Goal: Information Seeking & Learning: Learn about a topic

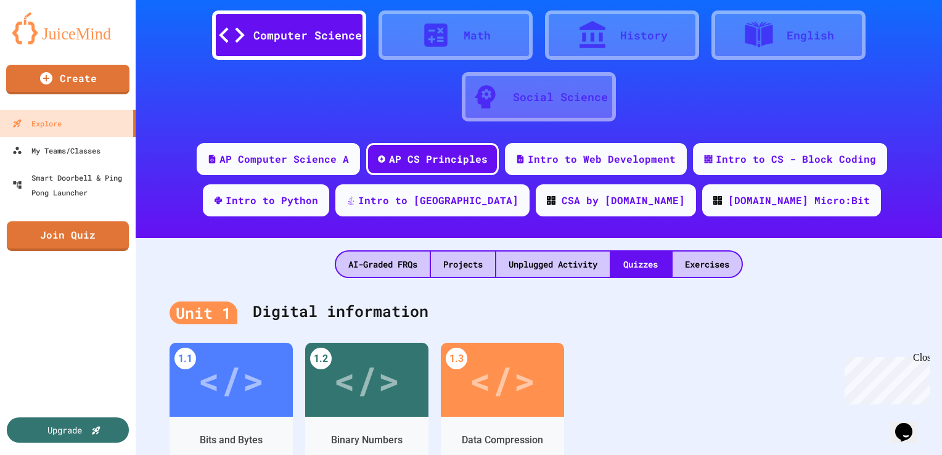
scroll to position [36, 0]
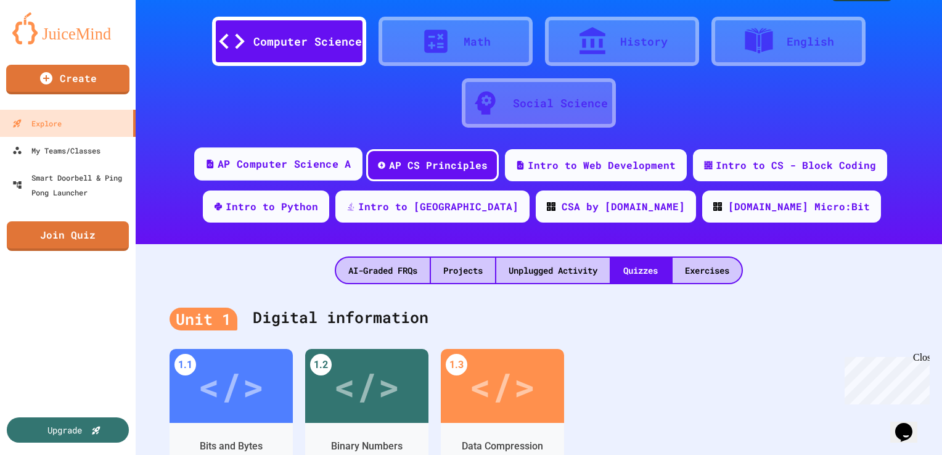
click at [338, 162] on div "AP Computer Science A" at bounding box center [284, 164] width 133 height 15
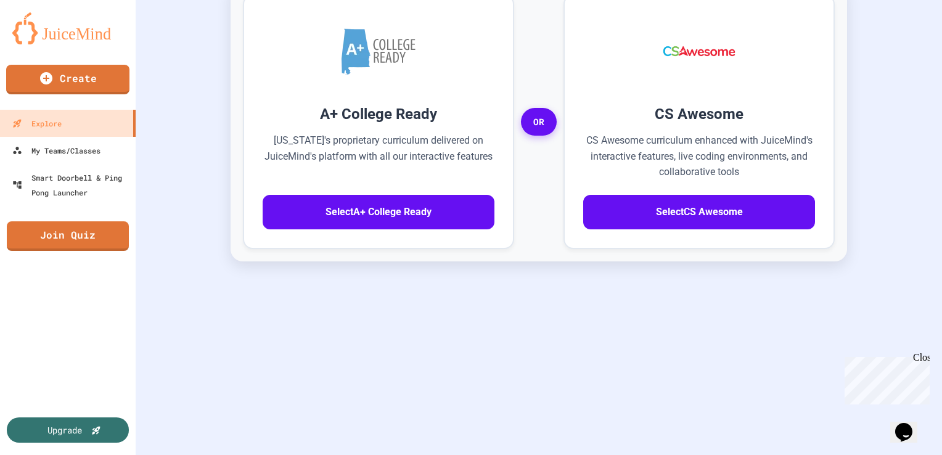
scroll to position [375, 0]
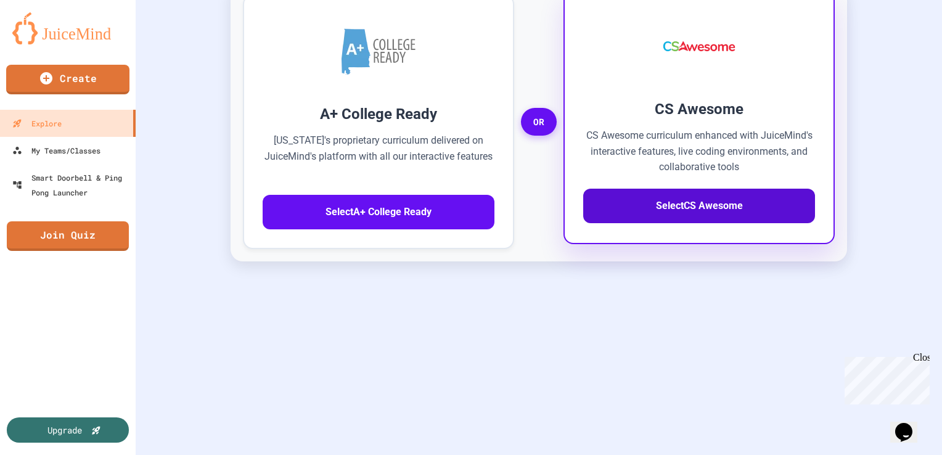
click at [636, 222] on button "Select CS Awesome" at bounding box center [699, 206] width 232 height 35
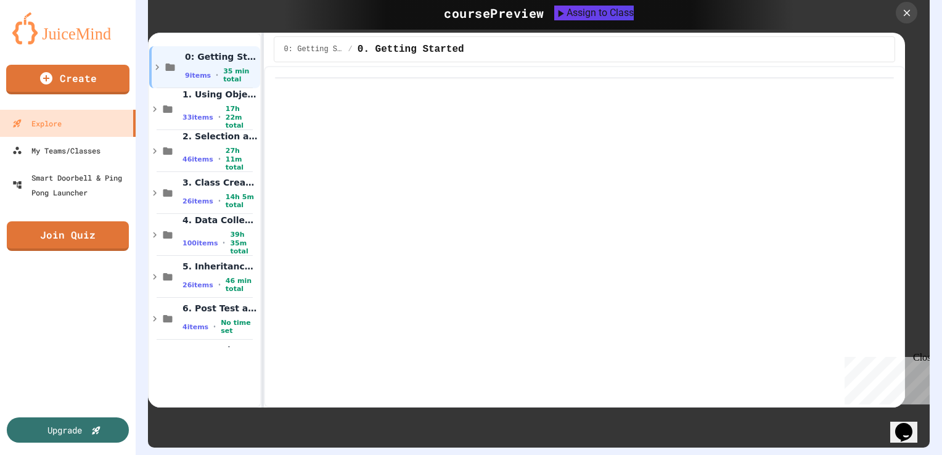
scroll to position [379, 0]
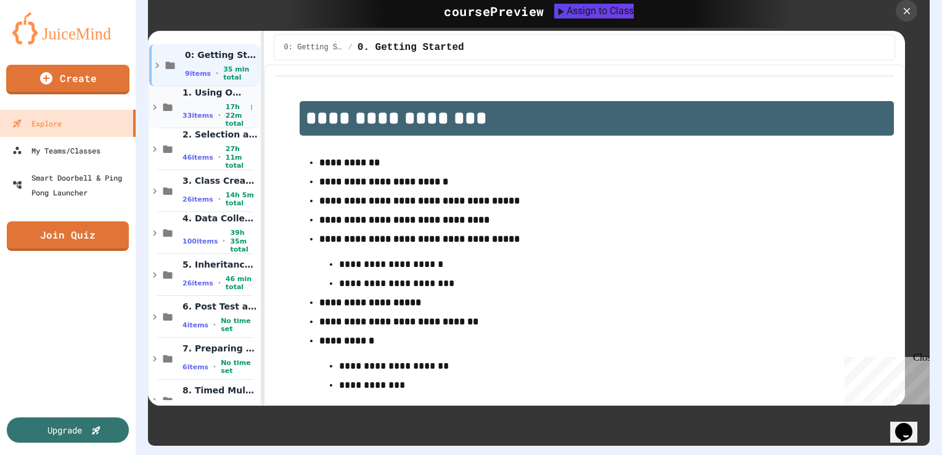
click at [163, 105] on icon at bounding box center [167, 107] width 9 height 7
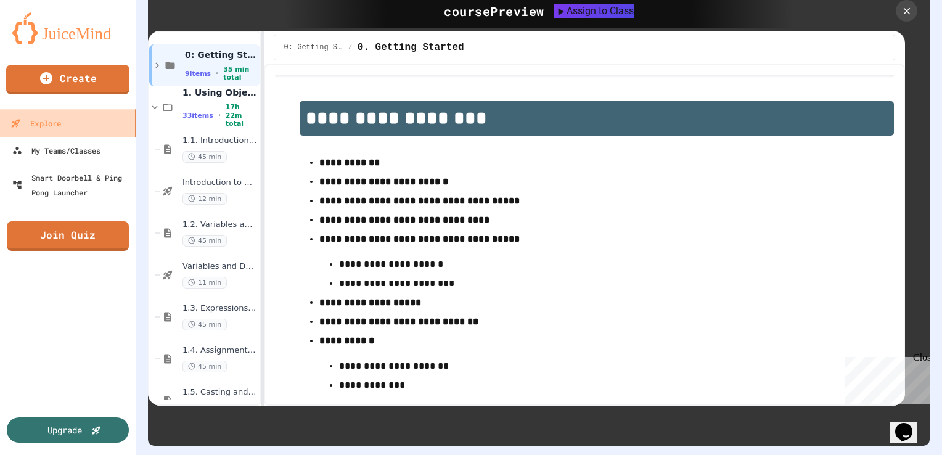
click at [64, 131] on link "Explore" at bounding box center [68, 123] width 140 height 28
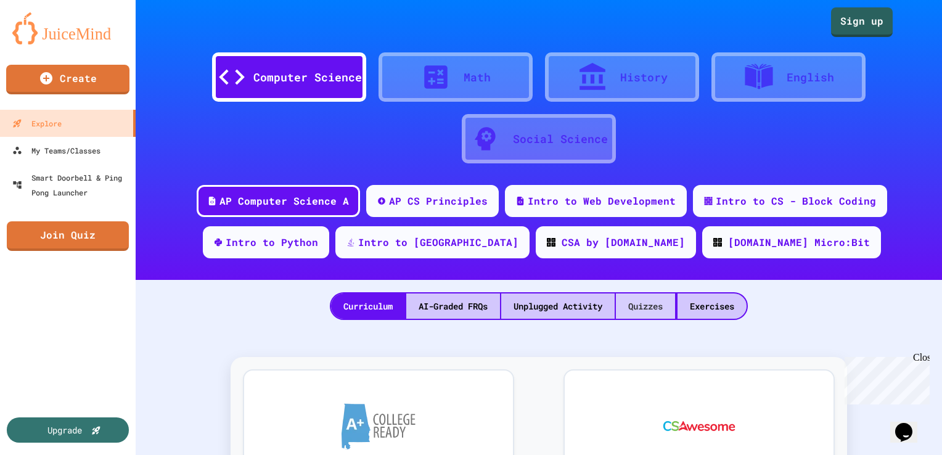
click at [652, 310] on div "Quizzes" at bounding box center [645, 305] width 59 height 25
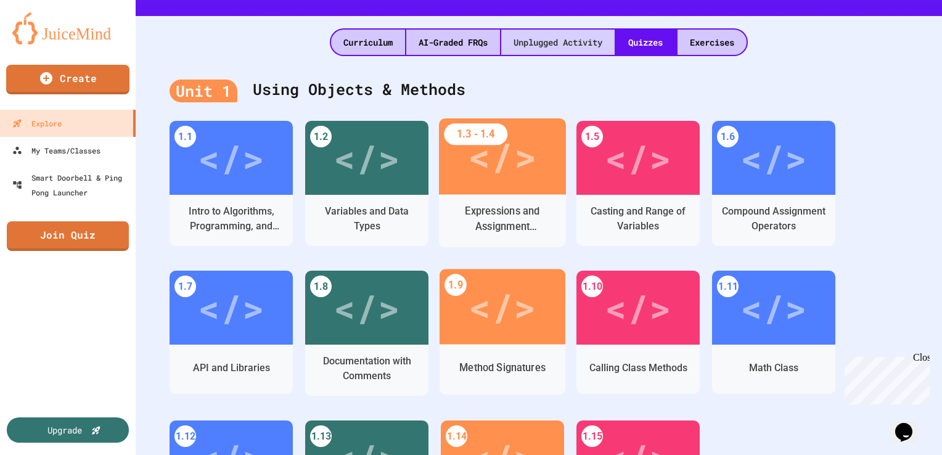
scroll to position [265, 0]
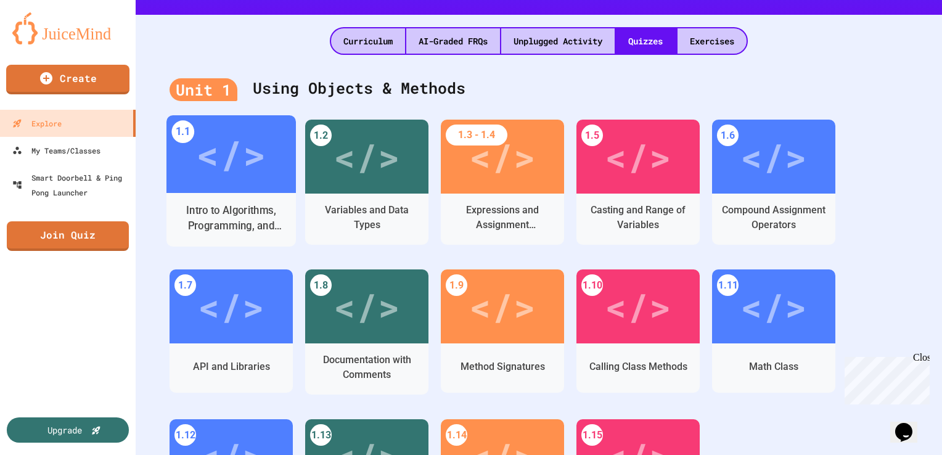
drag, startPoint x: 255, startPoint y: 186, endPoint x: 240, endPoint y: 161, distance: 29.0
click at [240, 161] on div "</>" at bounding box center [231, 154] width 70 height 58
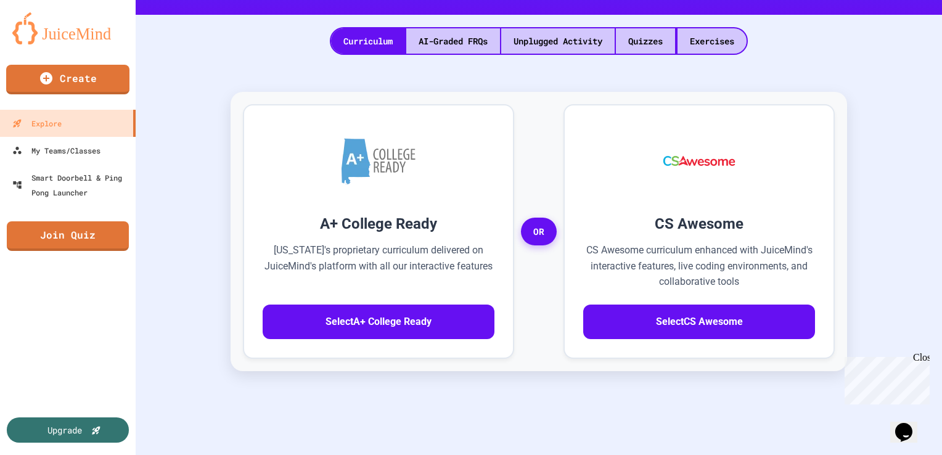
scroll to position [33, 0]
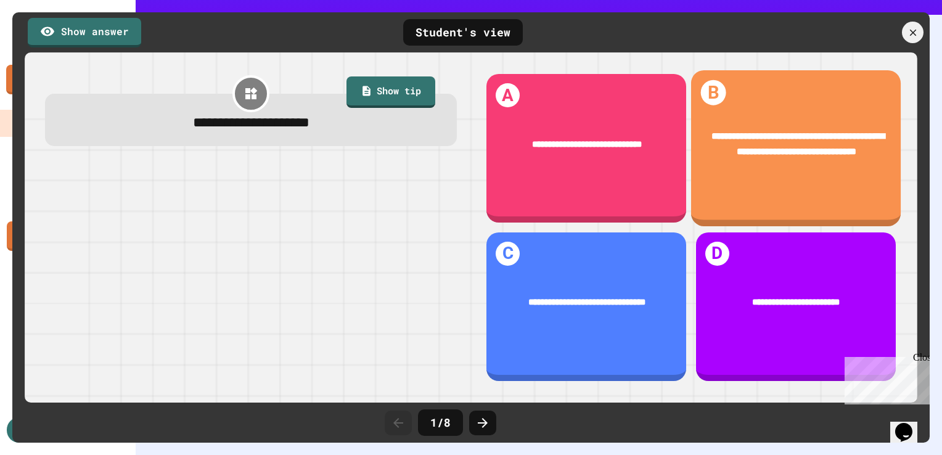
click at [756, 158] on div "**********" at bounding box center [796, 145] width 210 height 68
click at [743, 145] on span "**********" at bounding box center [798, 144] width 173 height 24
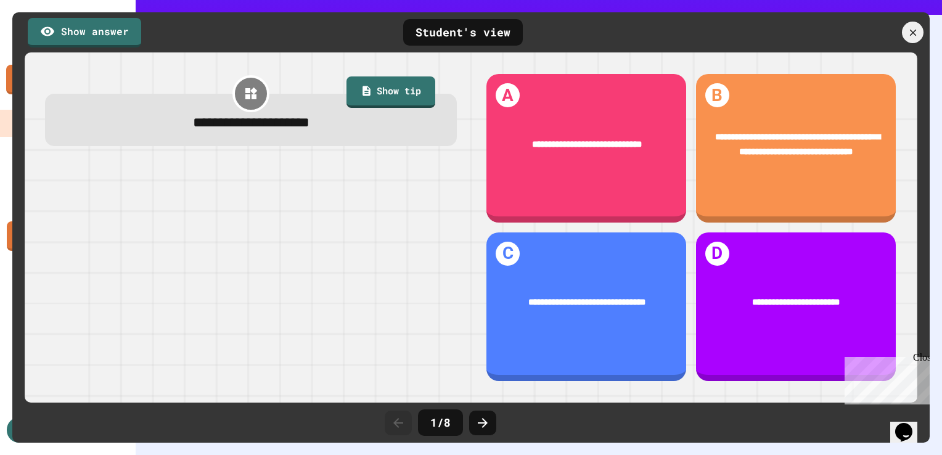
click at [919, 359] on div "Close" at bounding box center [920, 359] width 15 height 15
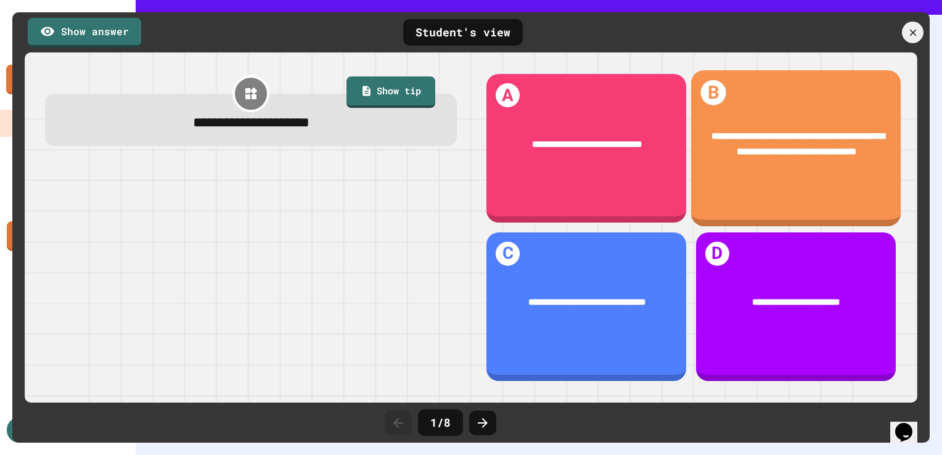
click at [777, 173] on div "**********" at bounding box center [796, 145] width 210 height 68
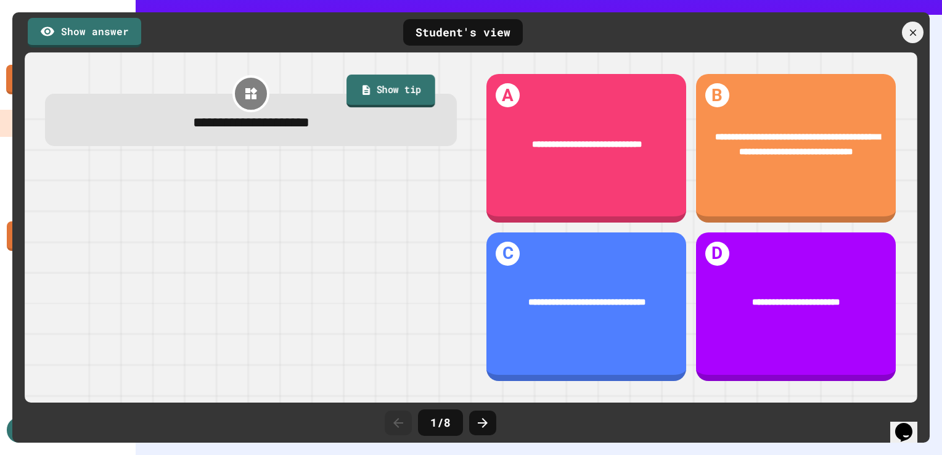
click at [417, 90] on link "Show tip" at bounding box center [391, 91] width 89 height 33
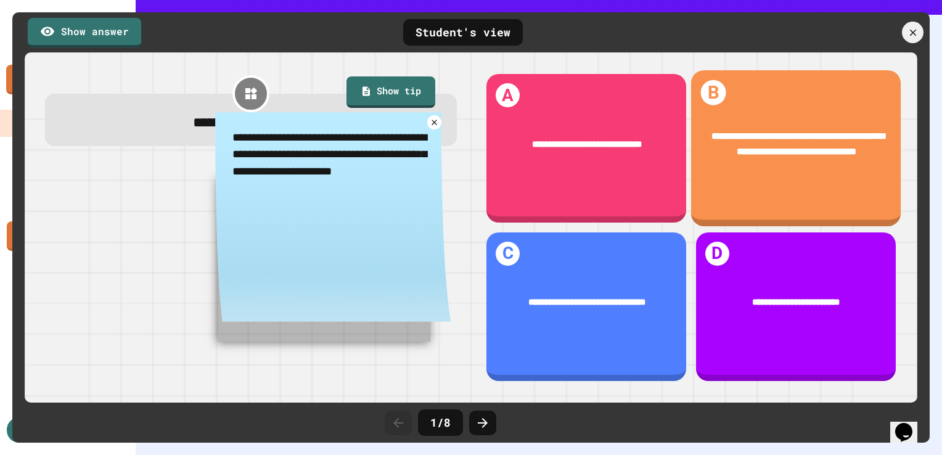
click at [736, 157] on div "**********" at bounding box center [795, 145] width 171 height 30
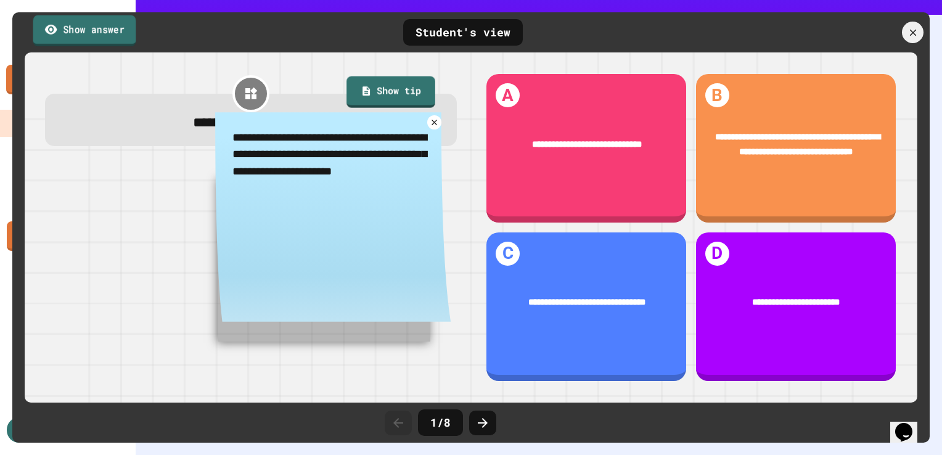
click at [131, 36] on link "Show answer" at bounding box center [84, 30] width 103 height 31
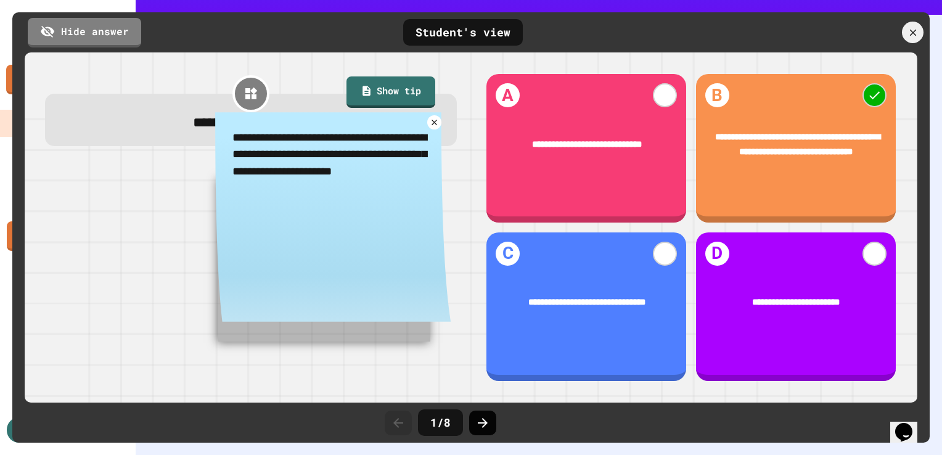
click at [472, 421] on div at bounding box center [482, 423] width 27 height 25
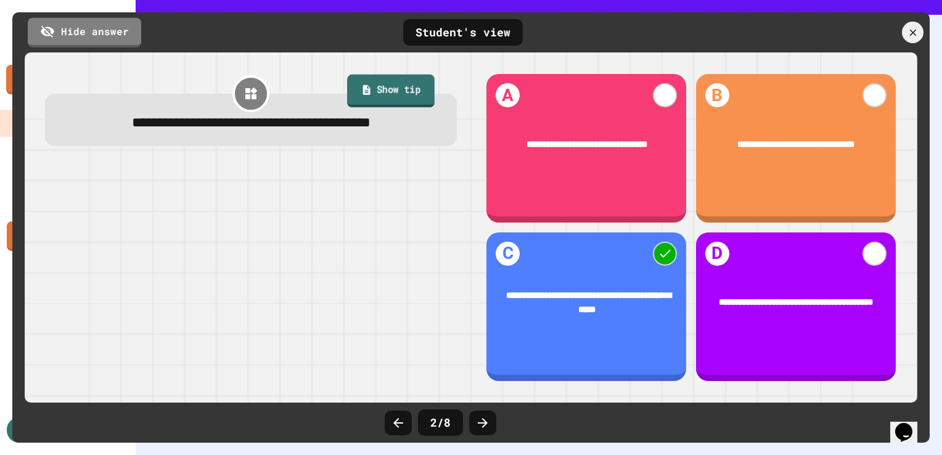
click at [406, 76] on link "Show tip" at bounding box center [391, 91] width 88 height 33
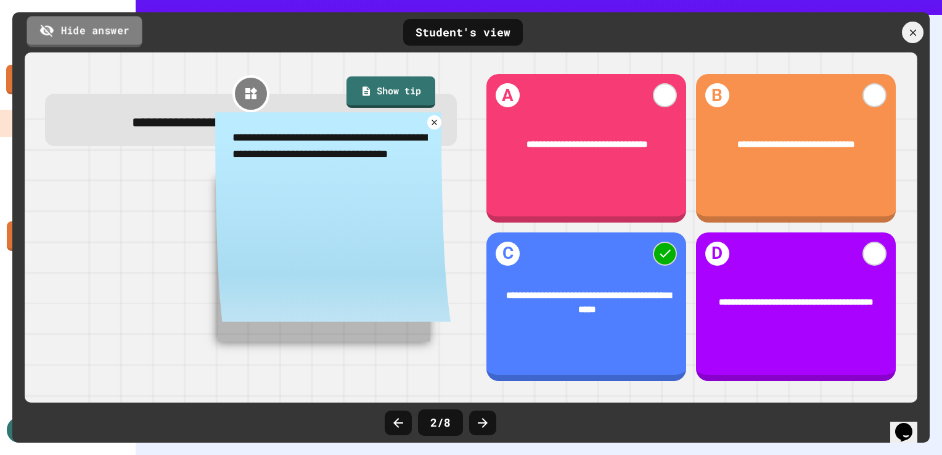
click at [120, 35] on link "Hide answer" at bounding box center [84, 31] width 115 height 31
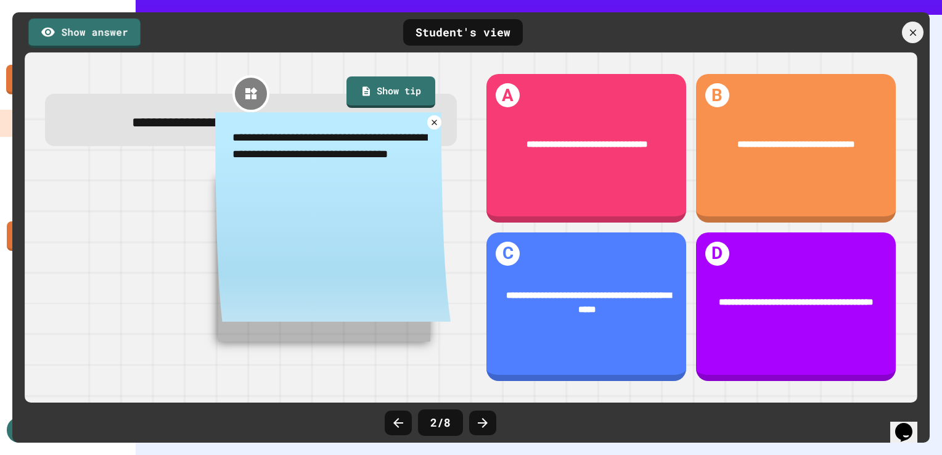
click at [160, 151] on div "**********" at bounding box center [251, 228] width 440 height 338
click at [432, 125] on icon at bounding box center [434, 122] width 9 height 9
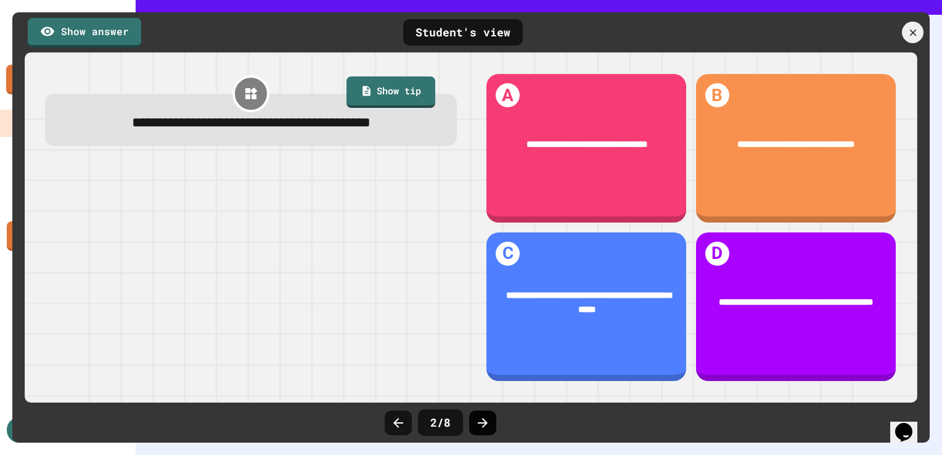
click at [481, 419] on icon at bounding box center [482, 423] width 15 height 15
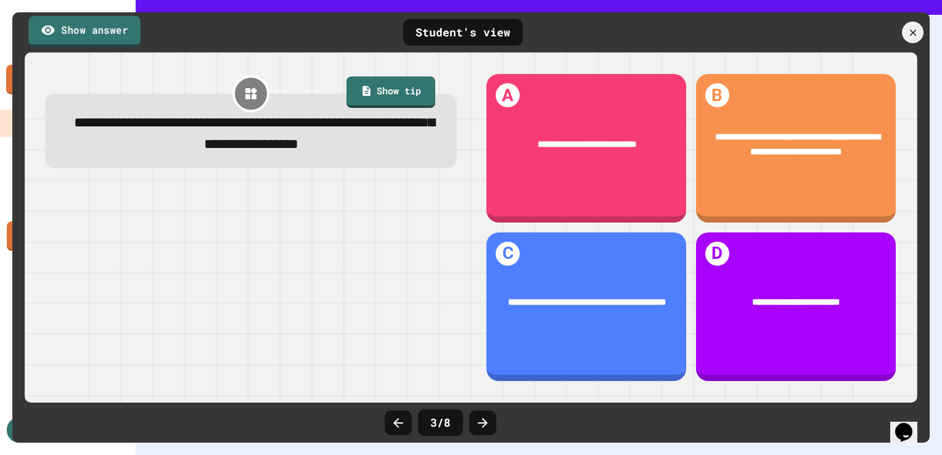
click at [52, 38] on icon at bounding box center [48, 29] width 15 height 15
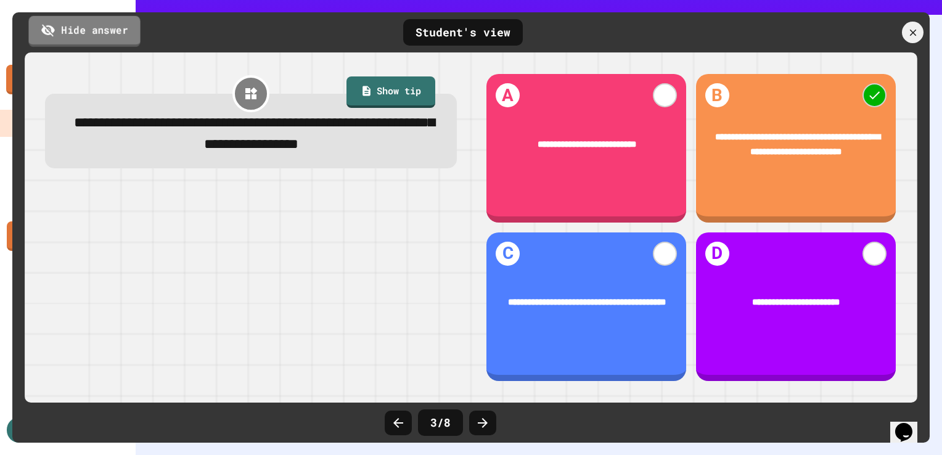
click at [55, 41] on link "Hide answer" at bounding box center [84, 30] width 112 height 31
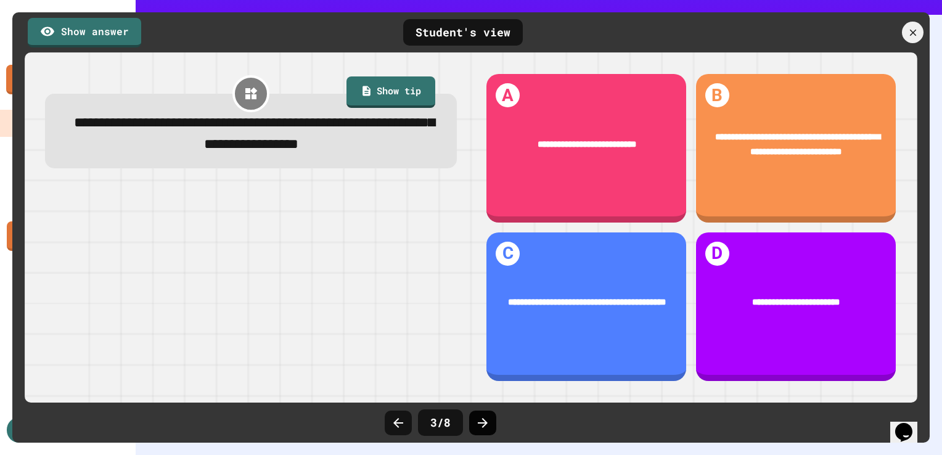
click at [479, 416] on icon at bounding box center [482, 423] width 15 height 15
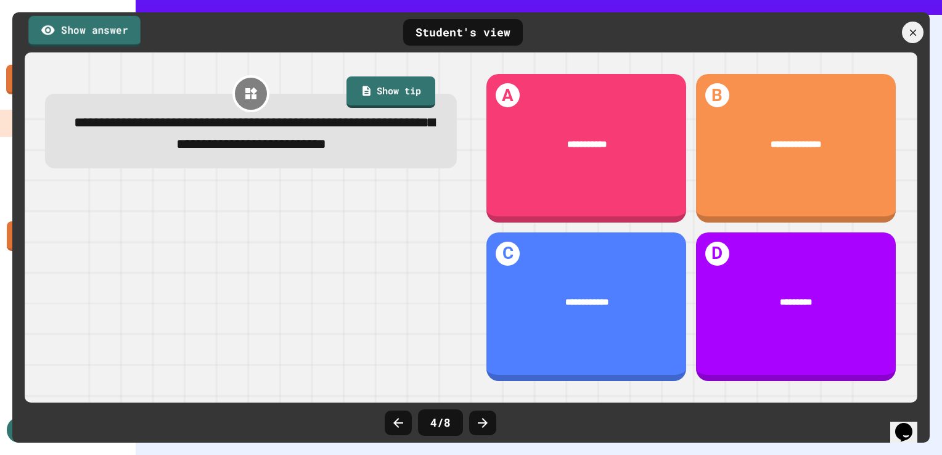
click at [86, 33] on link "Show answer" at bounding box center [84, 30] width 112 height 31
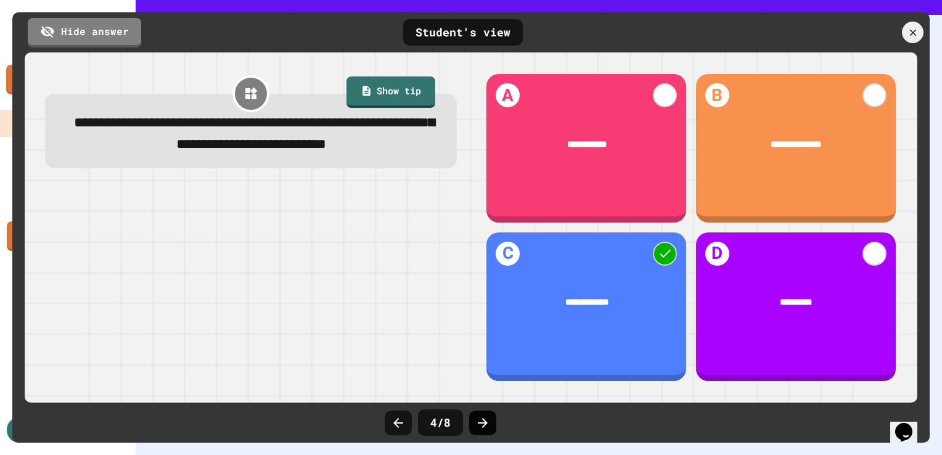
click at [474, 425] on div at bounding box center [482, 423] width 27 height 25
click at [100, 23] on link "Hide answer" at bounding box center [84, 31] width 115 height 31
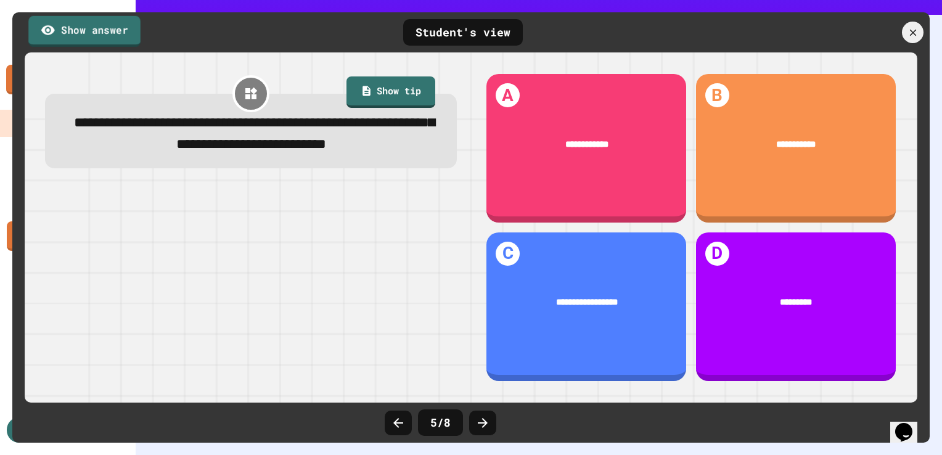
click at [100, 23] on link "Show answer" at bounding box center [84, 30] width 112 height 31
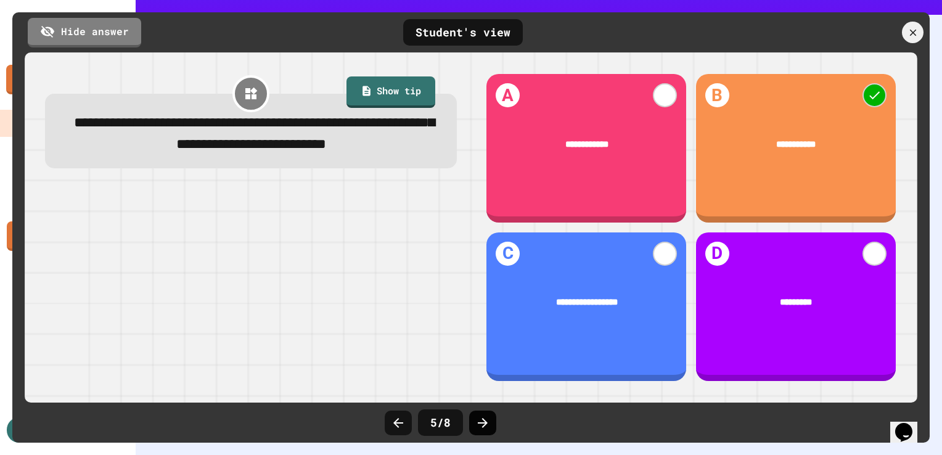
click at [494, 424] on div at bounding box center [482, 423] width 27 height 25
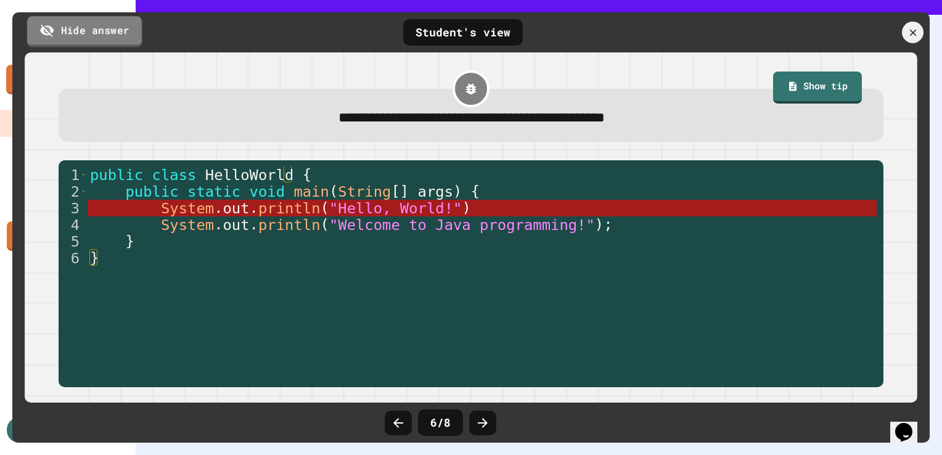
click at [91, 35] on link "Hide answer" at bounding box center [84, 31] width 115 height 31
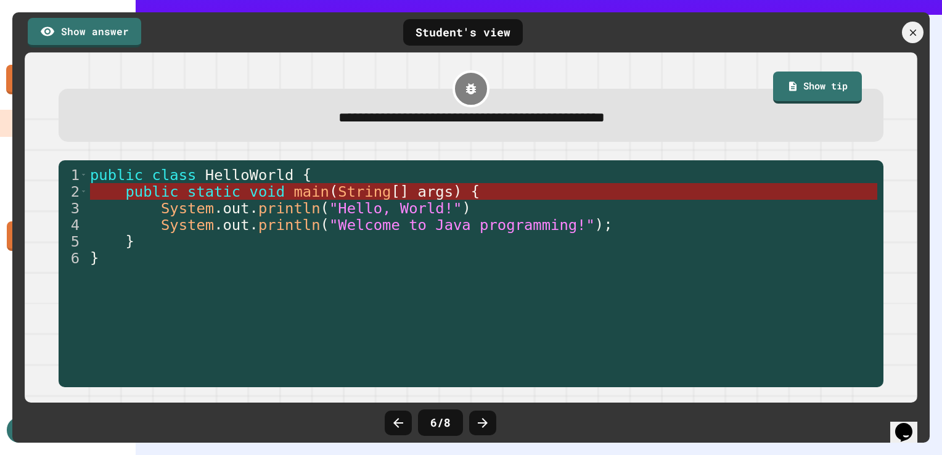
click at [418, 198] on span "args" at bounding box center [435, 191] width 35 height 17
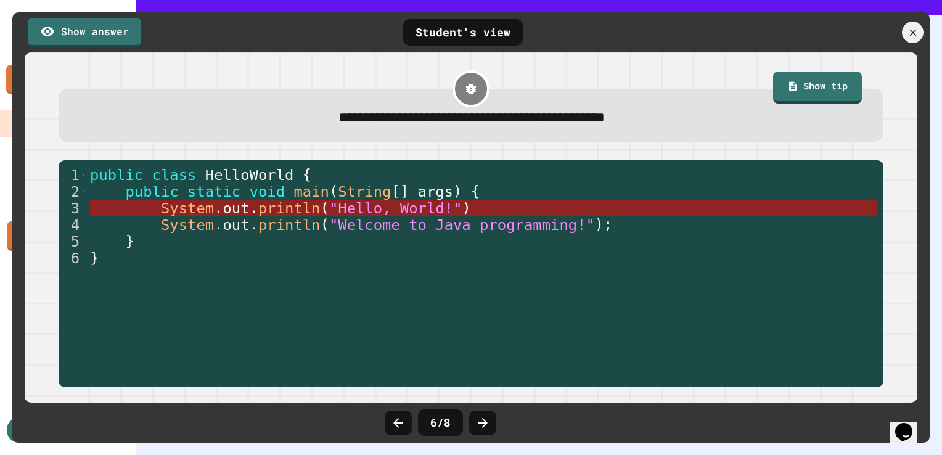
click at [408, 211] on span ""Hello, World!"" at bounding box center [395, 208] width 133 height 17
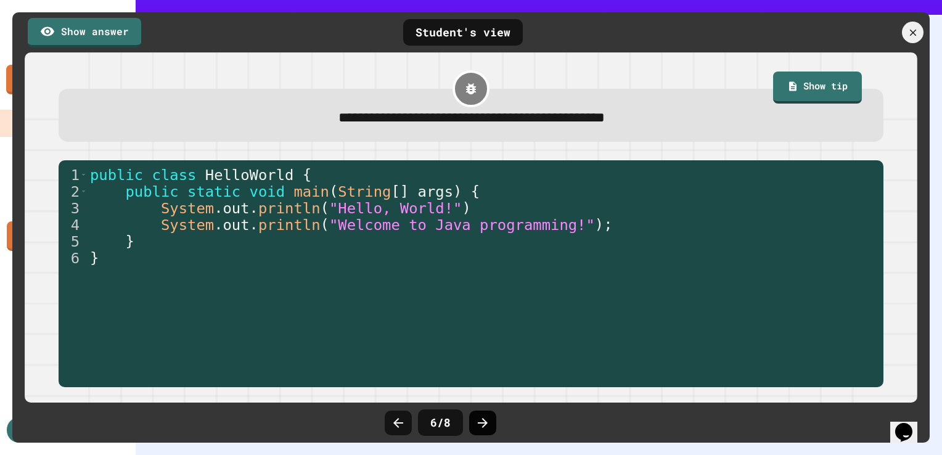
click at [486, 419] on icon at bounding box center [482, 423] width 15 height 15
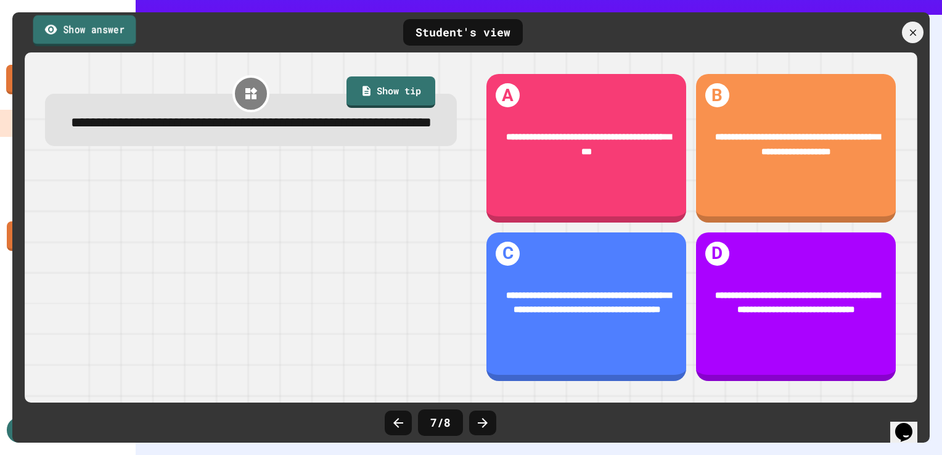
click at [113, 34] on link "Show answer" at bounding box center [84, 30] width 103 height 31
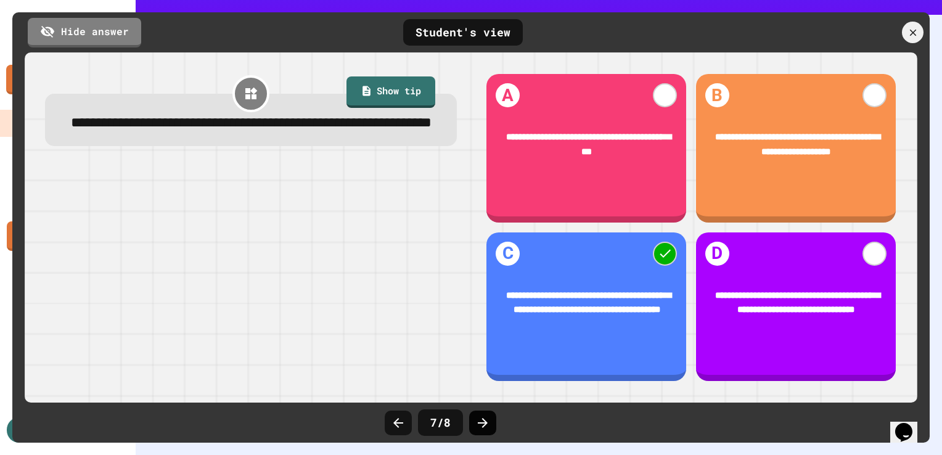
click at [488, 424] on icon at bounding box center [482, 423] width 15 height 15
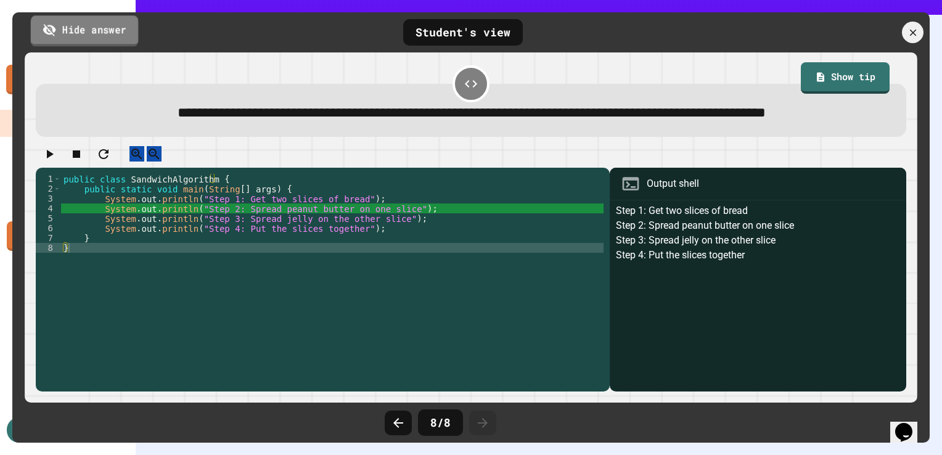
click at [94, 28] on link "Hide answer" at bounding box center [84, 30] width 107 height 31
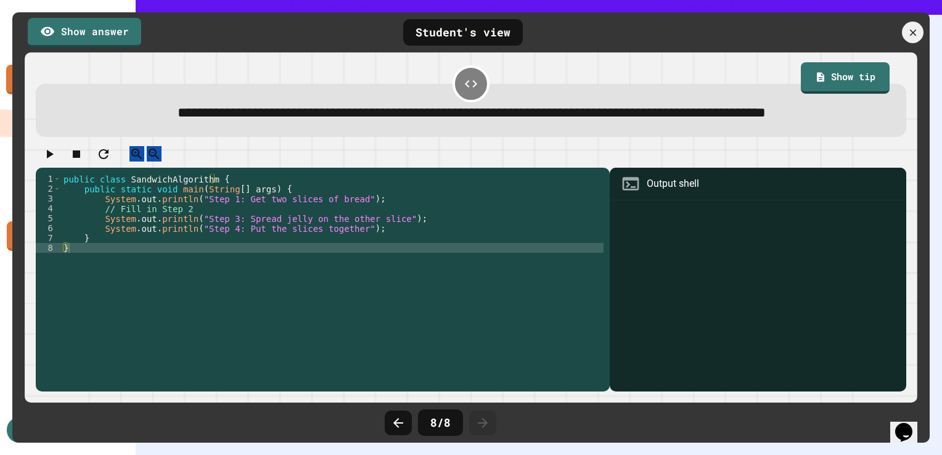
click at [395, 240] on div "public class SandwichAlgorithm { public static void main ( String [ ] args ) { …" at bounding box center [332, 263] width 543 height 178
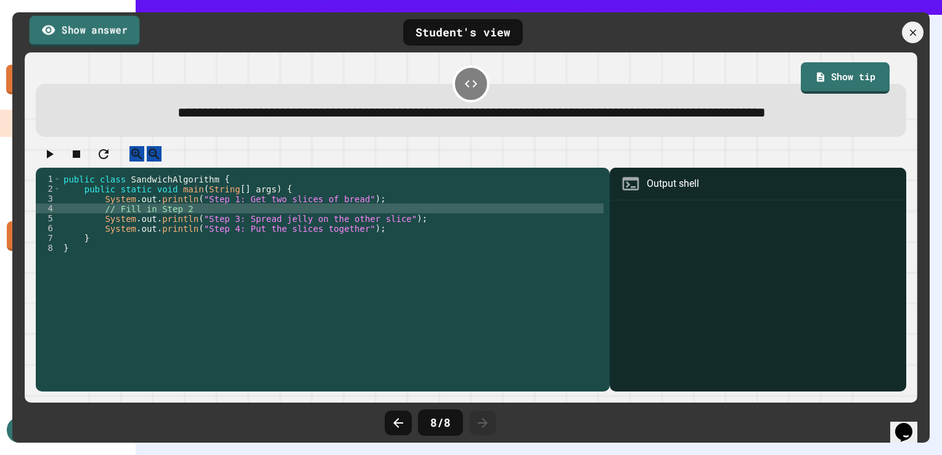
click at [104, 37] on link "Show answer" at bounding box center [85, 30] width 110 height 31
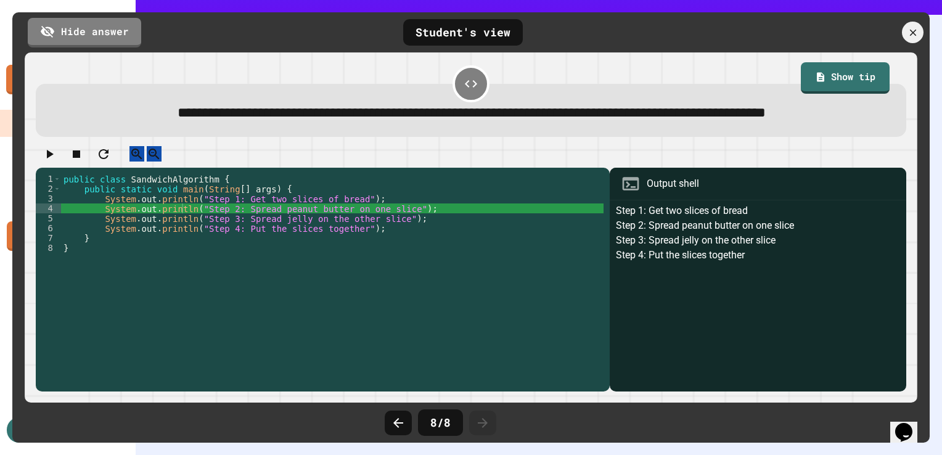
click at [446, 423] on div "8 / 8" at bounding box center [440, 422] width 45 height 27
click at [916, 44] on div at bounding box center [913, 33] width 26 height 26
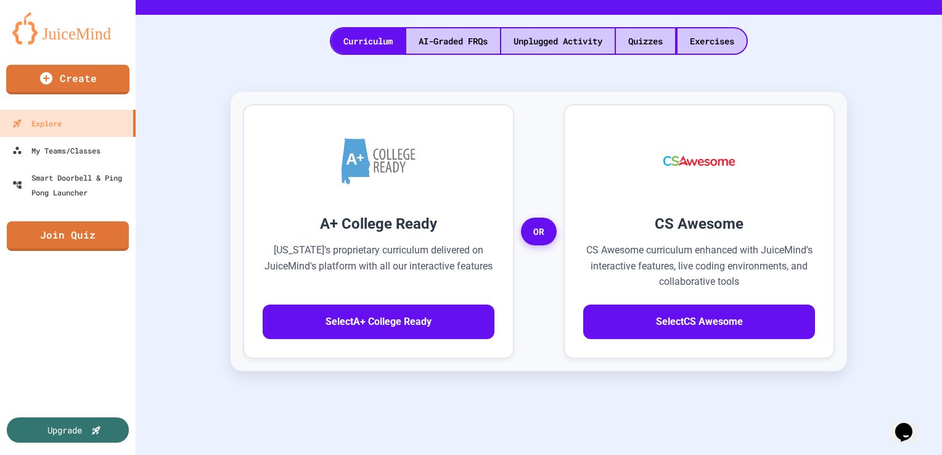
scroll to position [594, 0]
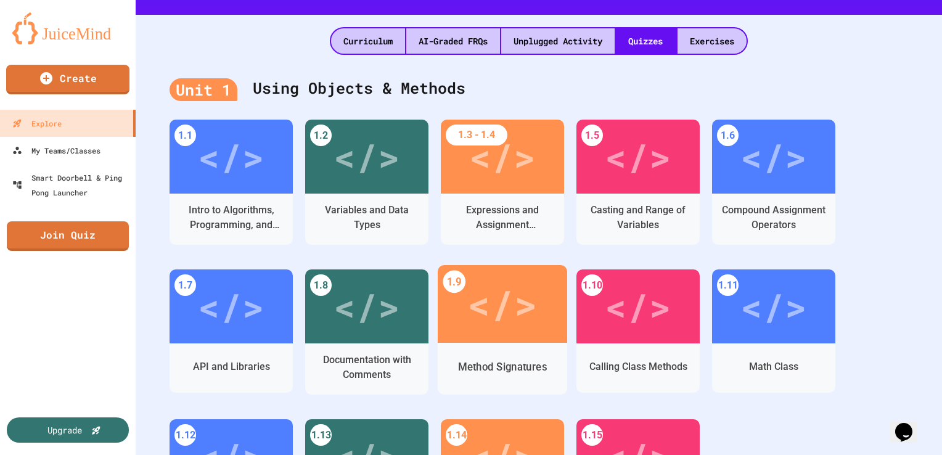
click at [538, 340] on div "</>" at bounding box center [502, 304] width 129 height 78
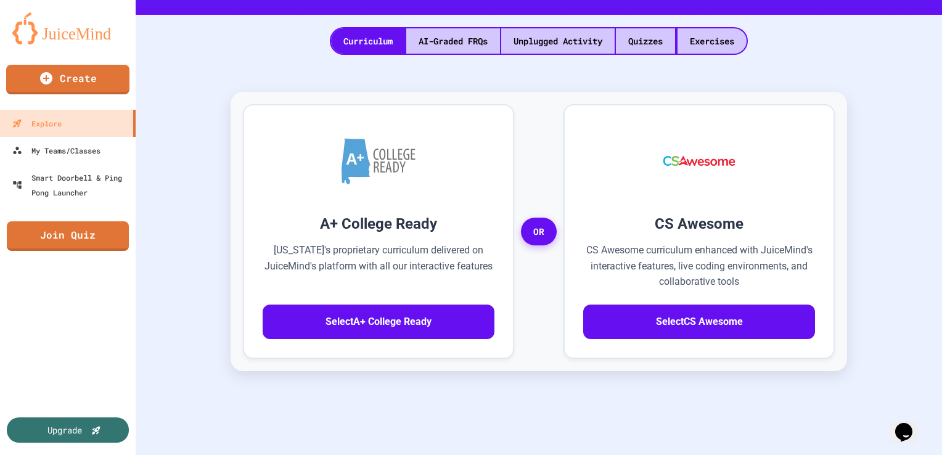
scroll to position [32, 0]
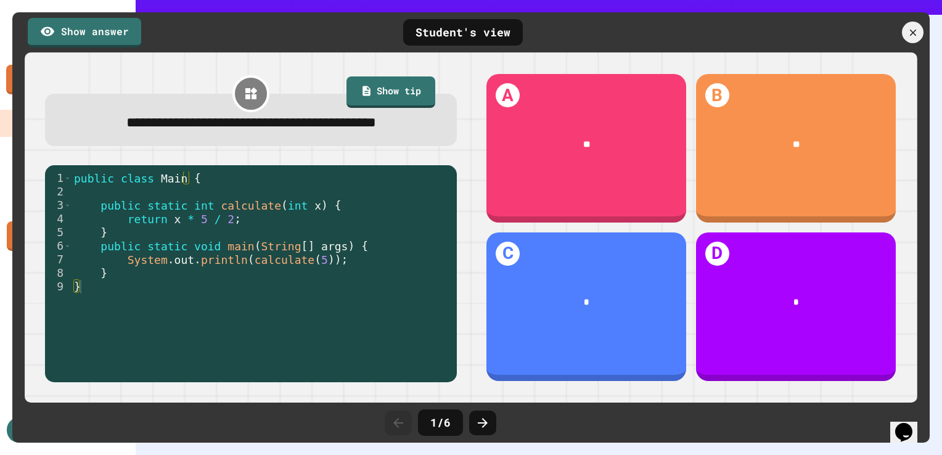
click at [142, 33] on div "Show answer" at bounding box center [80, 33] width 136 height 30
click at [121, 36] on link "Show answer" at bounding box center [84, 33] width 113 height 30
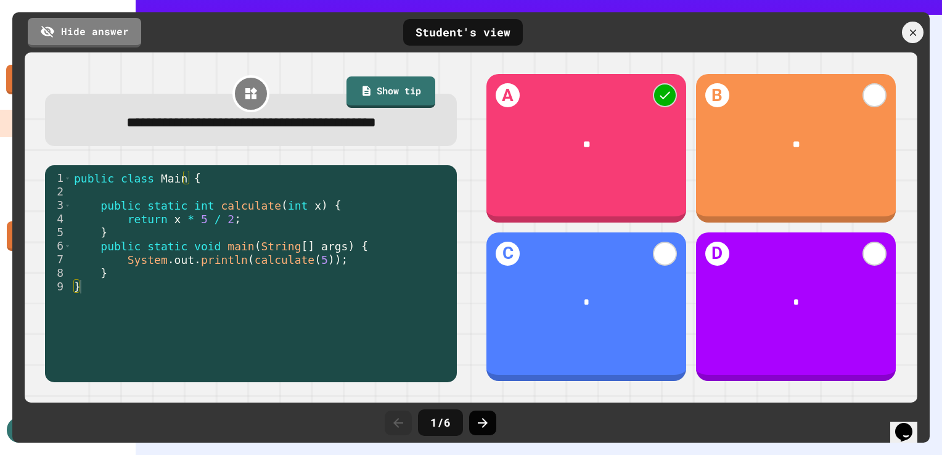
click at [478, 428] on icon at bounding box center [482, 423] width 15 height 15
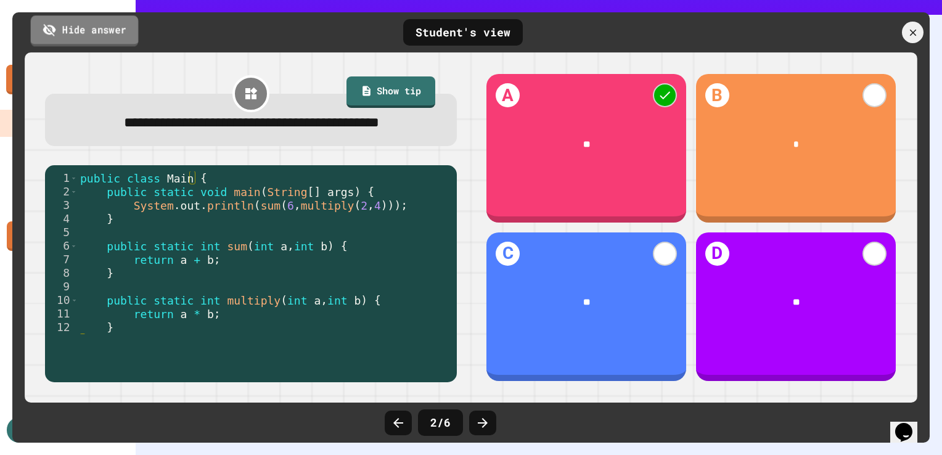
click at [100, 45] on link "Hide answer" at bounding box center [85, 30] width 108 height 31
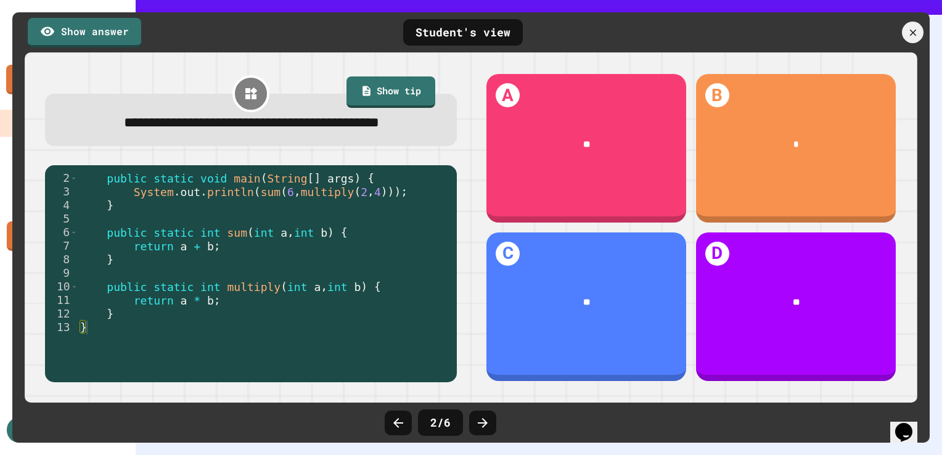
scroll to position [13, 0]
click at [113, 39] on link "Show answer" at bounding box center [84, 30] width 104 height 31
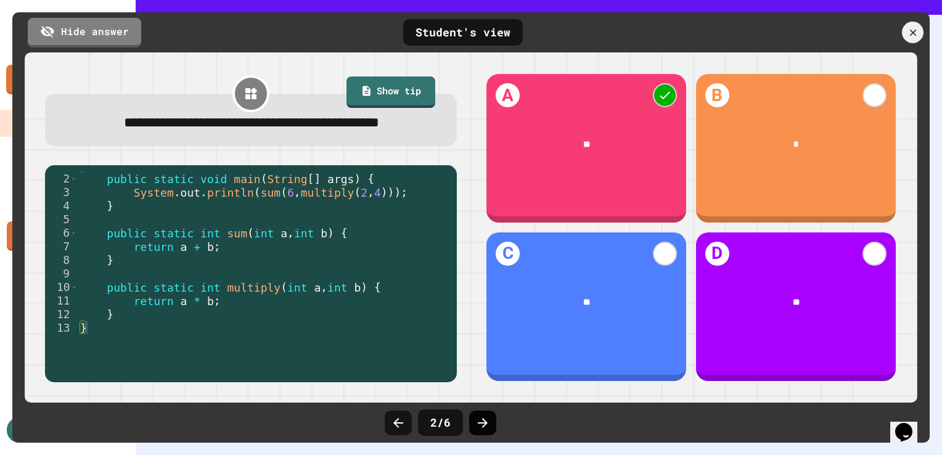
click at [484, 412] on div at bounding box center [482, 423] width 27 height 25
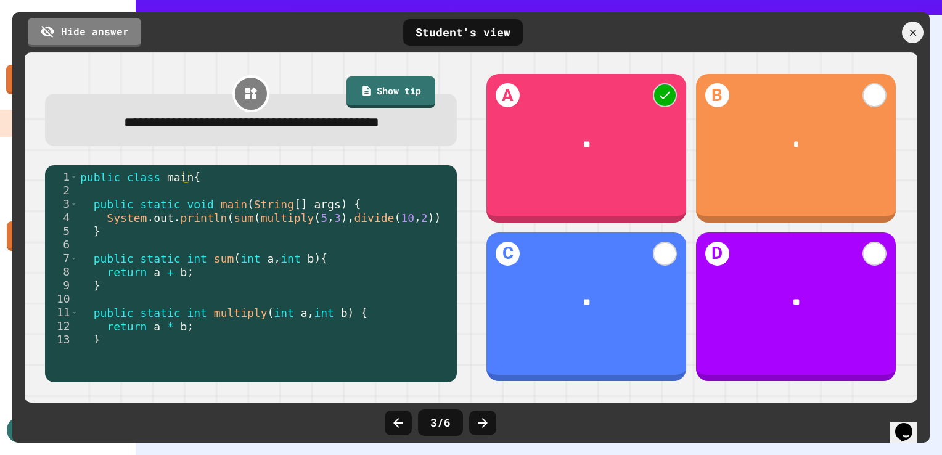
scroll to position [0, 0]
click at [482, 427] on icon at bounding box center [483, 423] width 10 height 10
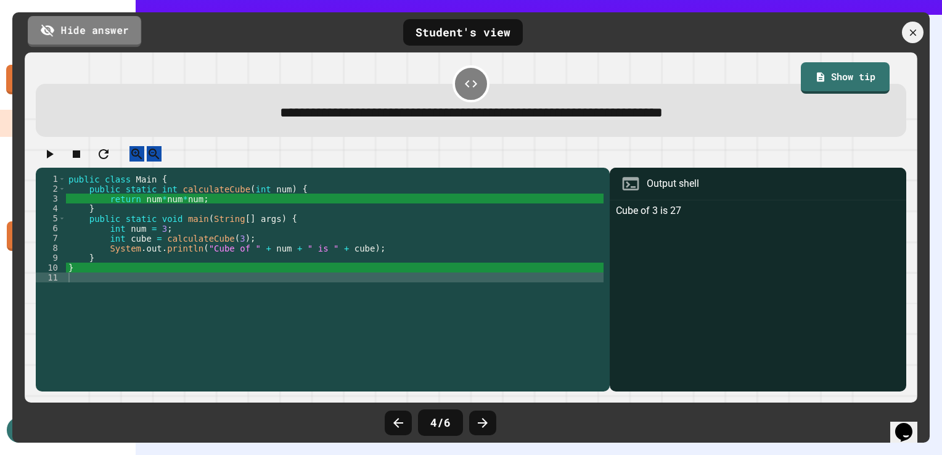
click at [100, 18] on link "Hide answer" at bounding box center [84, 31] width 113 height 31
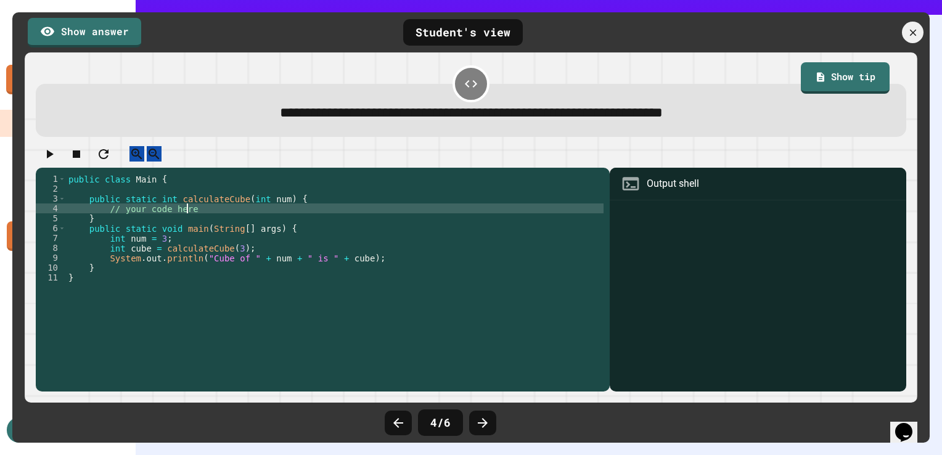
click at [247, 223] on div "public class Main { public static int calculateCube ( int num ) { // your code …" at bounding box center [335, 272] width 538 height 197
click at [64, 23] on link "Show answer" at bounding box center [84, 33] width 113 height 30
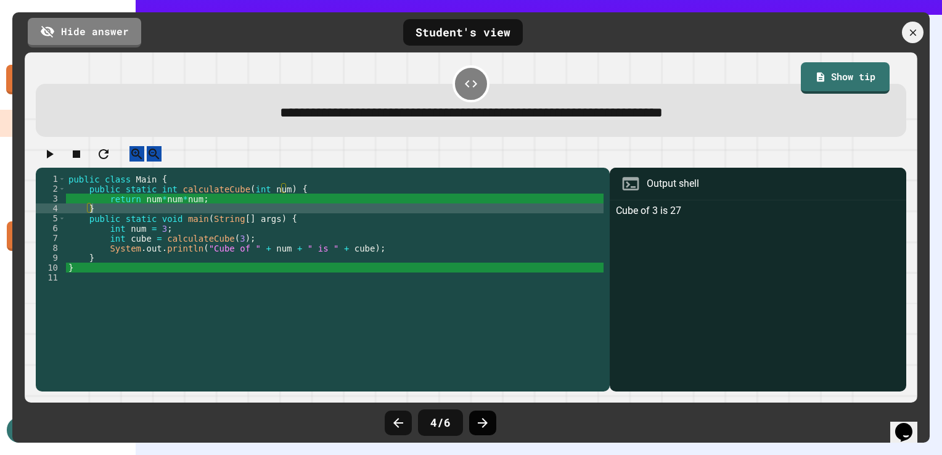
click at [475, 419] on icon at bounding box center [482, 423] width 15 height 15
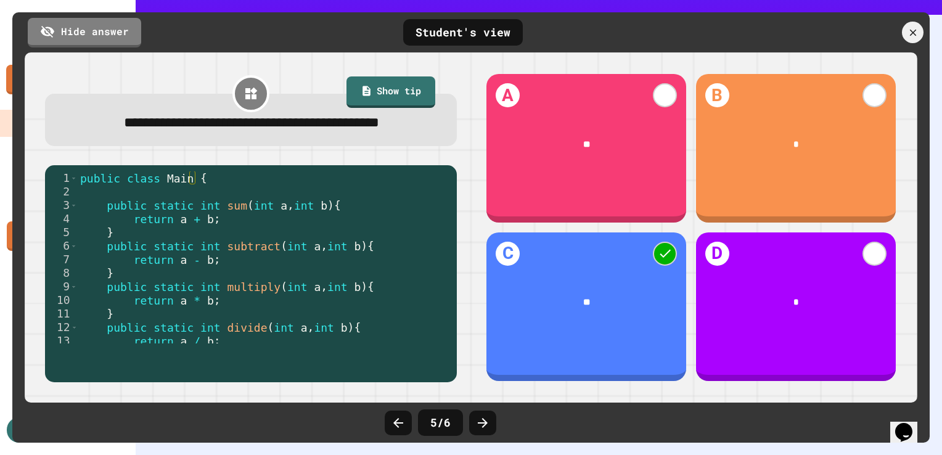
scroll to position [81, 0]
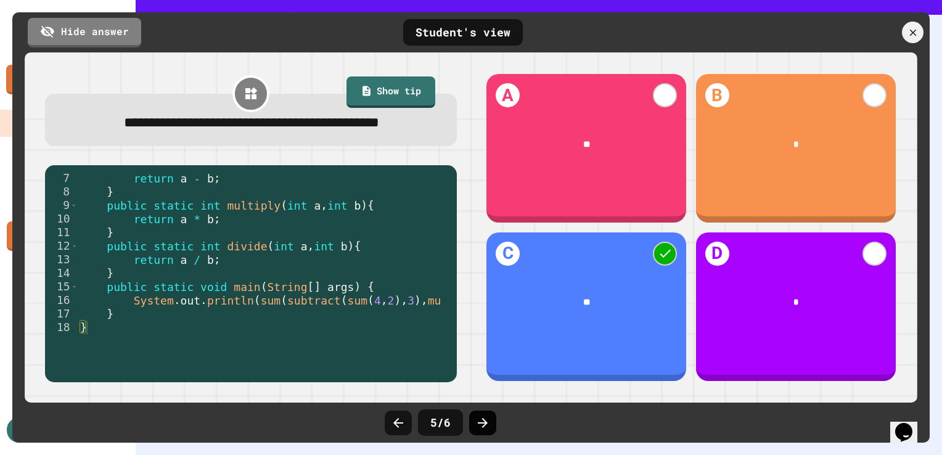
click at [490, 416] on icon at bounding box center [482, 423] width 15 height 15
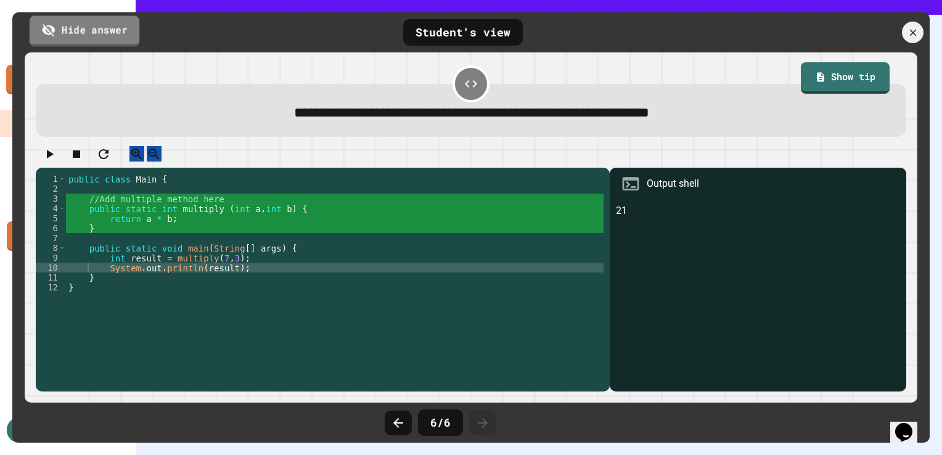
click at [125, 38] on link "Hide answer" at bounding box center [85, 30] width 110 height 31
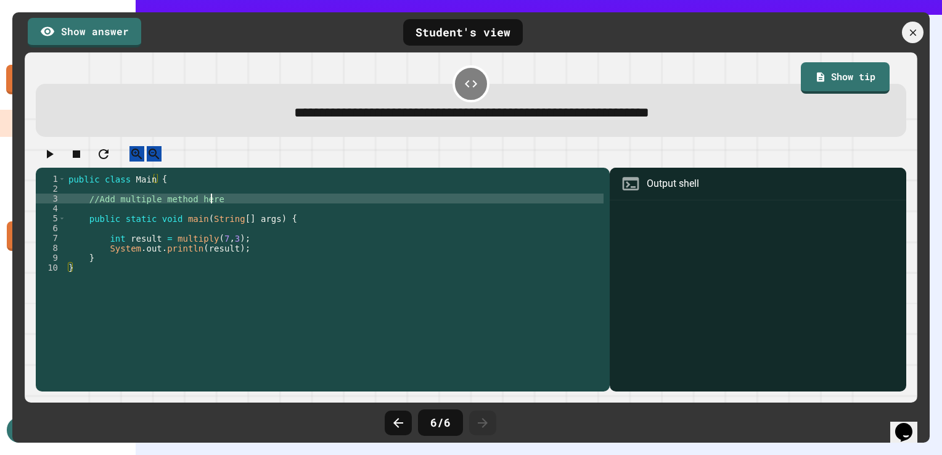
click at [275, 206] on div "public class Main { //Add multiple method here public static void main ( String…" at bounding box center [335, 272] width 538 height 197
type textarea "**********"
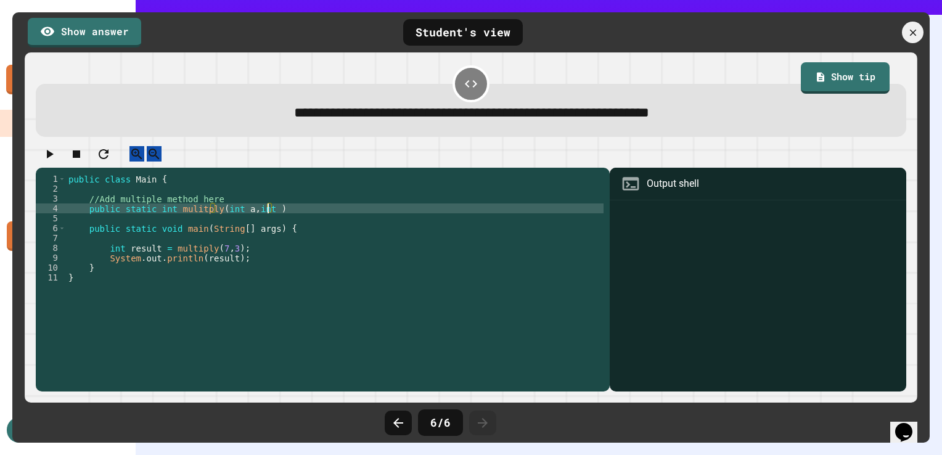
scroll to position [0, 14]
click at [281, 215] on div "public class Main { //Add multiple method here public static int mulitply ( int…" at bounding box center [335, 272] width 538 height 197
type textarea "**********"
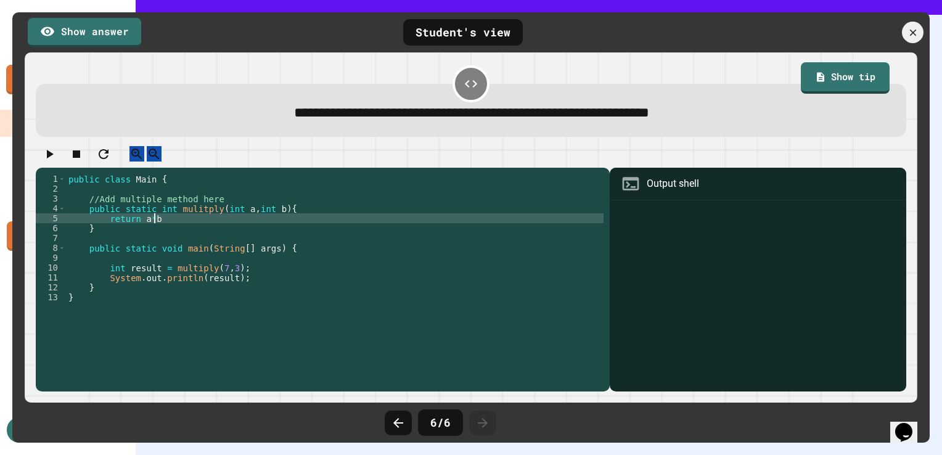
scroll to position [0, 5]
click at [57, 162] on icon "button" at bounding box center [49, 154] width 15 height 15
click at [53, 157] on icon "button" at bounding box center [50, 154] width 7 height 9
click at [101, 40] on link "Show answer" at bounding box center [84, 30] width 104 height 31
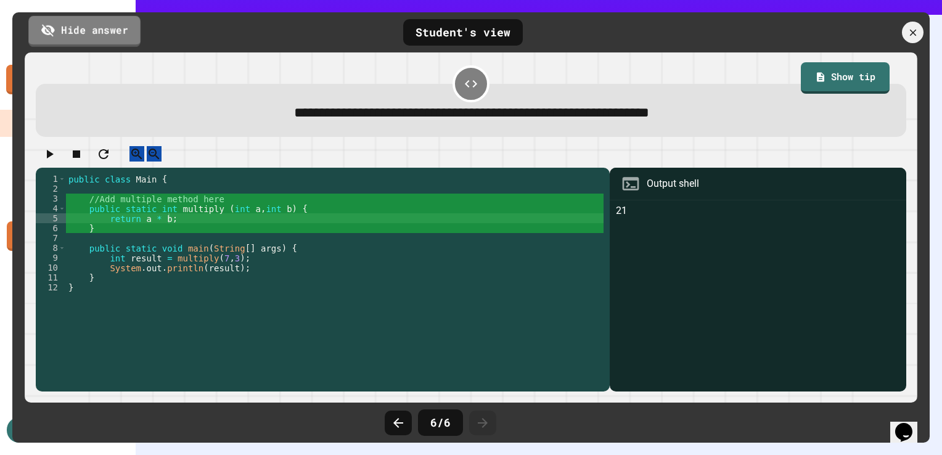
click at [101, 40] on link "Hide answer" at bounding box center [84, 30] width 112 height 31
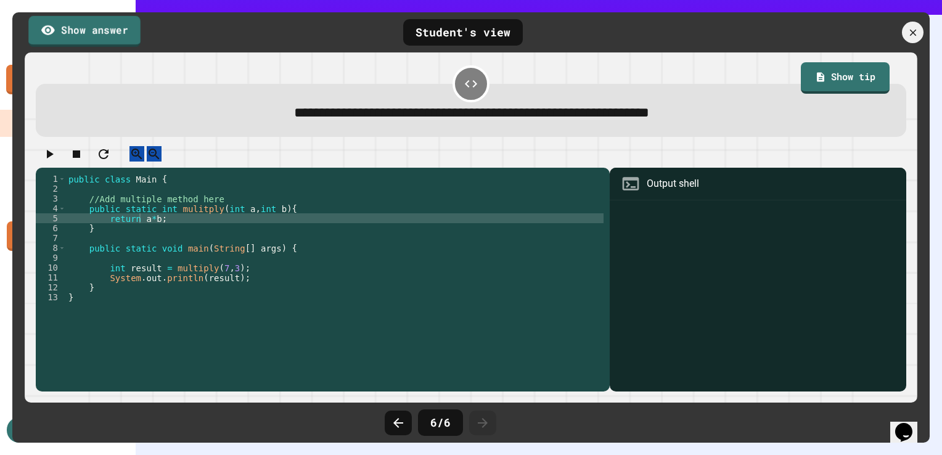
click at [101, 40] on link "Show answer" at bounding box center [84, 30] width 112 height 31
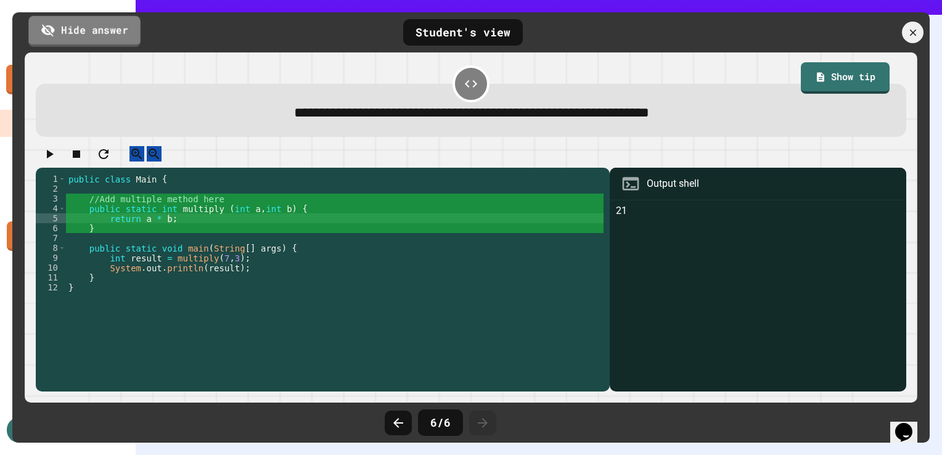
click at [101, 40] on link "Hide answer" at bounding box center [84, 30] width 112 height 31
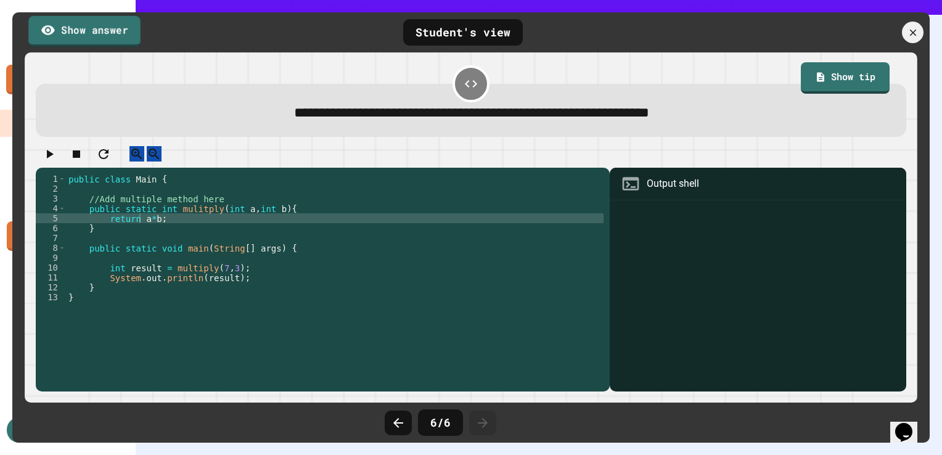
click at [101, 40] on link "Show answer" at bounding box center [84, 30] width 112 height 31
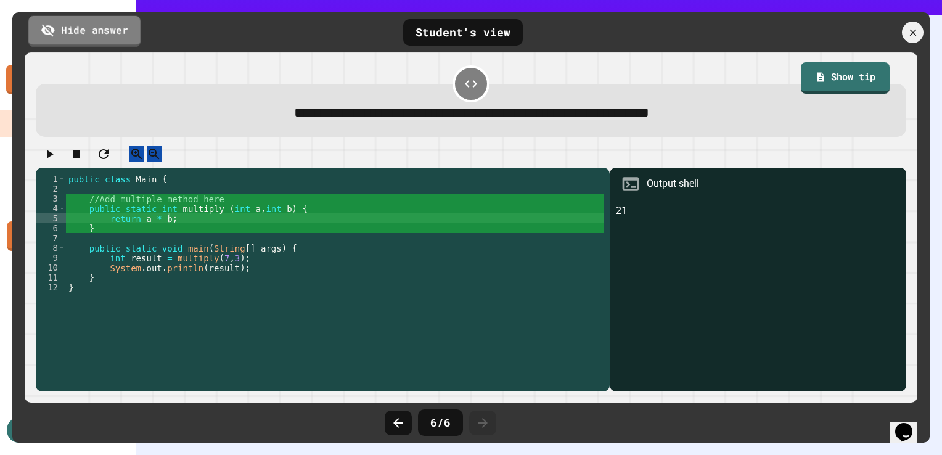
click at [101, 40] on link "Hide answer" at bounding box center [84, 30] width 112 height 31
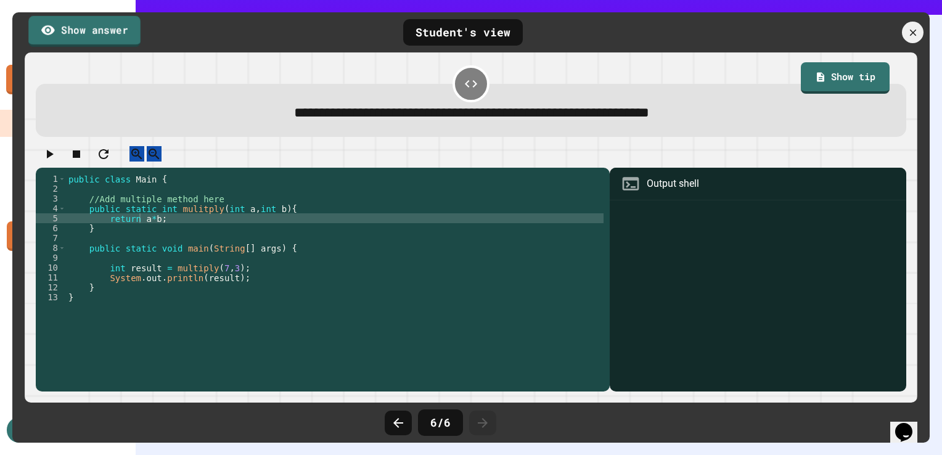
click at [101, 40] on link "Show answer" at bounding box center [84, 30] width 112 height 31
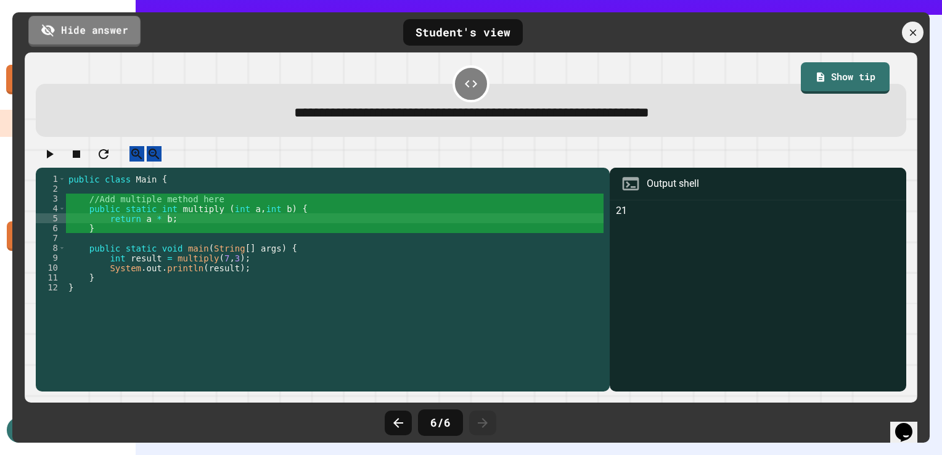
click at [101, 40] on link "Hide answer" at bounding box center [84, 30] width 112 height 31
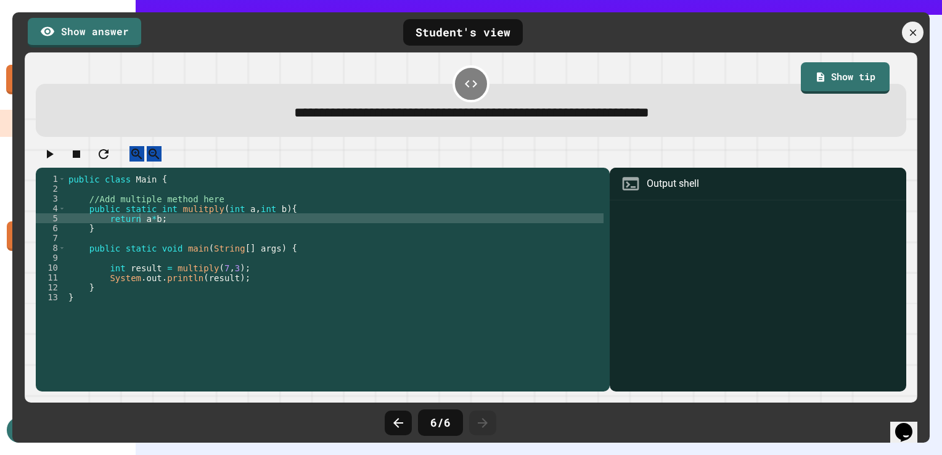
click at [66, 165] on div at bounding box center [471, 157] width 871 height 22
click at [57, 162] on icon "button" at bounding box center [49, 154] width 15 height 15
click at [150, 229] on div "public class Main { //Add multiple method here public static int mulitply ( int…" at bounding box center [335, 272] width 538 height 197
click at [147, 229] on div "public class Main { //Add multiple method here public static int mulitply ( int…" at bounding box center [335, 272] width 538 height 197
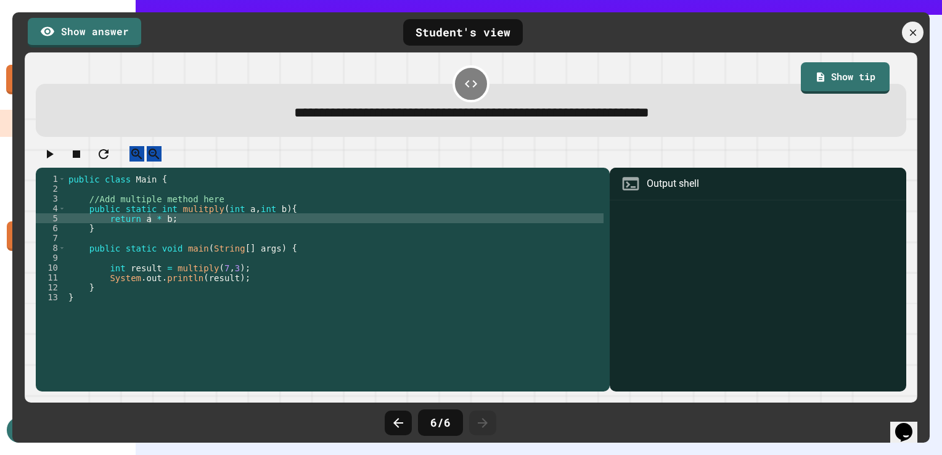
click at [43, 178] on div "**********" at bounding box center [323, 280] width 575 height 224
click at [52, 158] on icon "button" at bounding box center [50, 154] width 7 height 9
click at [109, 33] on link "Show answer" at bounding box center [85, 30] width 110 height 31
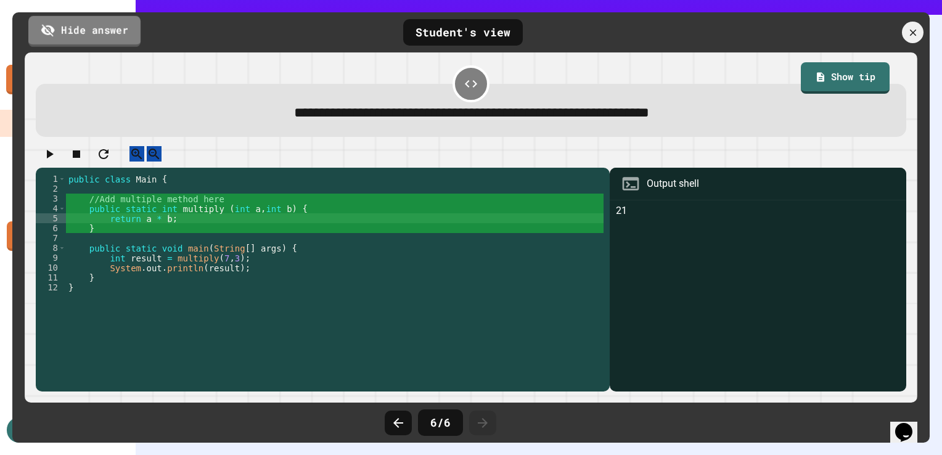
click at [109, 33] on link "Hide answer" at bounding box center [84, 30] width 112 height 31
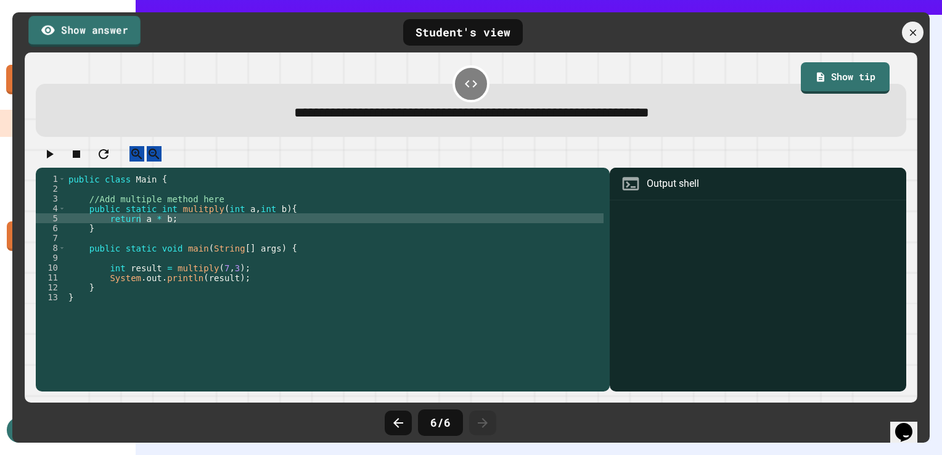
click at [109, 33] on link "Show answer" at bounding box center [84, 30] width 112 height 31
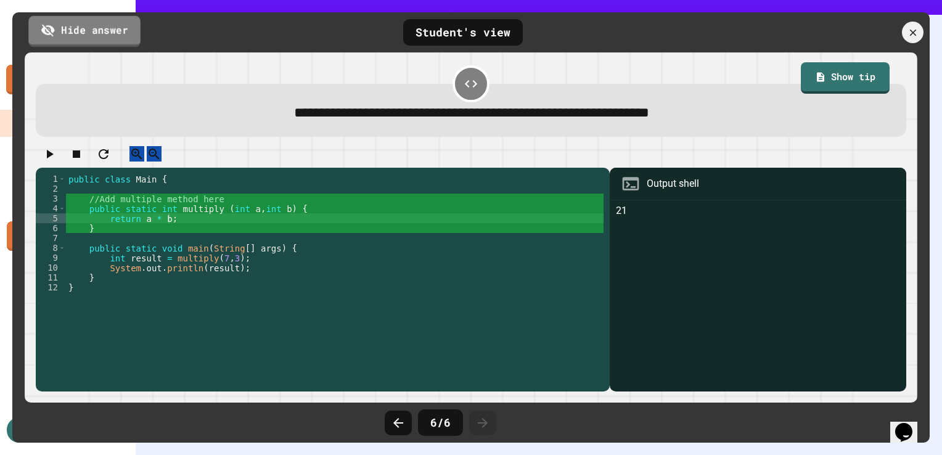
click at [109, 33] on link "Hide answer" at bounding box center [84, 30] width 112 height 31
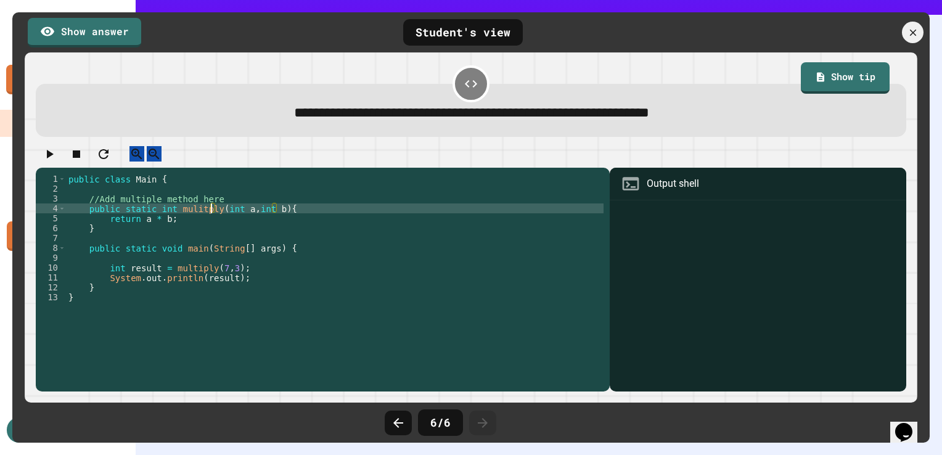
click at [210, 221] on div "public class Main { //Add multiple method here public static int mulitply ( int…" at bounding box center [335, 272] width 538 height 197
click at [54, 157] on icon "button" at bounding box center [49, 154] width 15 height 15
click at [110, 27] on link "Show answer" at bounding box center [84, 30] width 112 height 31
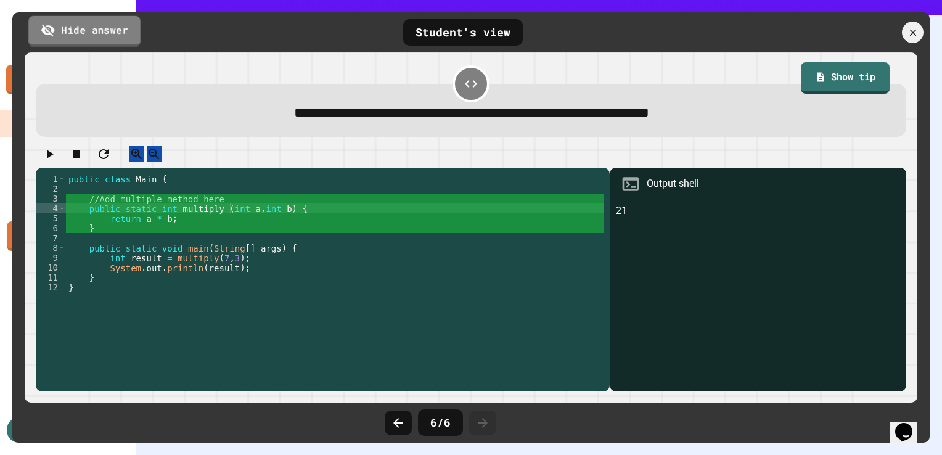
click at [110, 27] on link "Hide answer" at bounding box center [84, 30] width 112 height 31
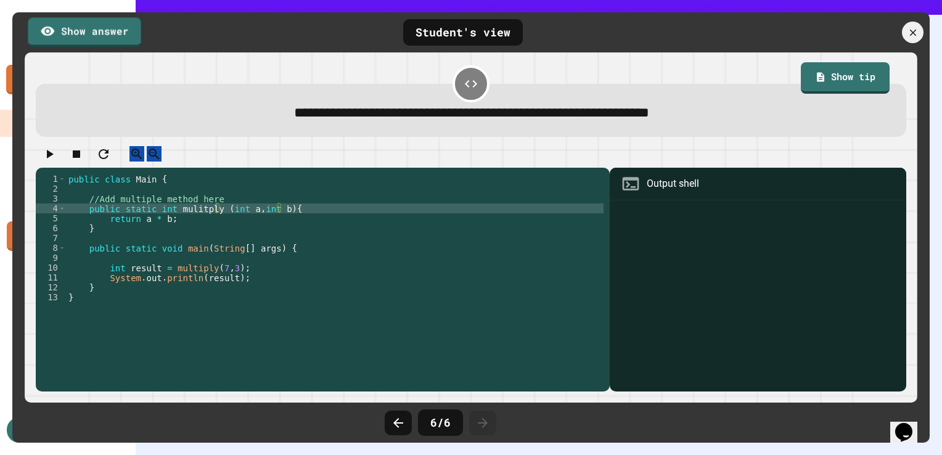
click at [379, 280] on div "public class Main { //Add multiple method here public static int mulitply ( int…" at bounding box center [335, 272] width 538 height 197
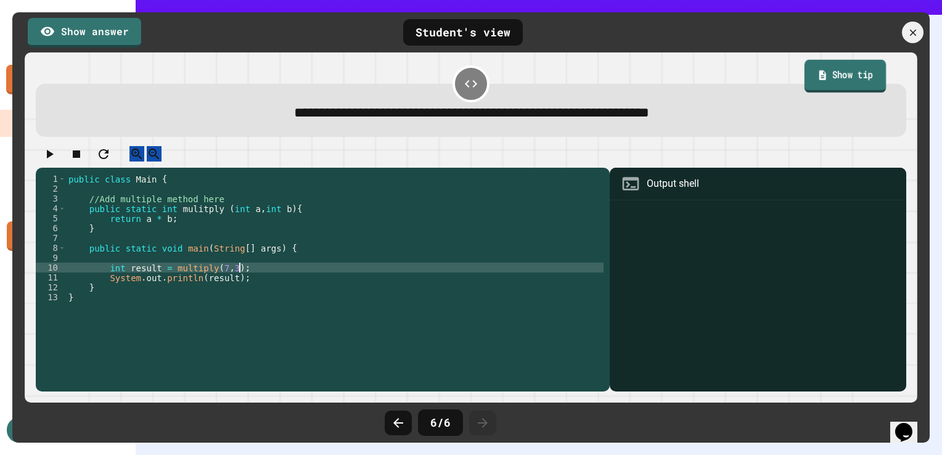
click at [821, 80] on link "Show tip" at bounding box center [845, 76] width 81 height 33
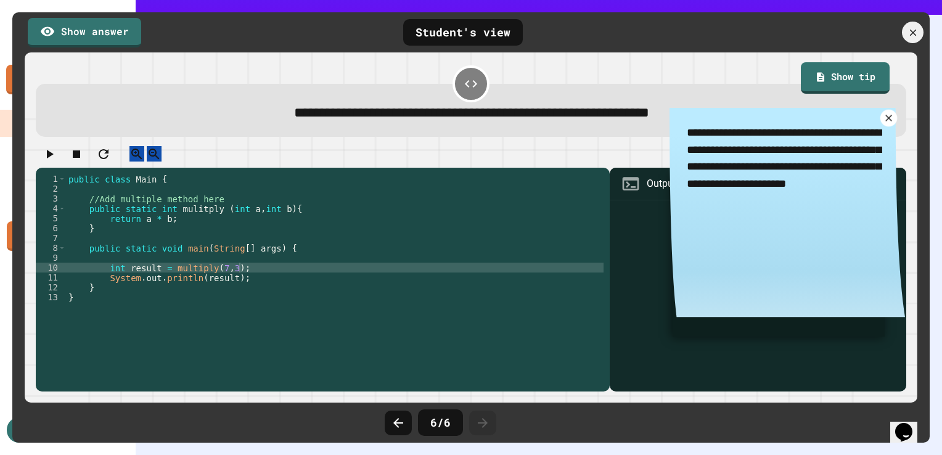
click at [885, 118] on icon at bounding box center [888, 118] width 7 height 7
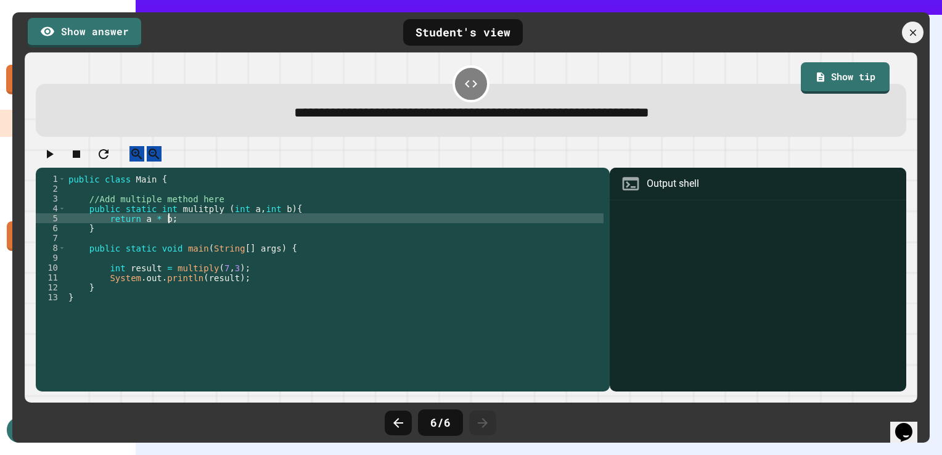
click at [263, 233] on div "public class Main { //Add multiple method here public static int mulitply ( int…" at bounding box center [335, 272] width 538 height 197
click at [281, 218] on div "public class Main { //Add multiple method here public static int mulitply ( int…" at bounding box center [335, 272] width 538 height 197
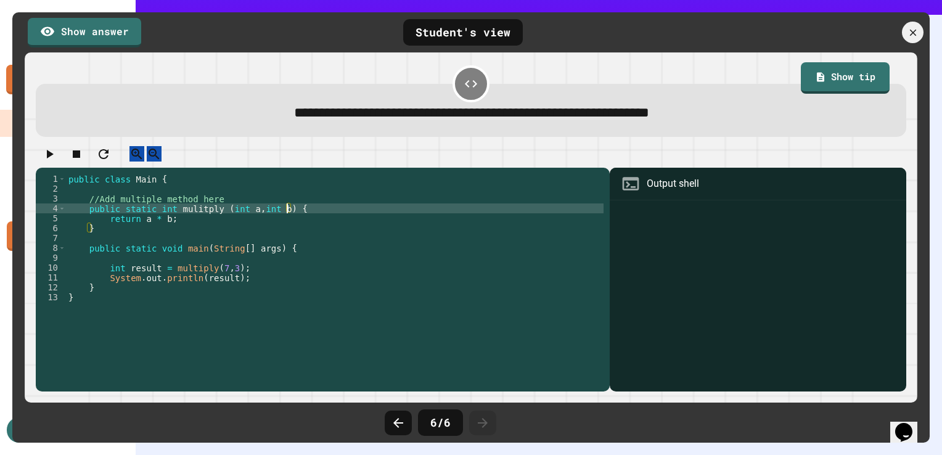
click at [276, 237] on div "public class Main { //Add multiple method here public static int mulitply ( int…" at bounding box center [335, 272] width 538 height 197
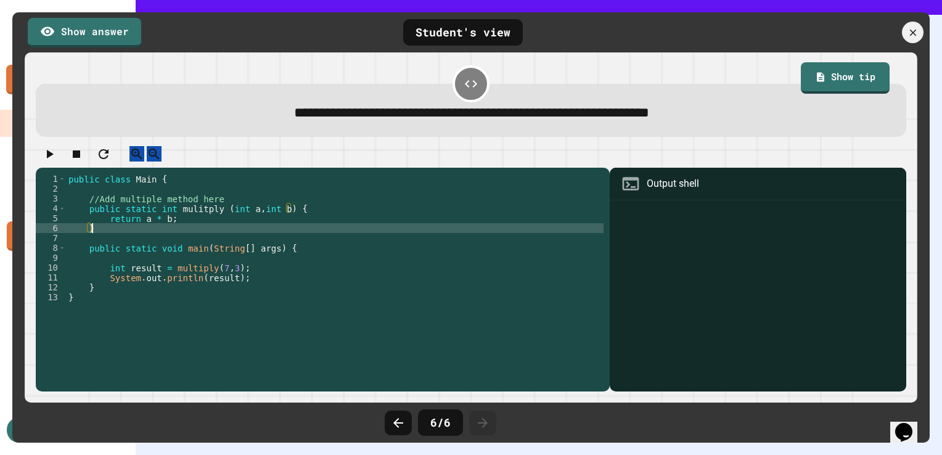
scroll to position [0, 1]
type textarea "*"
click at [55, 158] on icon "button" at bounding box center [49, 154] width 15 height 15
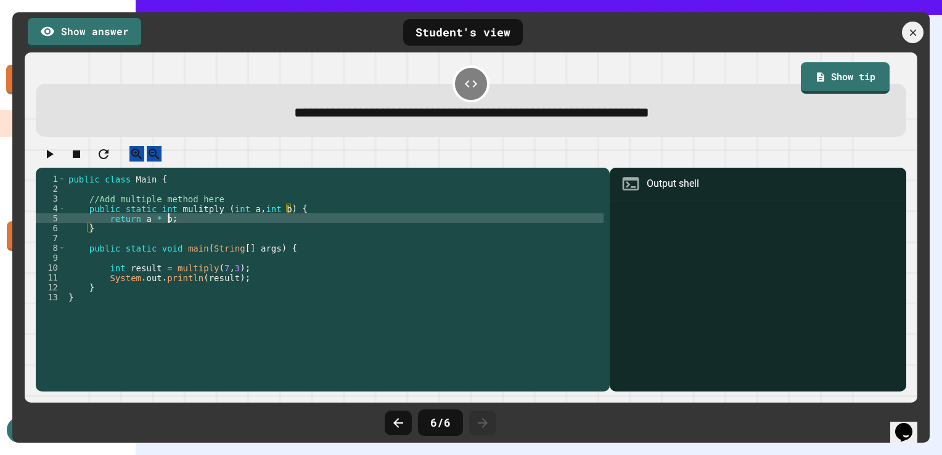
click at [203, 228] on div "public class Main { //Add multiple method here public static int mulitply ( int…" at bounding box center [335, 272] width 538 height 197
click at [920, 36] on div at bounding box center [913, 33] width 26 height 26
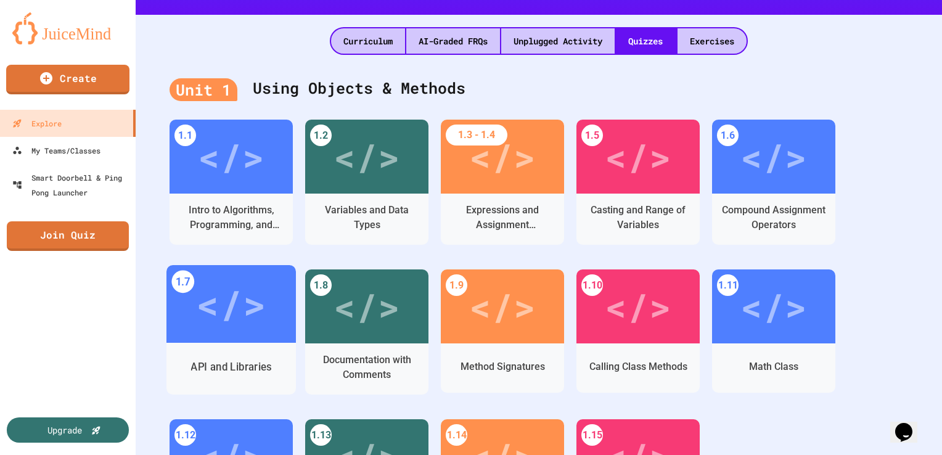
click at [218, 334] on div "</>" at bounding box center [230, 304] width 129 height 78
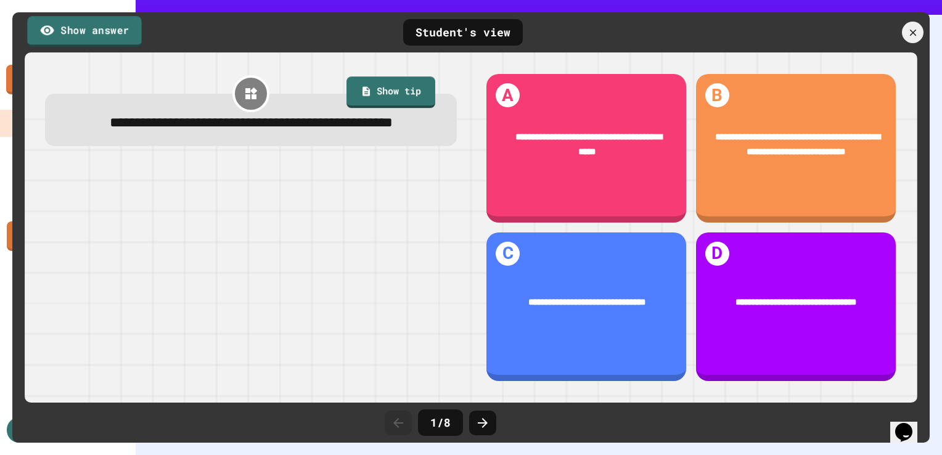
click at [118, 33] on link "Show answer" at bounding box center [84, 31] width 114 height 31
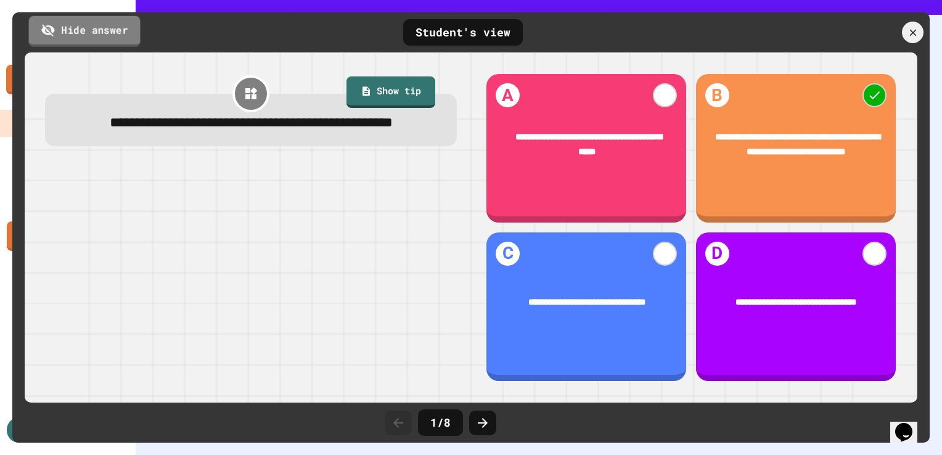
click at [120, 36] on link "Hide answer" at bounding box center [85, 30] width 112 height 31
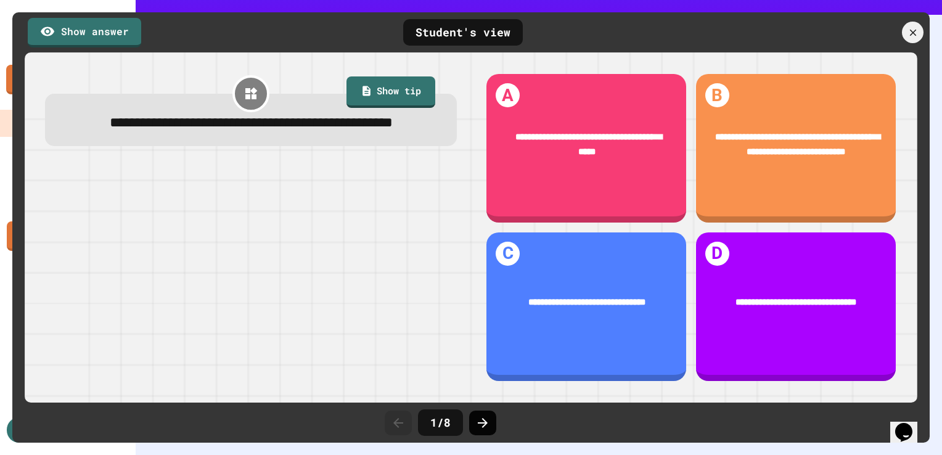
click at [481, 420] on icon at bounding box center [482, 423] width 15 height 15
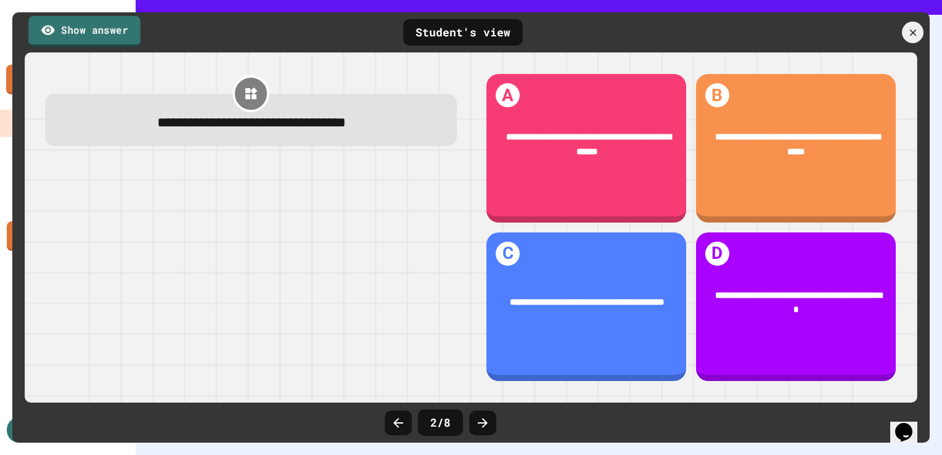
click at [113, 36] on link "Show answer" at bounding box center [84, 30] width 112 height 31
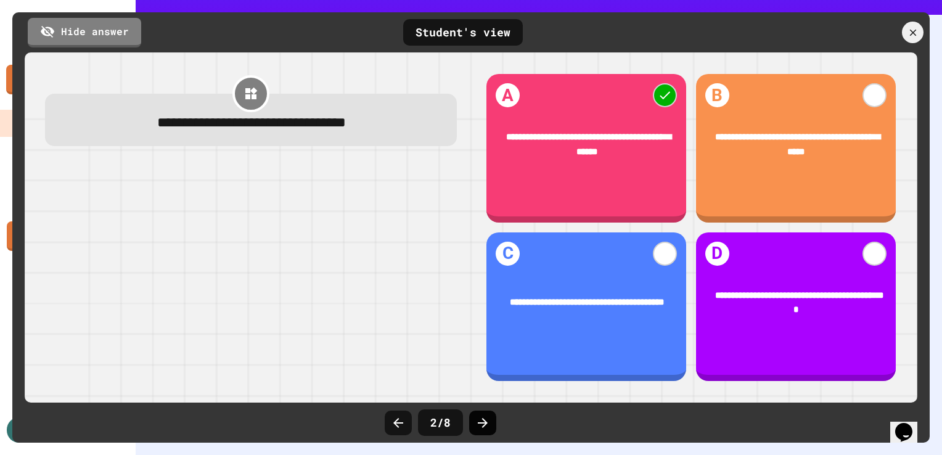
click at [485, 422] on icon at bounding box center [483, 423] width 10 height 10
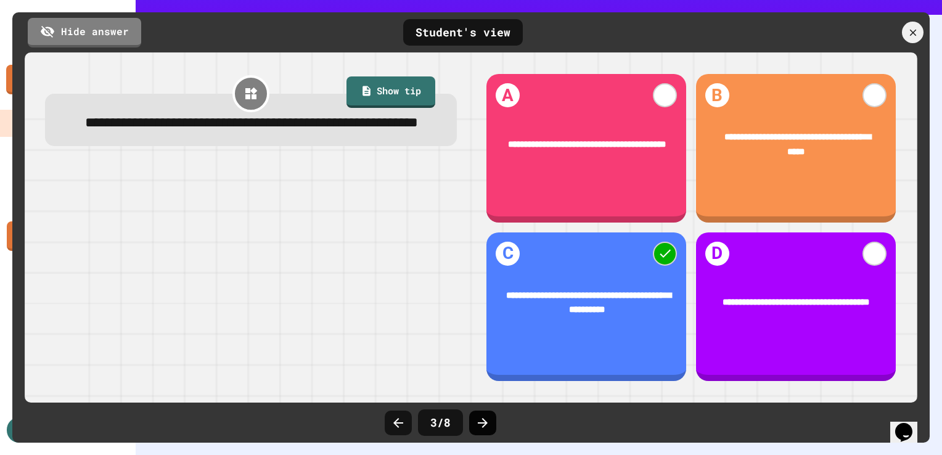
click at [485, 416] on icon at bounding box center [482, 423] width 15 height 15
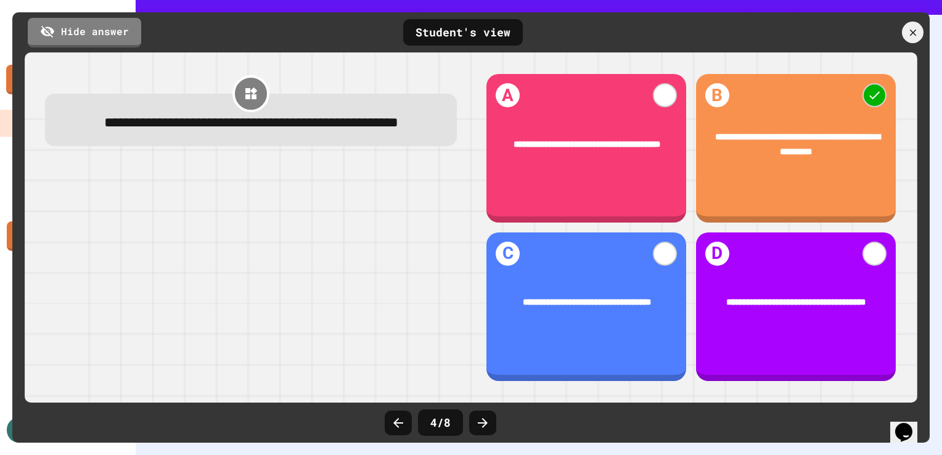
click at [493, 440] on div "4 / 8" at bounding box center [471, 422] width 185 height 37
click at [486, 429] on icon at bounding box center [482, 423] width 15 height 15
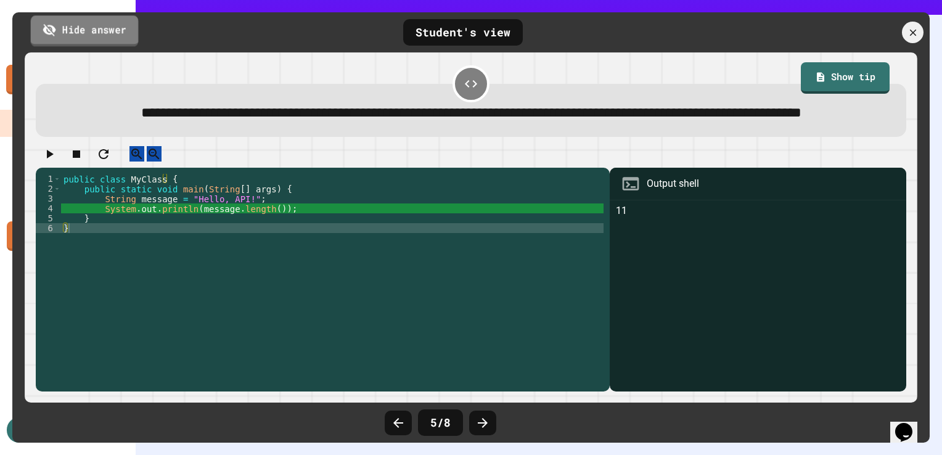
click at [115, 23] on link "Hide answer" at bounding box center [85, 30] width 108 height 31
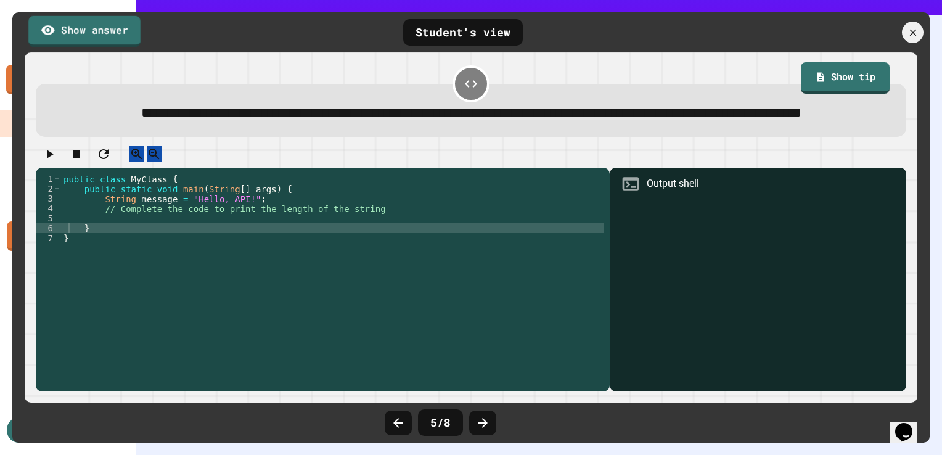
click at [113, 25] on link "Show answer" at bounding box center [84, 30] width 112 height 31
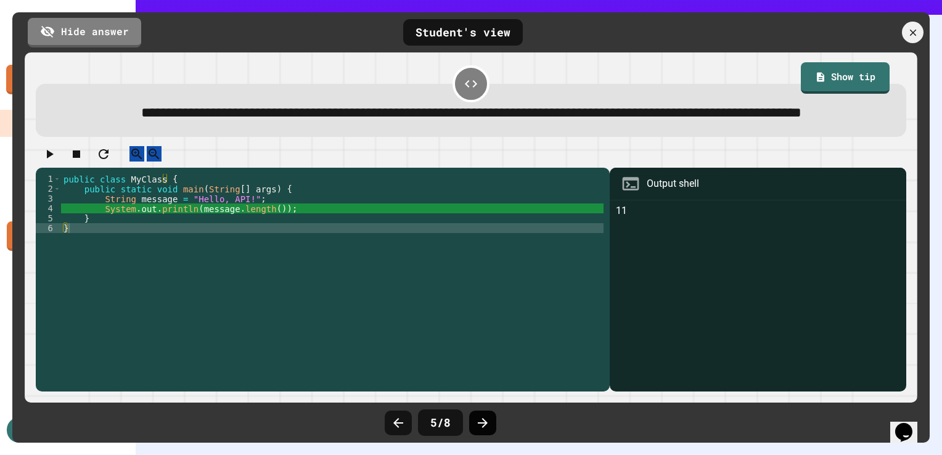
click at [476, 418] on icon at bounding box center [482, 423] width 15 height 15
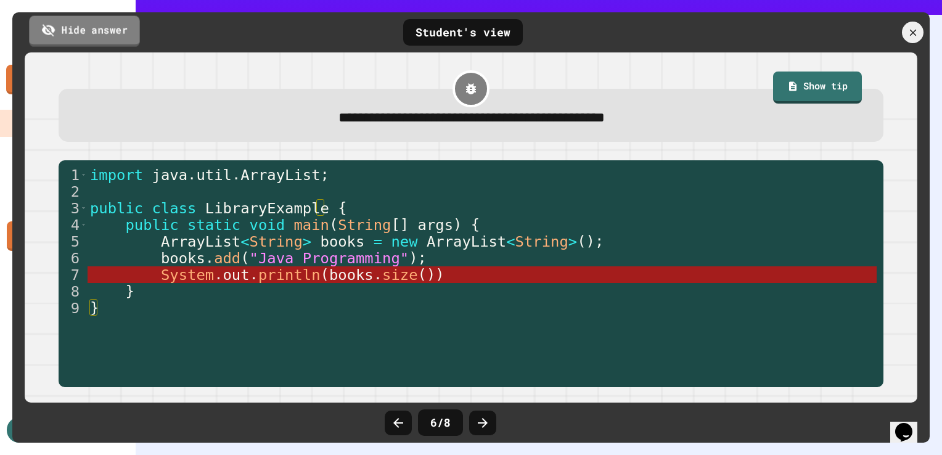
click at [33, 25] on div "Hide answer" at bounding box center [80, 33] width 136 height 30
click at [69, 23] on link "Hide answer" at bounding box center [84, 30] width 112 height 31
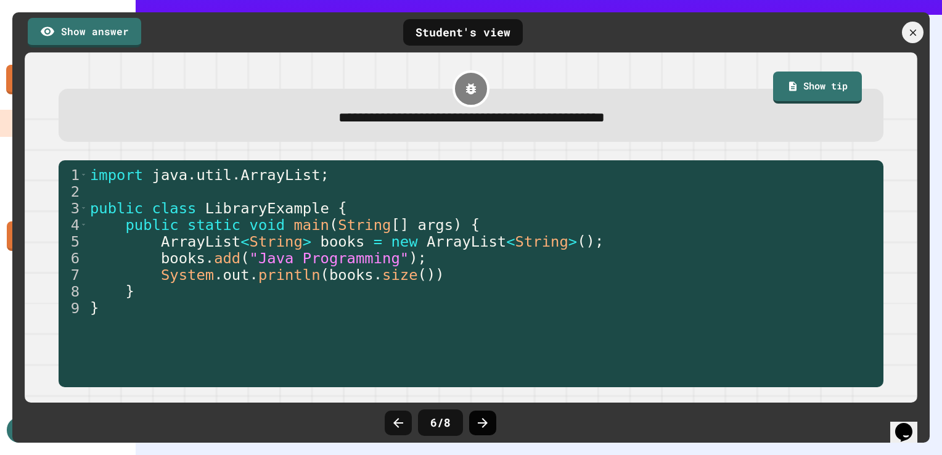
click at [488, 432] on div at bounding box center [482, 423] width 27 height 25
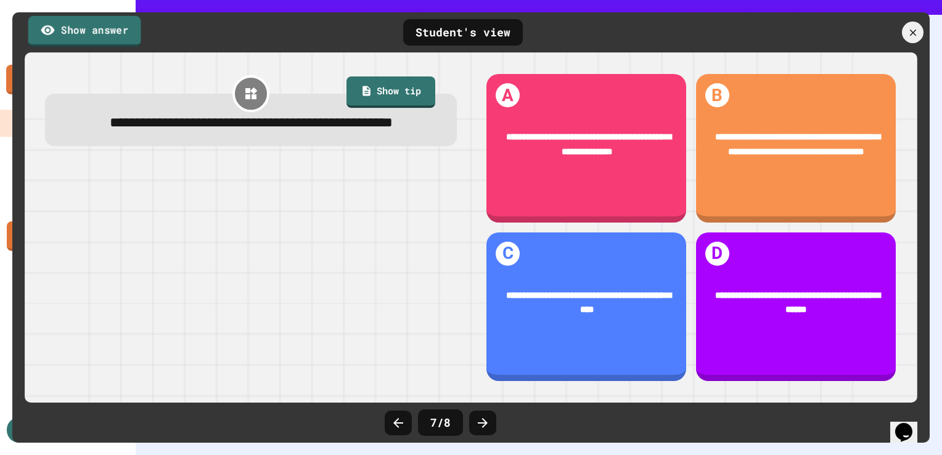
click at [117, 31] on link "Show answer" at bounding box center [84, 30] width 113 height 31
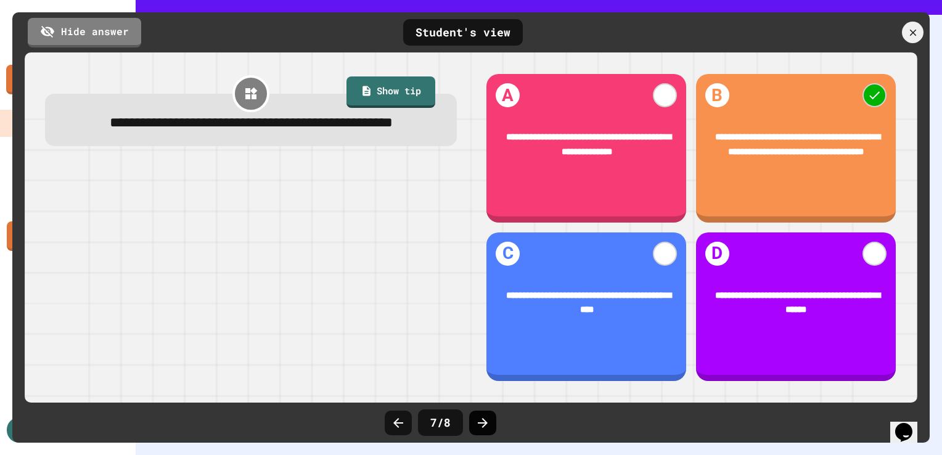
click at [480, 417] on icon at bounding box center [482, 423] width 15 height 15
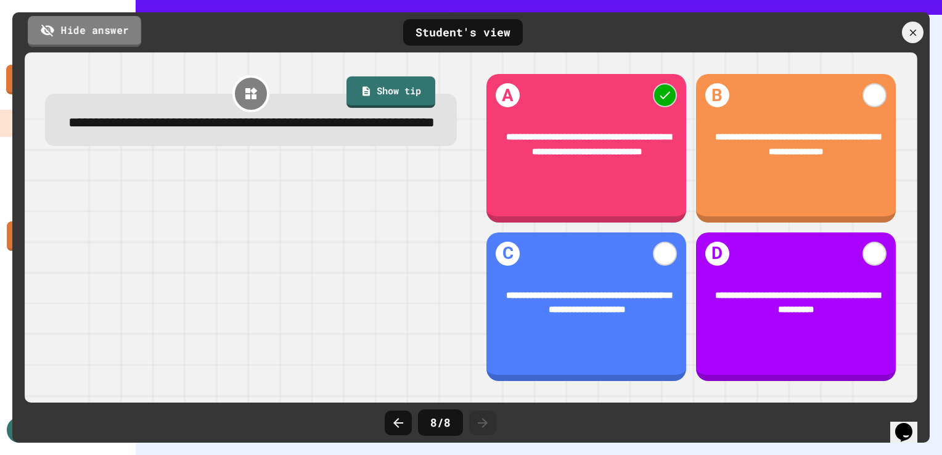
click at [123, 37] on link "Hide answer" at bounding box center [84, 31] width 113 height 31
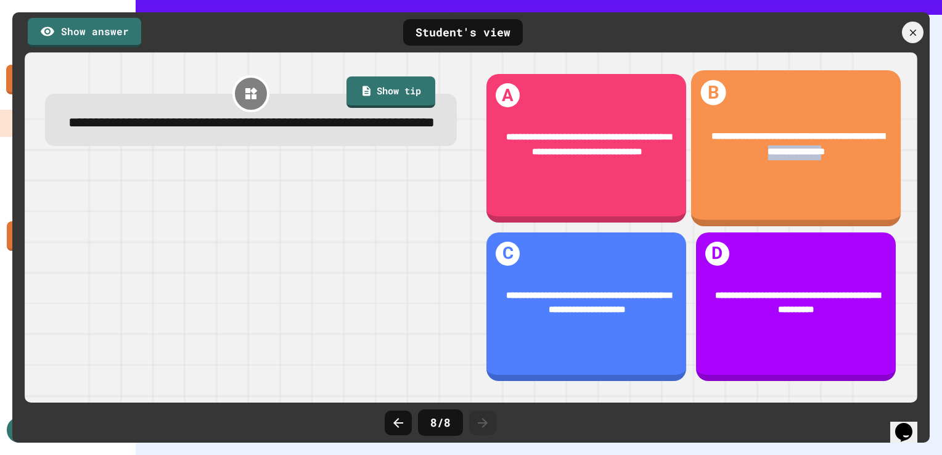
drag, startPoint x: 779, startPoint y: 144, endPoint x: 837, endPoint y: 147, distance: 58.0
click at [837, 147] on span "**********" at bounding box center [798, 144] width 173 height 24
drag, startPoint x: 837, startPoint y: 147, endPoint x: 819, endPoint y: 187, distance: 44.1
click at [819, 187] on div "**********" at bounding box center [796, 148] width 210 height 156
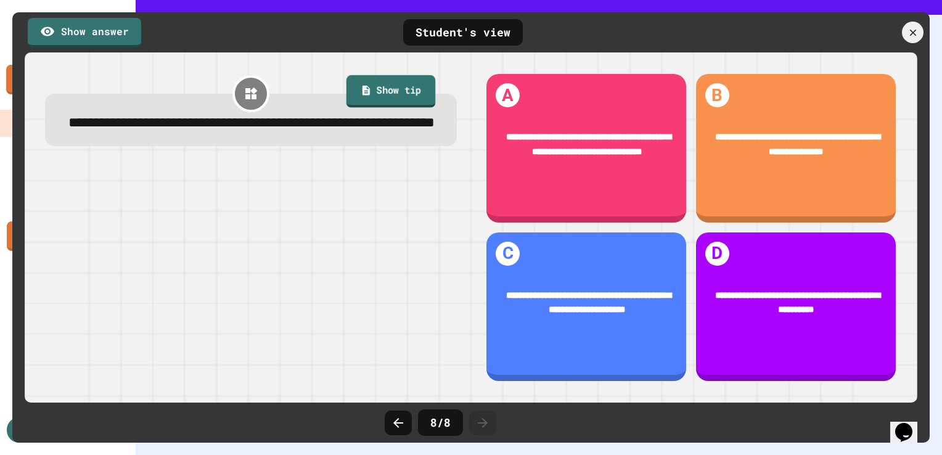
click at [392, 95] on link "Show tip" at bounding box center [391, 91] width 89 height 33
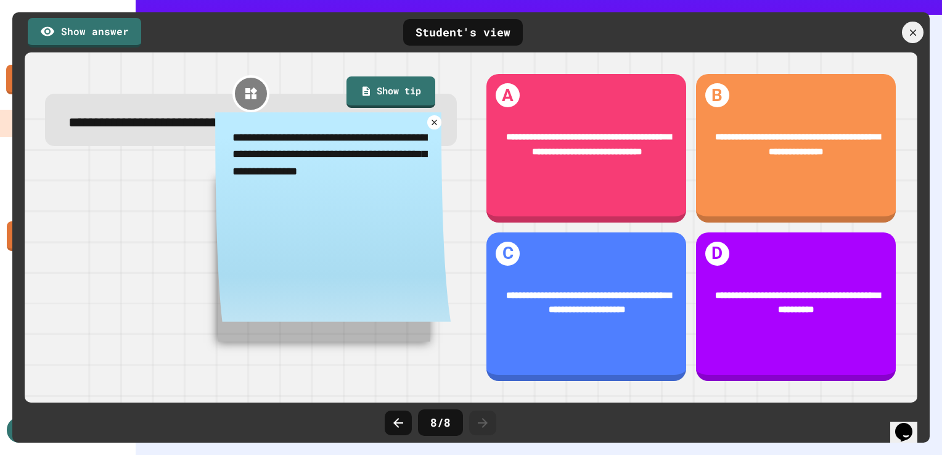
click at [104, 49] on div "Show answer Student's view" at bounding box center [470, 32] width 917 height 40
click at [105, 36] on link "Show answer" at bounding box center [85, 30] width 108 height 31
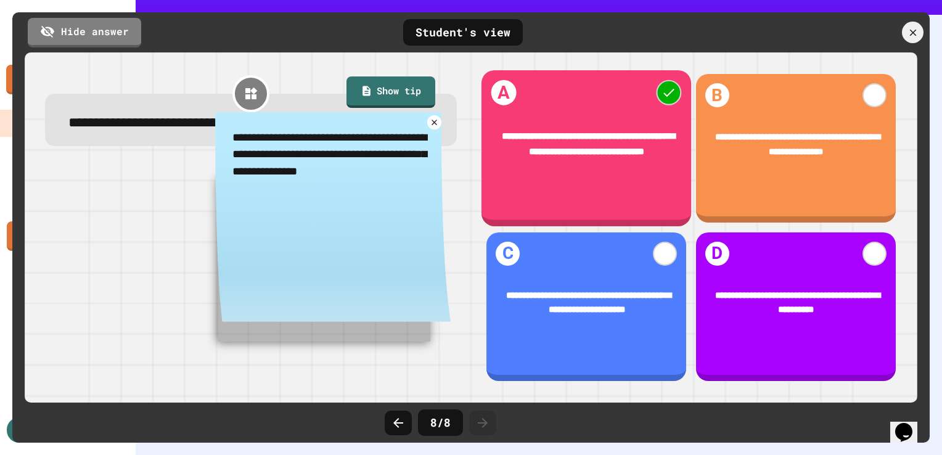
click at [591, 137] on span "**********" at bounding box center [588, 144] width 173 height 24
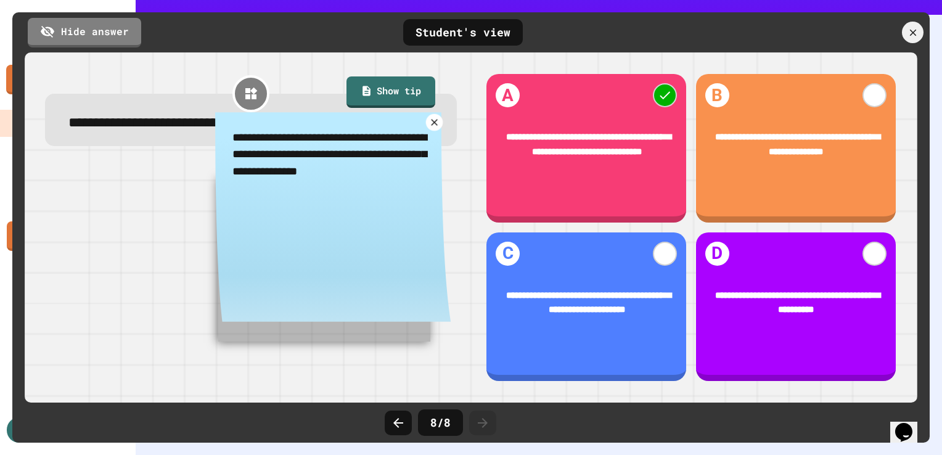
click at [429, 128] on icon at bounding box center [434, 122] width 11 height 11
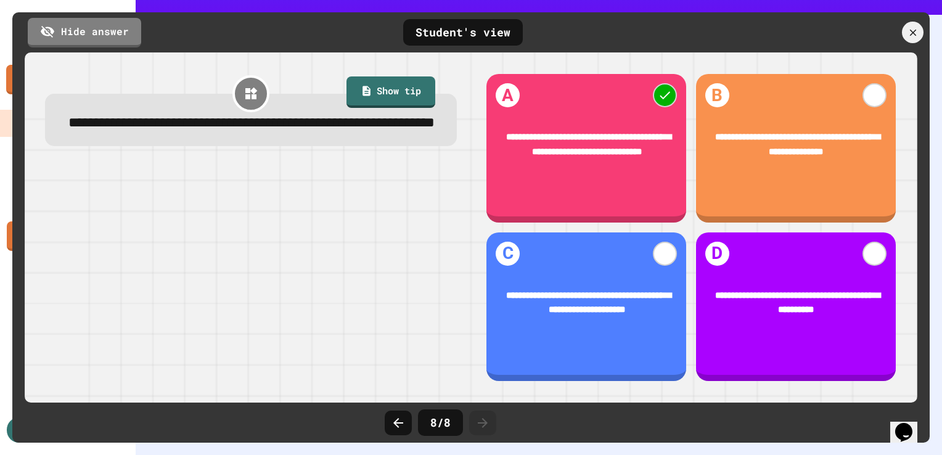
click at [453, 420] on div "8 / 8" at bounding box center [440, 422] width 45 height 27
click at [916, 23] on div at bounding box center [913, 33] width 26 height 26
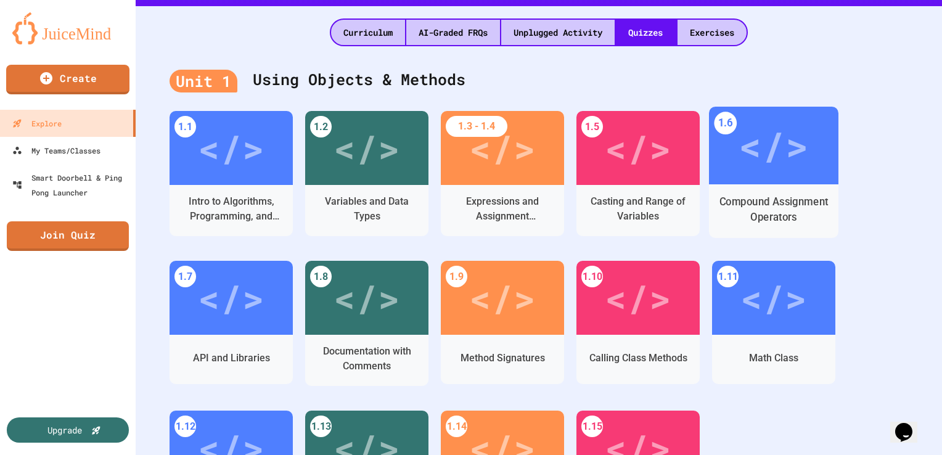
scroll to position [274, 0]
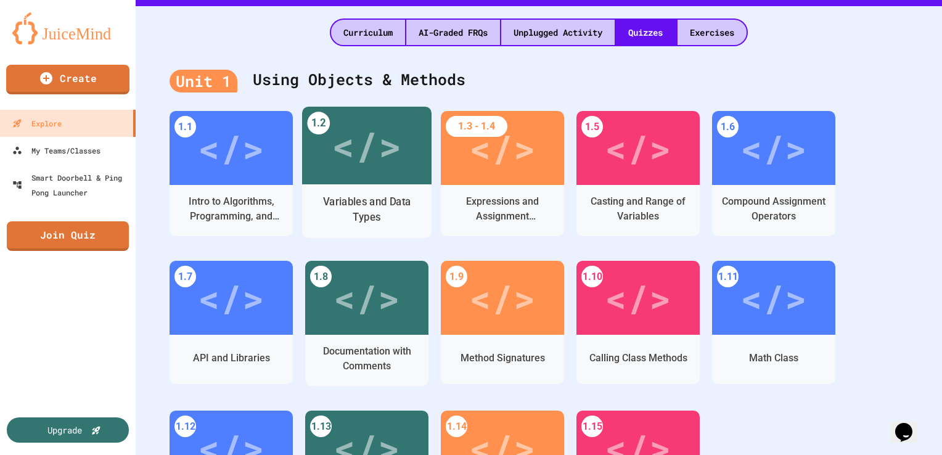
click at [398, 162] on div "</>" at bounding box center [367, 146] width 70 height 58
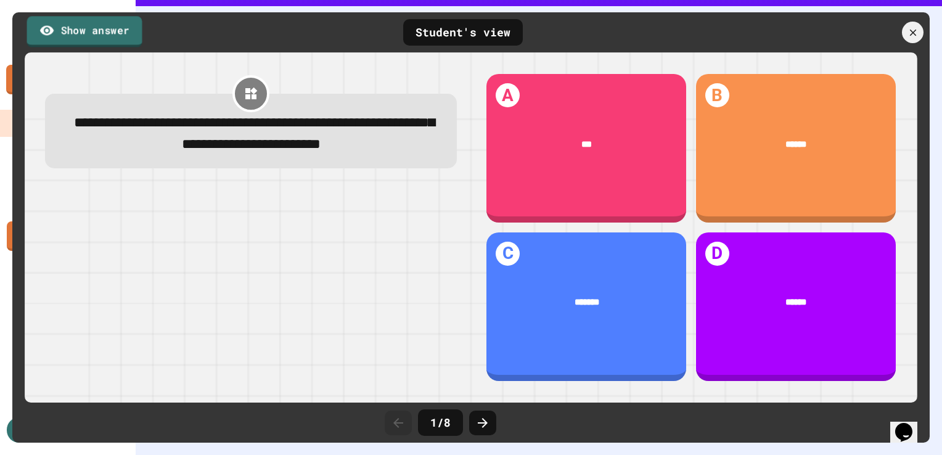
click at [102, 30] on link "Show answer" at bounding box center [84, 31] width 115 height 31
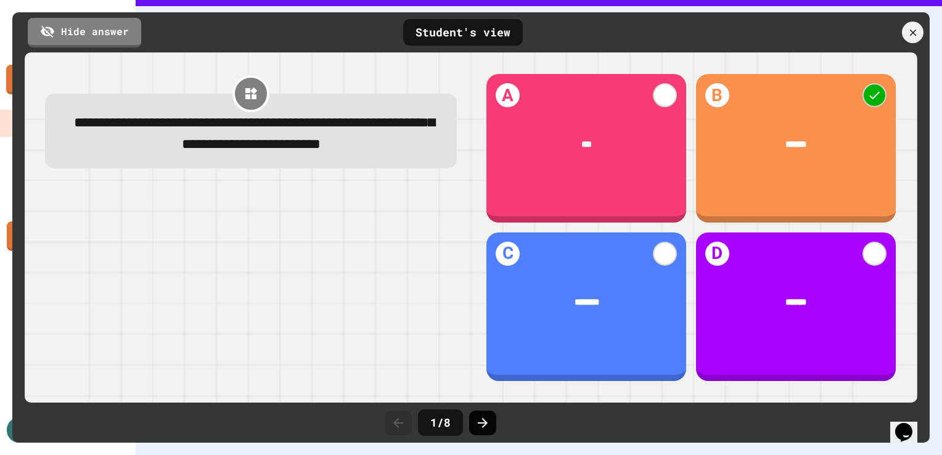
click at [485, 425] on icon at bounding box center [483, 423] width 10 height 10
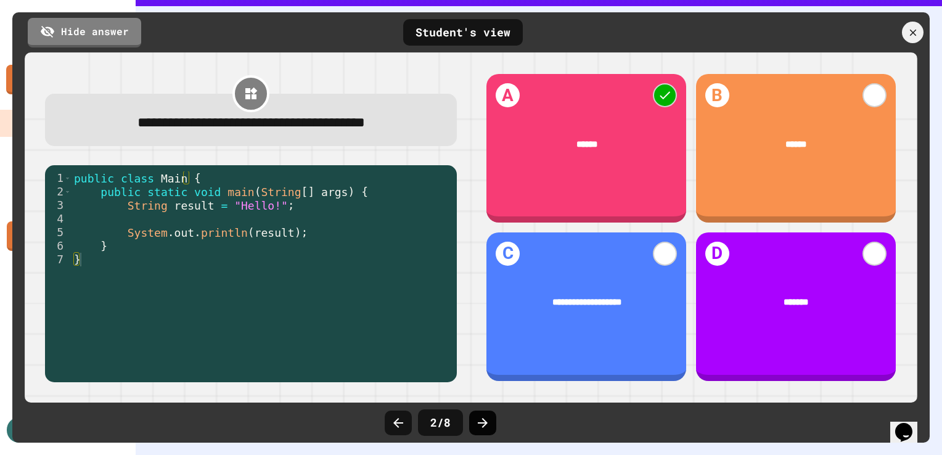
click at [483, 422] on icon at bounding box center [482, 423] width 15 height 15
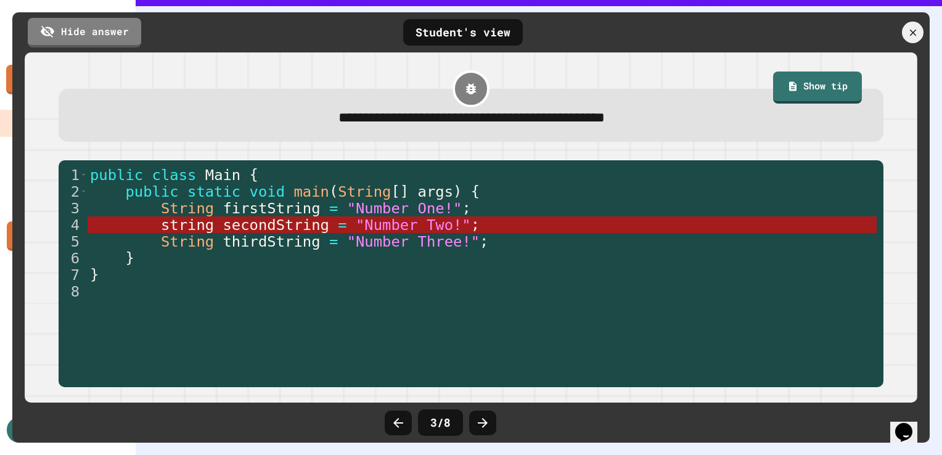
click at [483, 422] on icon at bounding box center [482, 423] width 15 height 15
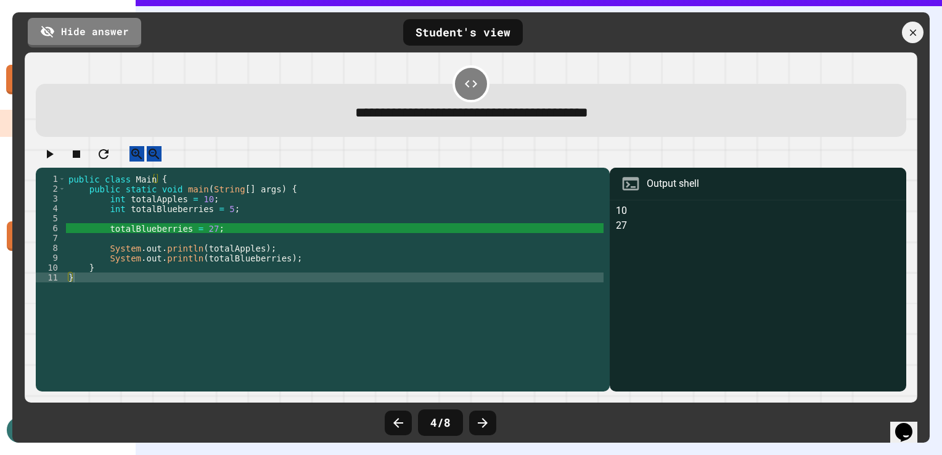
click at [483, 422] on icon at bounding box center [482, 423] width 15 height 15
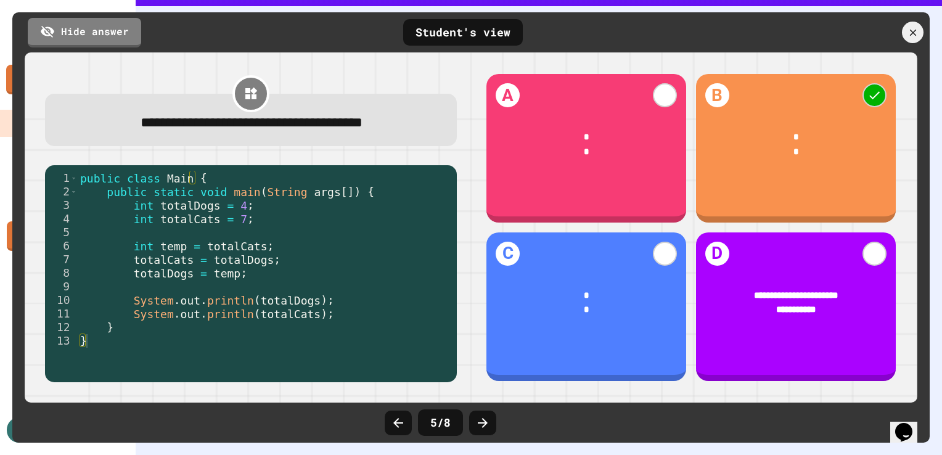
click at [483, 422] on icon at bounding box center [482, 423] width 15 height 15
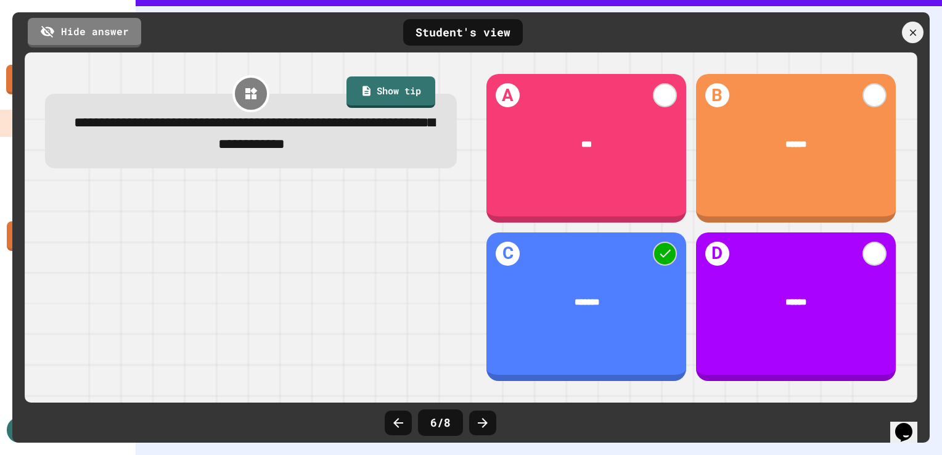
click at [483, 422] on icon at bounding box center [482, 423] width 15 height 15
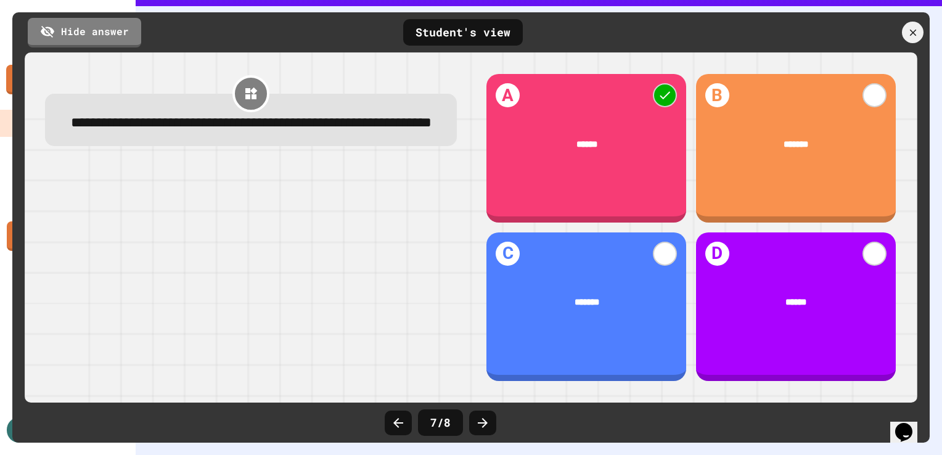
click at [483, 422] on icon at bounding box center [482, 423] width 15 height 15
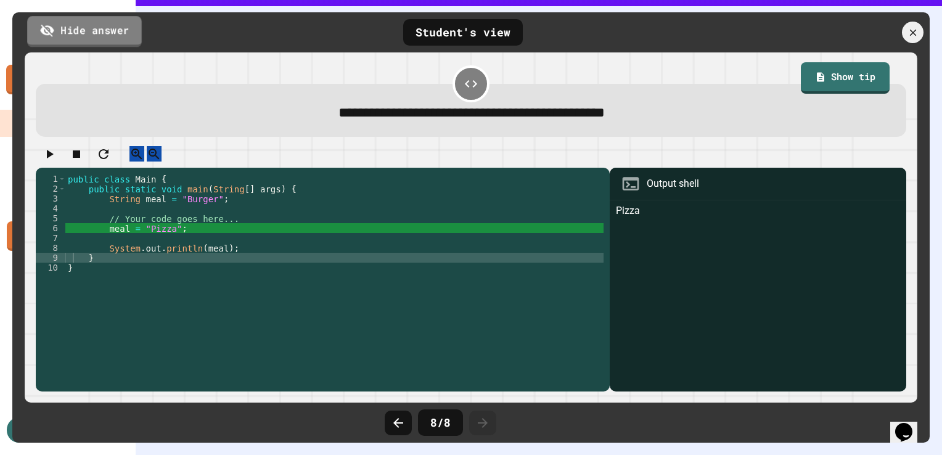
click at [113, 33] on link "Hide answer" at bounding box center [84, 31] width 115 height 31
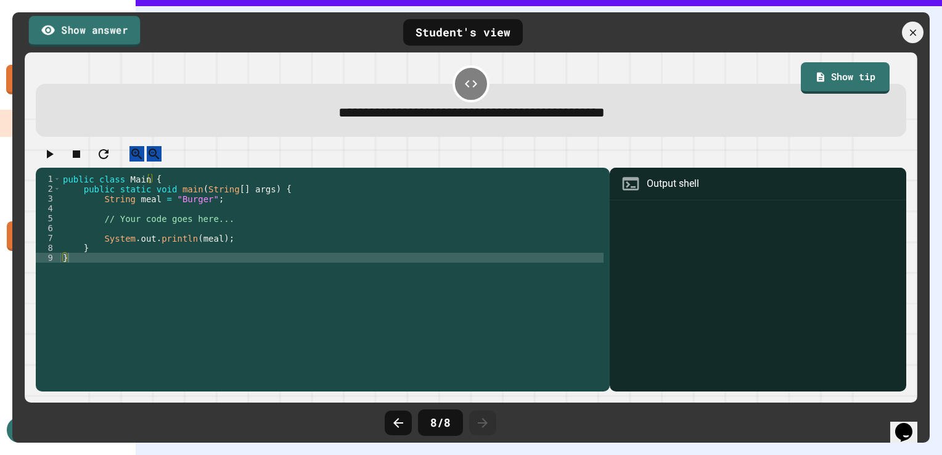
click at [113, 33] on link "Show answer" at bounding box center [85, 30] width 112 height 31
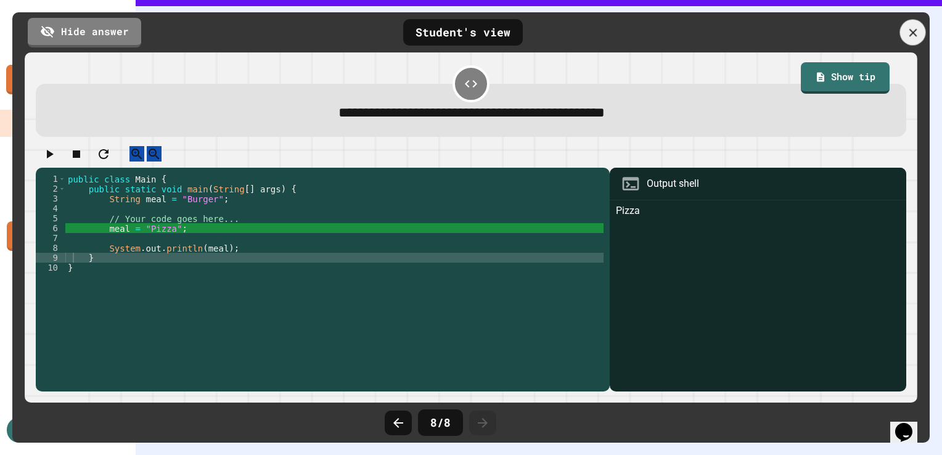
click at [913, 35] on icon at bounding box center [913, 33] width 14 height 14
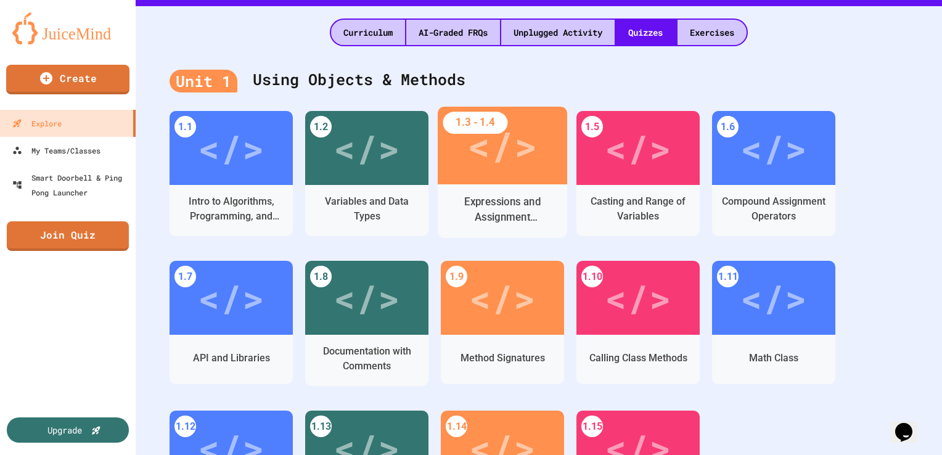
click at [506, 207] on div "Expressions and Assignment Statements" at bounding box center [503, 209] width 110 height 31
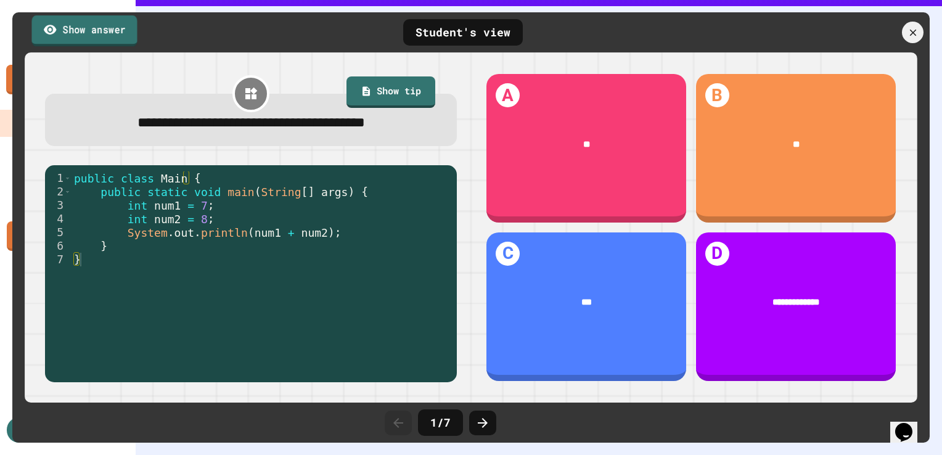
click at [89, 32] on link "Show answer" at bounding box center [83, 30] width 105 height 31
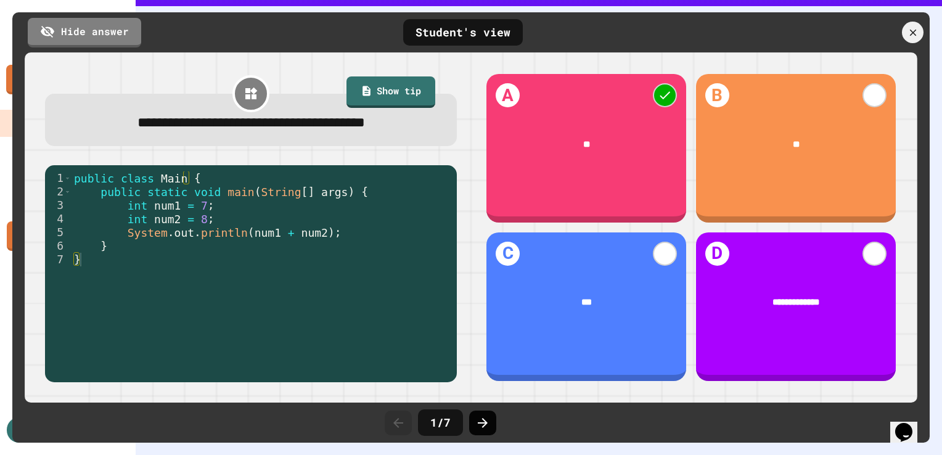
click at [491, 420] on div at bounding box center [482, 423] width 27 height 25
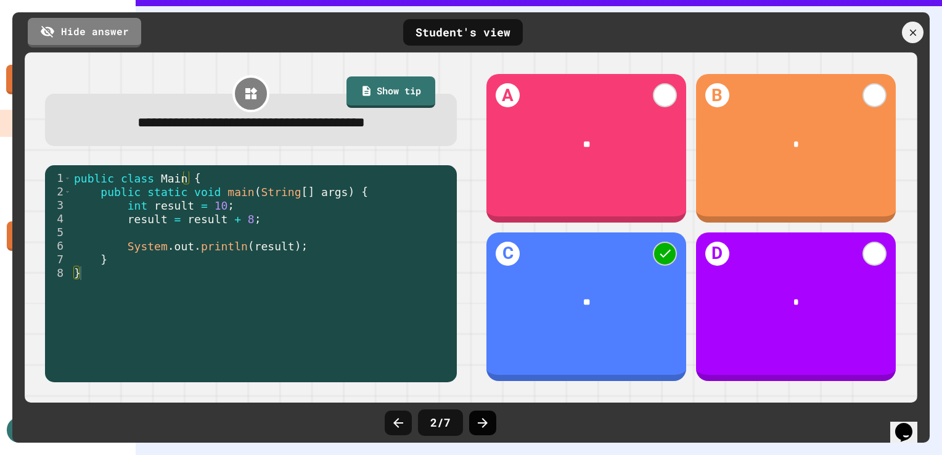
click at [489, 422] on icon at bounding box center [482, 423] width 15 height 15
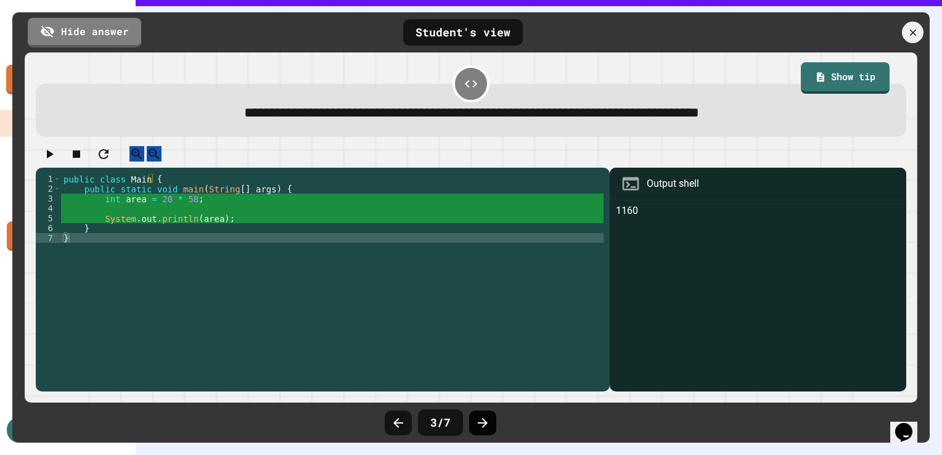
click at [478, 420] on icon at bounding box center [482, 423] width 15 height 15
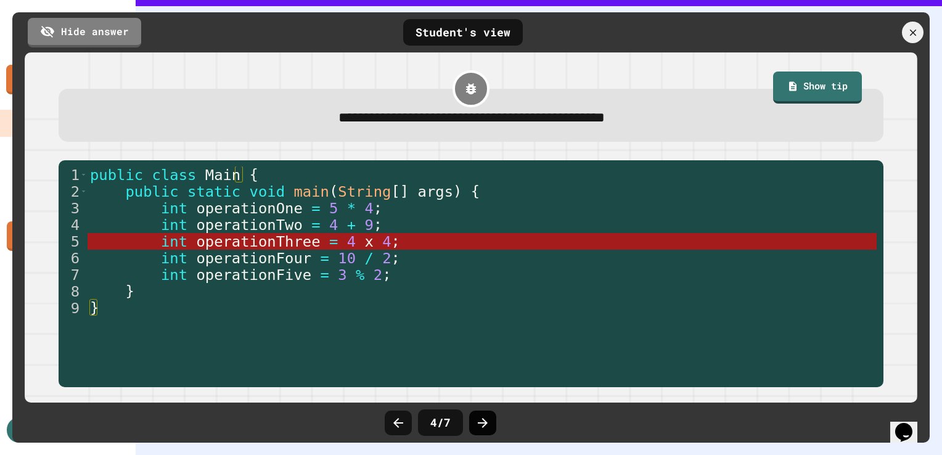
click at [481, 416] on icon at bounding box center [482, 423] width 15 height 15
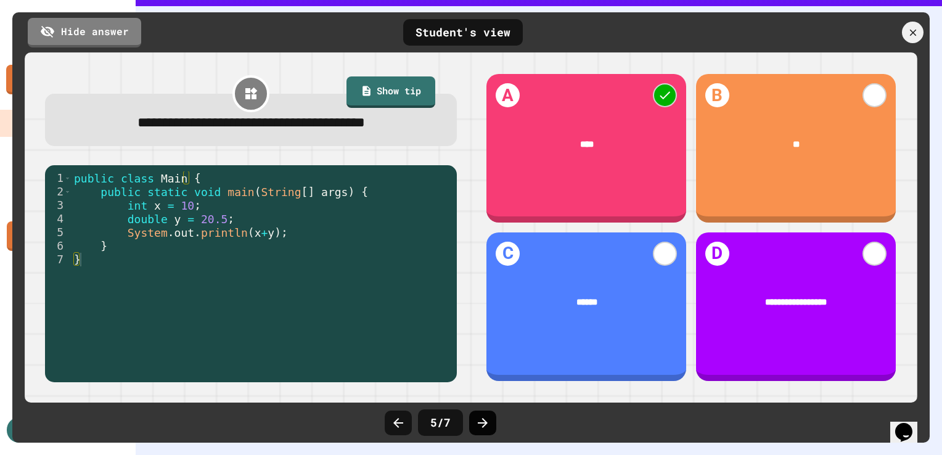
click at [479, 413] on div at bounding box center [482, 423] width 27 height 25
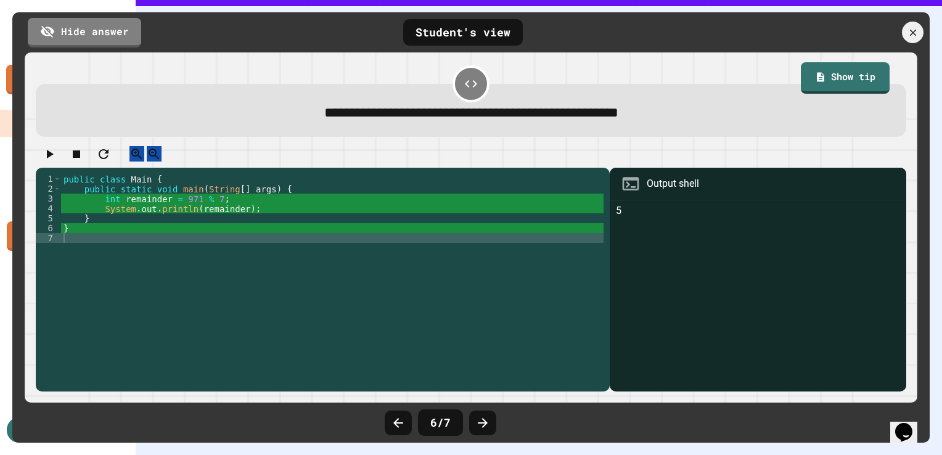
click at [479, 413] on div at bounding box center [482, 423] width 27 height 25
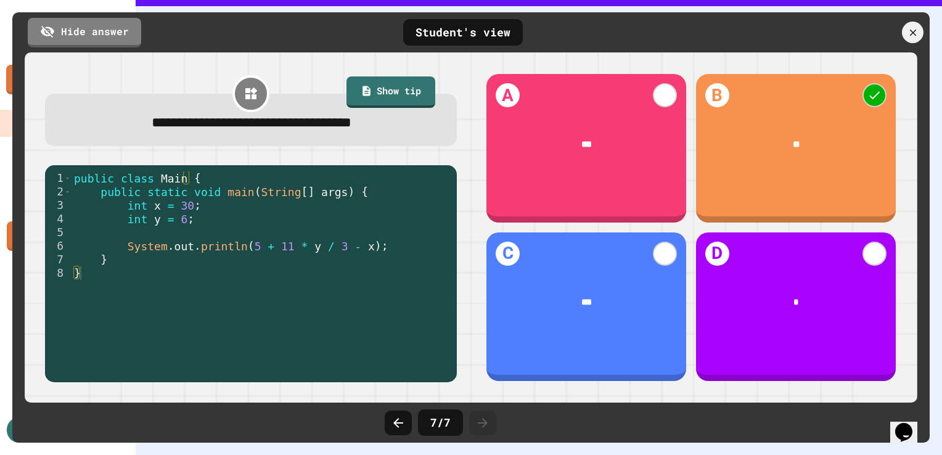
click at [478, 411] on div at bounding box center [482, 423] width 27 height 25
click at [915, 35] on icon at bounding box center [913, 32] width 8 height 8
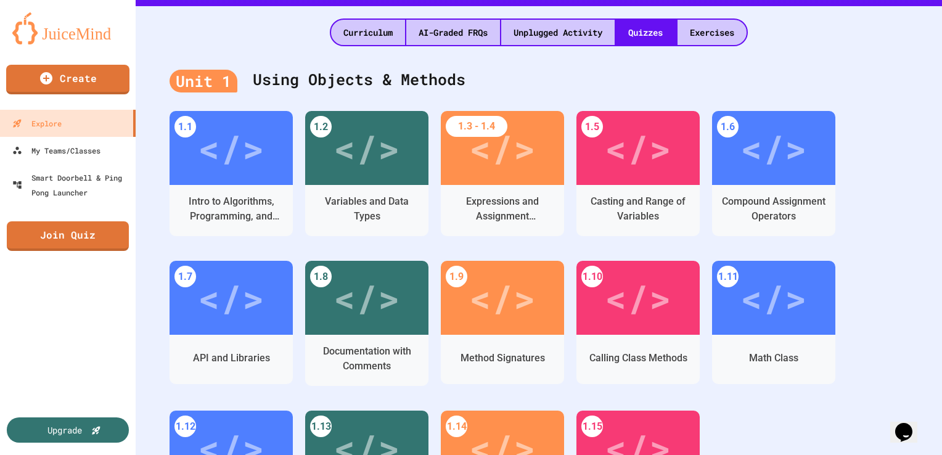
click at [639, 237] on div "1.5 </> Casting and Range of Variables" at bounding box center [637, 186] width 123 height 150
click at [628, 202] on div "Casting and Range of Variables" at bounding box center [638, 209] width 110 height 31
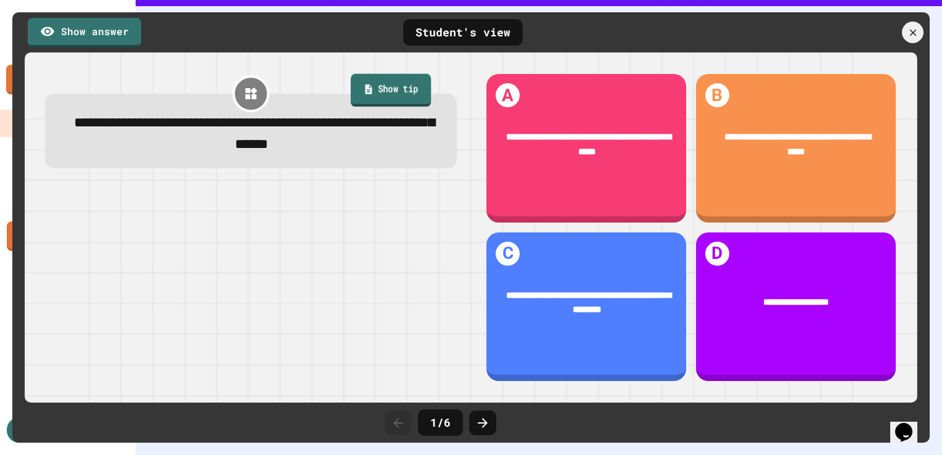
click at [385, 87] on link "Show tip" at bounding box center [391, 90] width 80 height 33
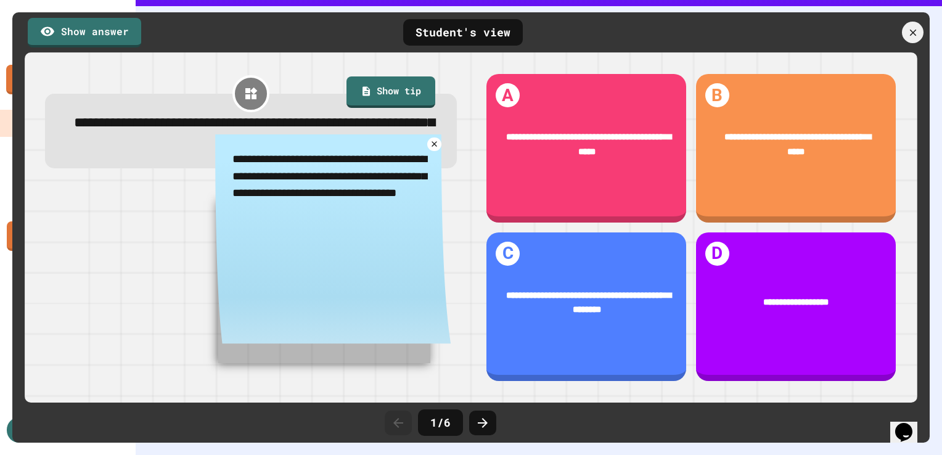
click at [445, 153] on div "**********" at bounding box center [333, 243] width 236 height 218
click at [434, 149] on icon at bounding box center [434, 144] width 10 height 10
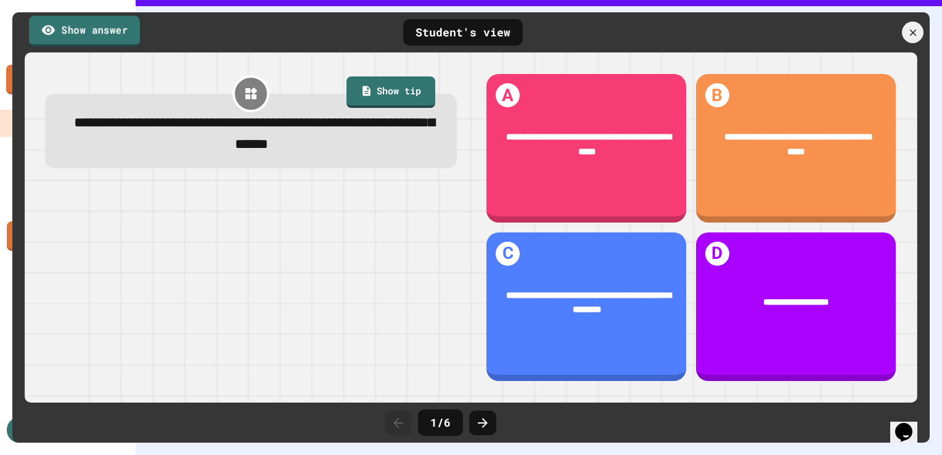
click at [99, 38] on link "Show answer" at bounding box center [84, 30] width 111 height 31
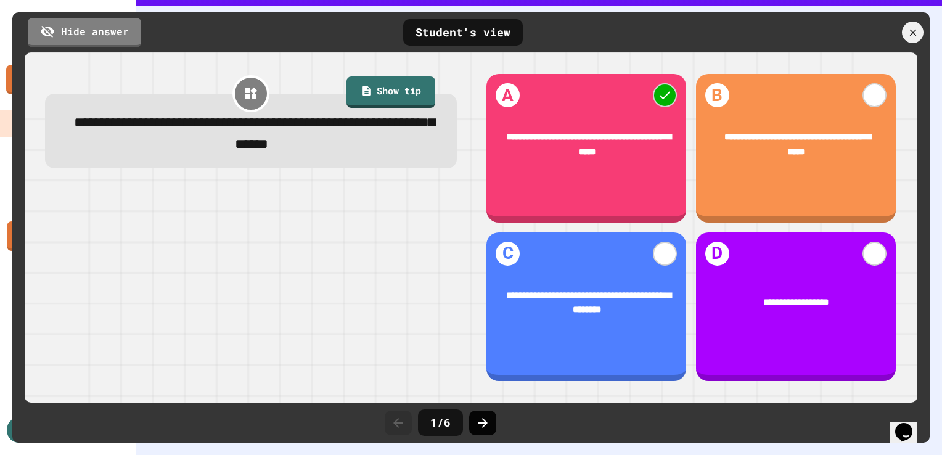
click at [474, 423] on div at bounding box center [482, 423] width 27 height 25
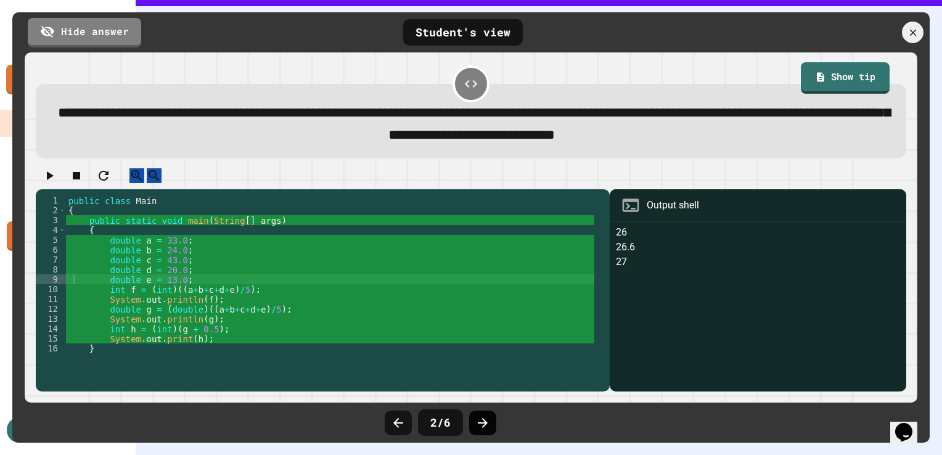
click at [479, 414] on div at bounding box center [482, 423] width 27 height 25
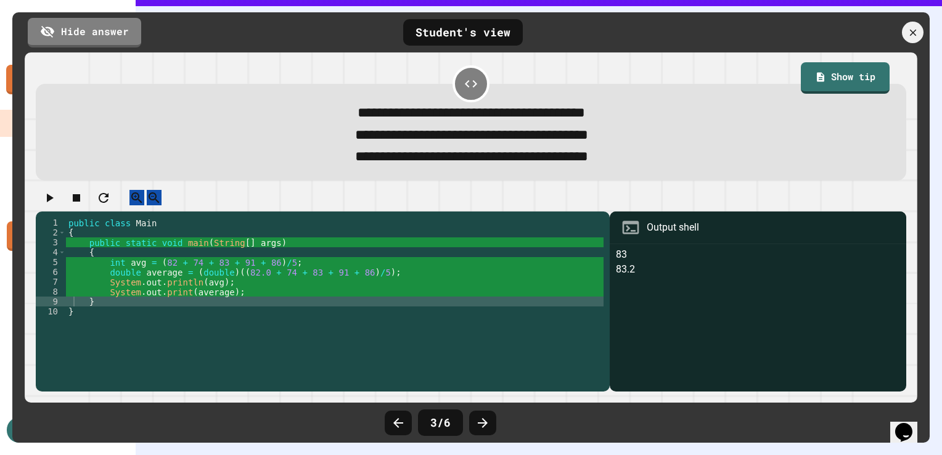
click at [479, 414] on div at bounding box center [482, 423] width 27 height 25
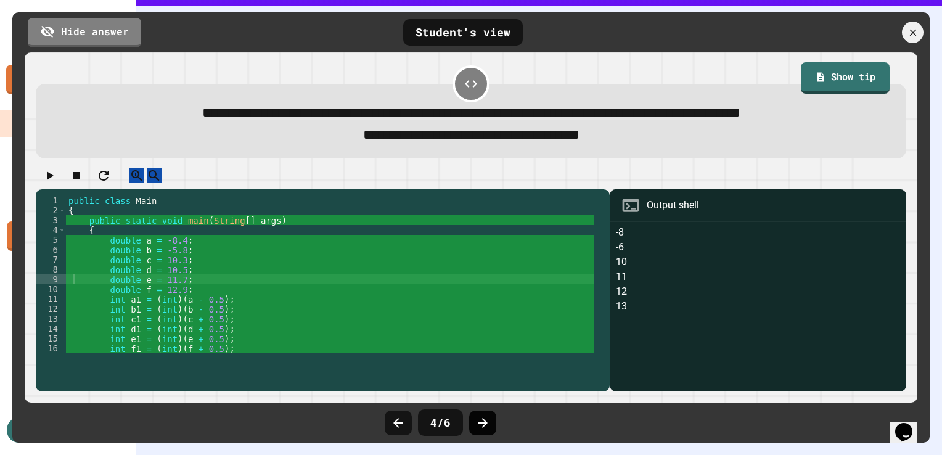
click at [479, 418] on div at bounding box center [482, 423] width 27 height 25
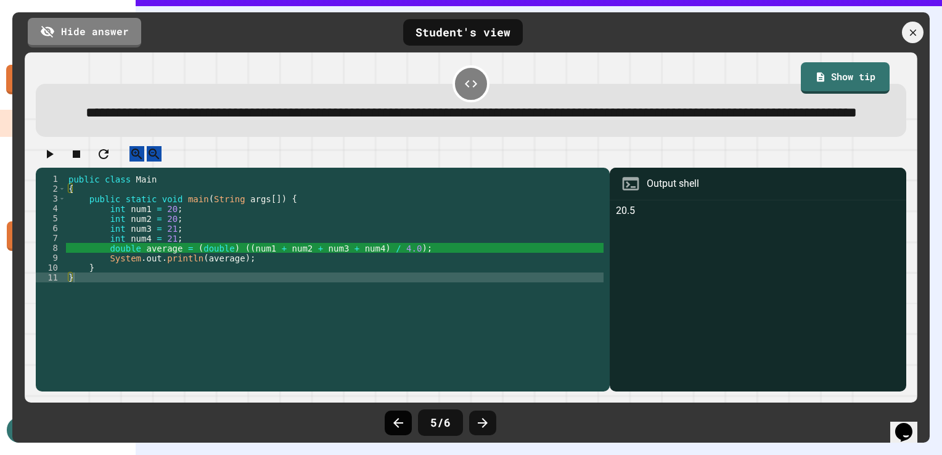
click at [408, 419] on div at bounding box center [398, 423] width 27 height 25
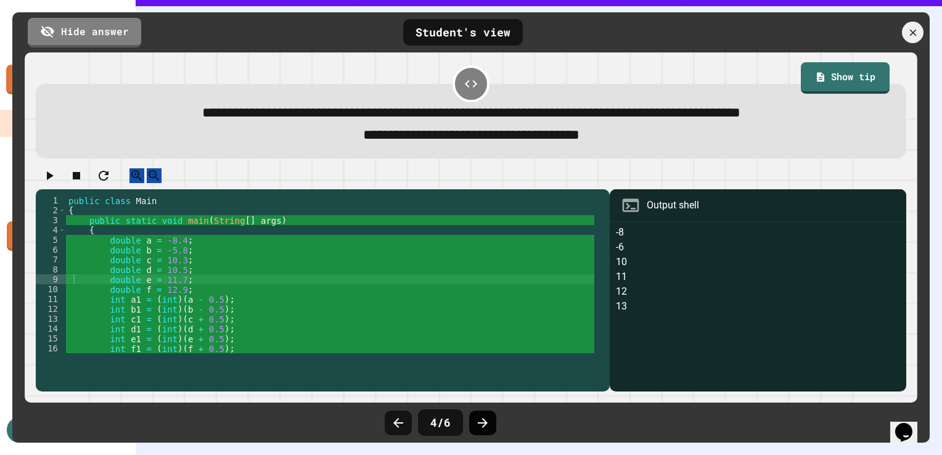
click at [478, 427] on icon at bounding box center [482, 423] width 15 height 15
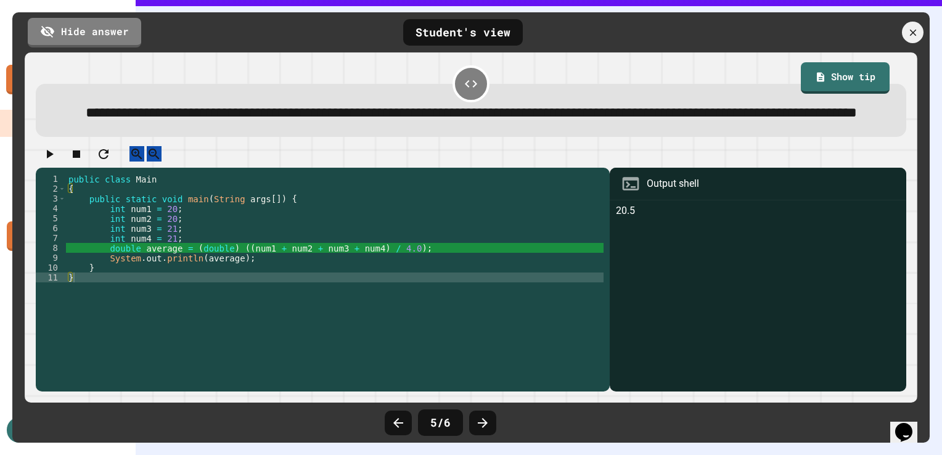
click at [478, 427] on icon at bounding box center [482, 423] width 15 height 15
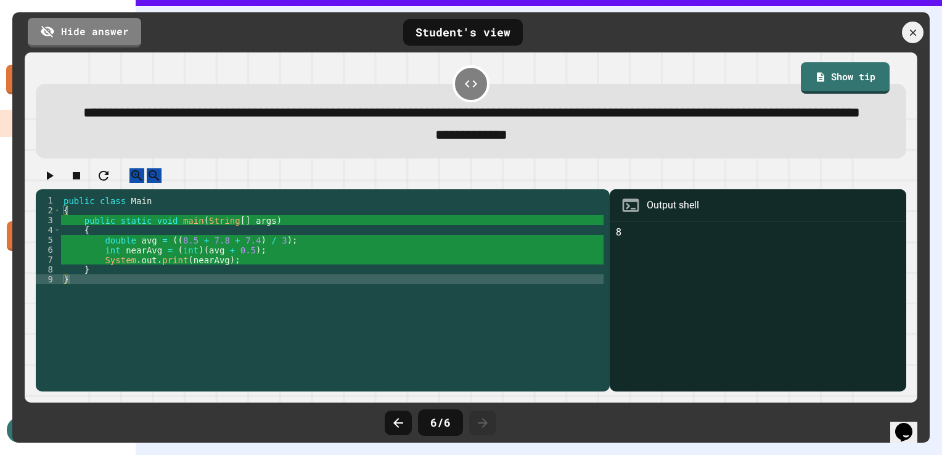
click at [478, 427] on icon at bounding box center [482, 423] width 15 height 15
click at [917, 33] on icon at bounding box center [913, 33] width 14 height 14
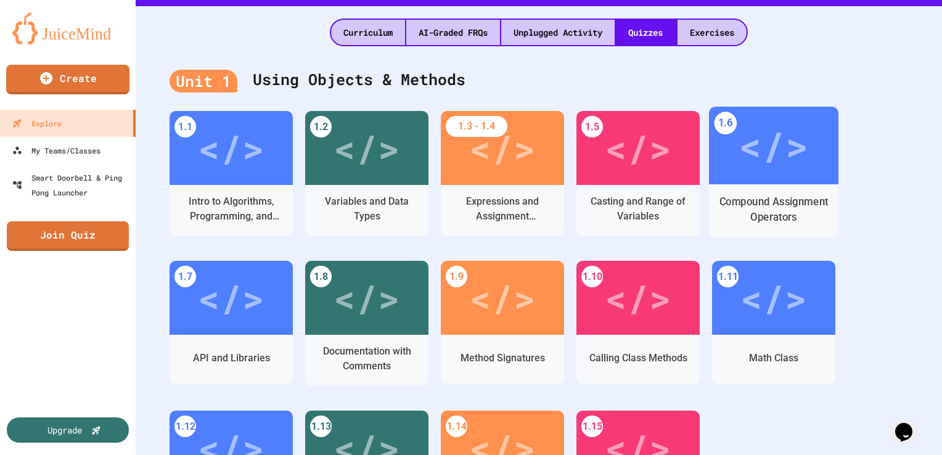
click at [778, 191] on div "Compound Assignment Operators" at bounding box center [773, 210] width 129 height 38
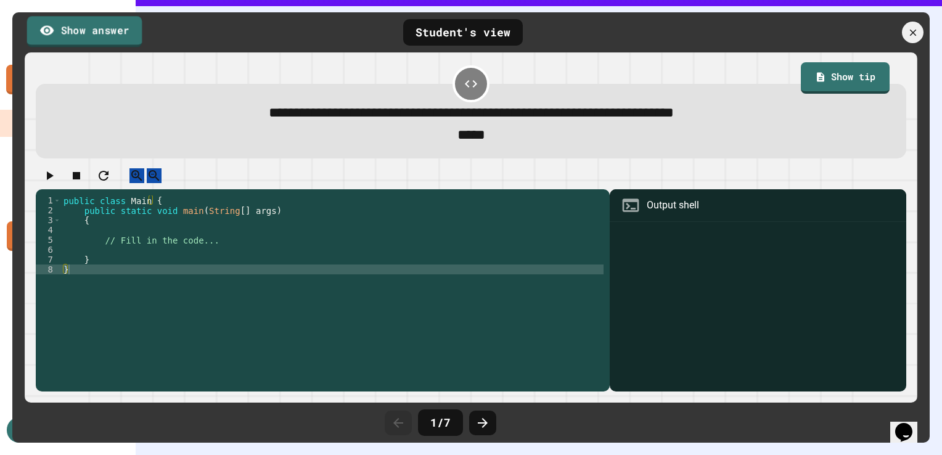
click at [102, 28] on link "Show answer" at bounding box center [84, 31] width 115 height 31
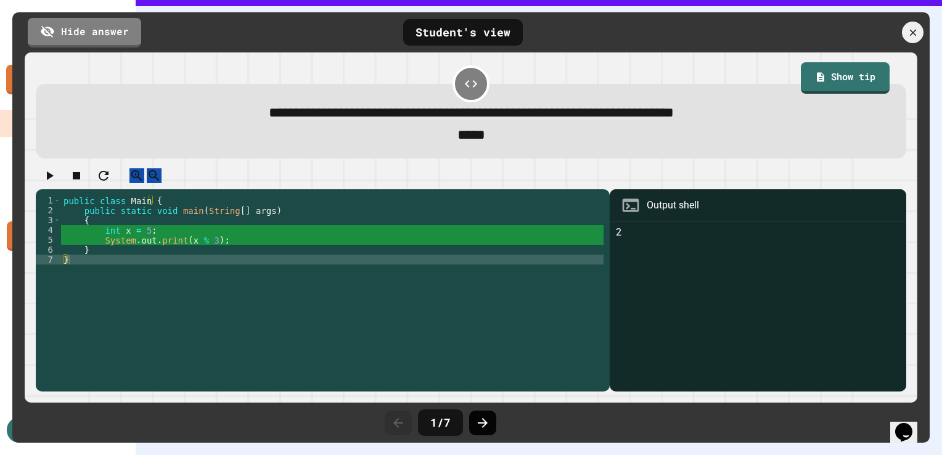
click at [481, 423] on icon at bounding box center [483, 423] width 10 height 10
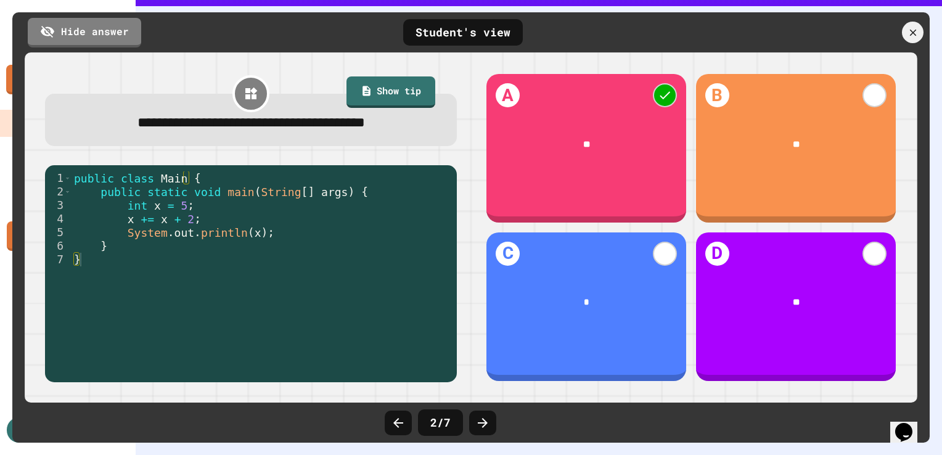
click at [481, 423] on icon at bounding box center [483, 423] width 10 height 10
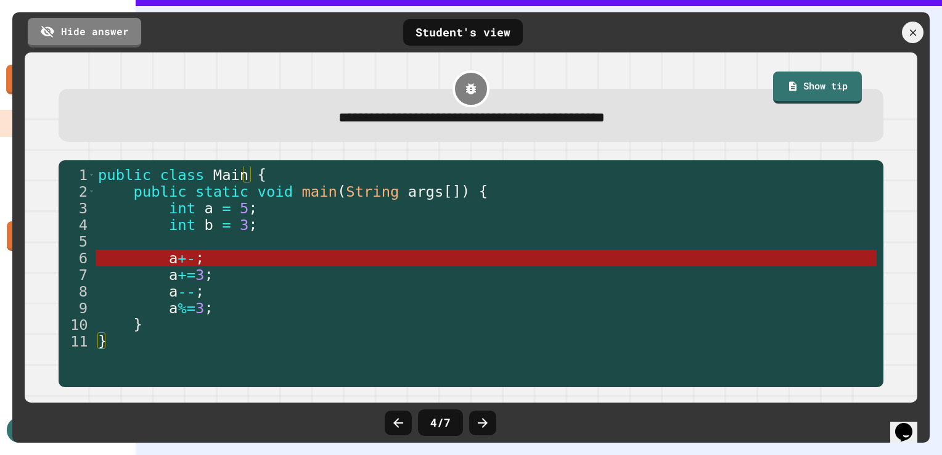
click at [481, 423] on icon at bounding box center [483, 423] width 10 height 10
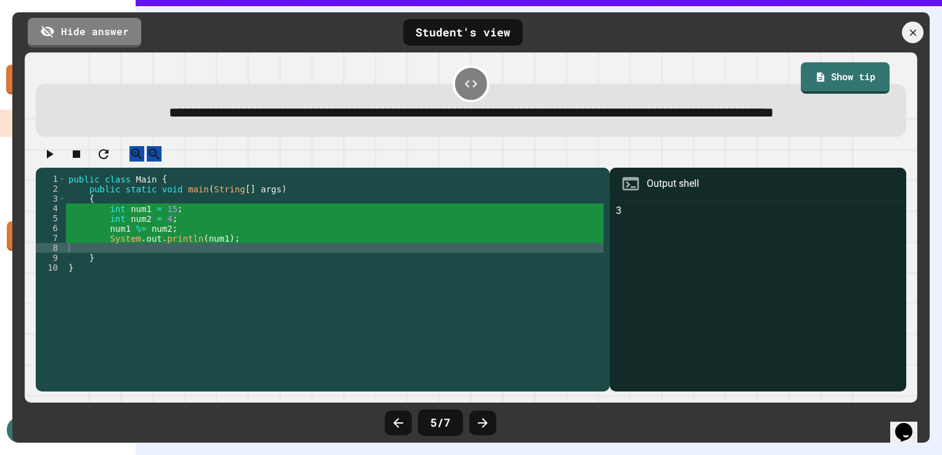
click at [481, 423] on icon at bounding box center [483, 423] width 10 height 10
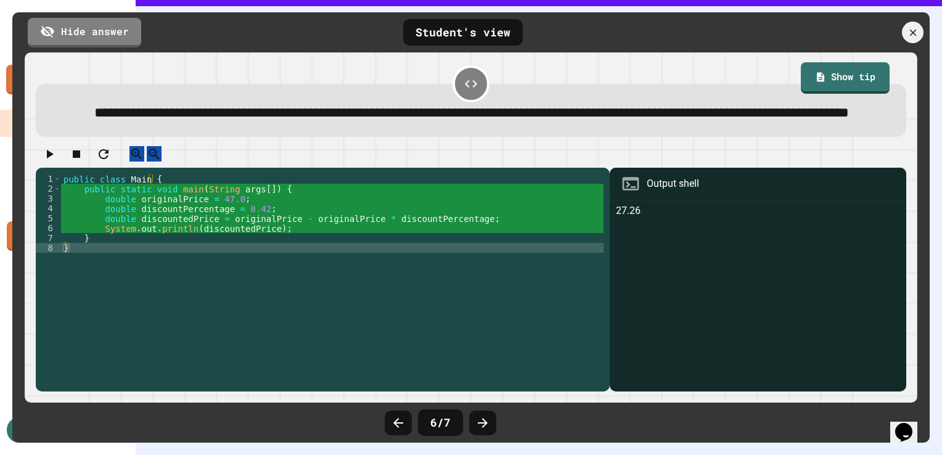
drag, startPoint x: 481, startPoint y: 423, endPoint x: 487, endPoint y: 134, distance: 288.6
click at [487, 134] on div "**********" at bounding box center [470, 227] width 917 height 430
click at [80, 36] on link "Hide answer" at bounding box center [85, 30] width 108 height 31
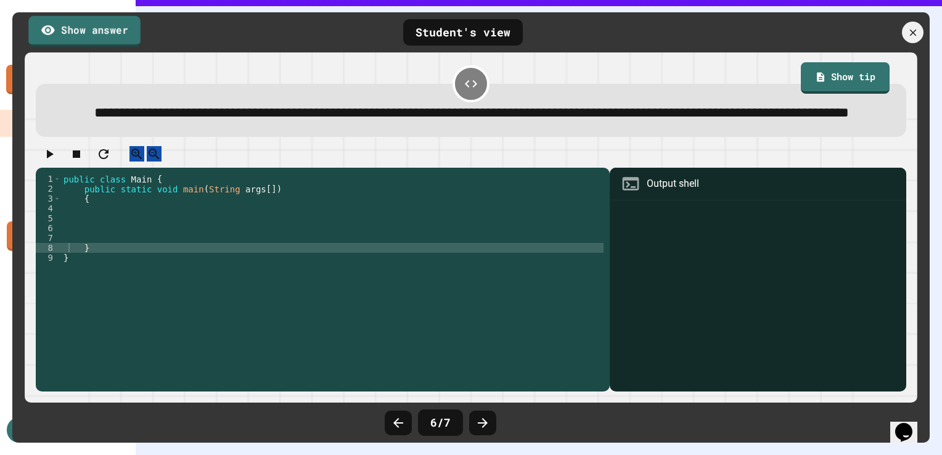
click at [80, 36] on link "Show answer" at bounding box center [84, 30] width 112 height 31
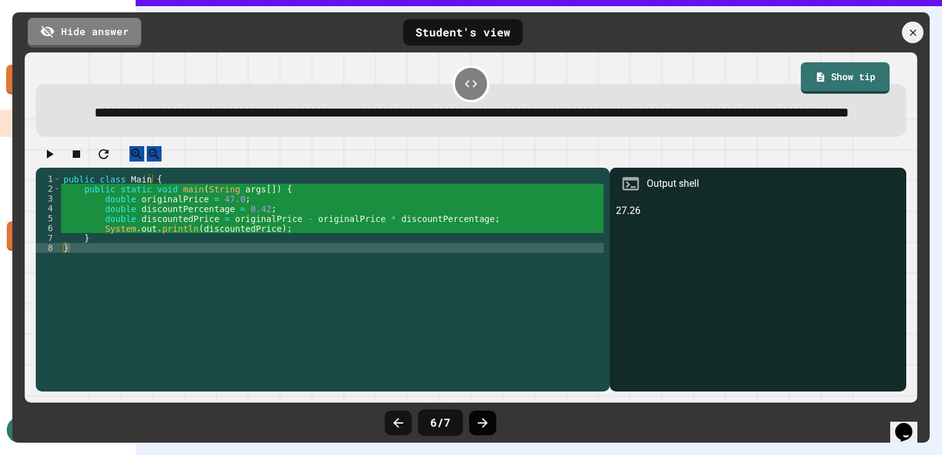
click at [480, 414] on div at bounding box center [482, 423] width 27 height 25
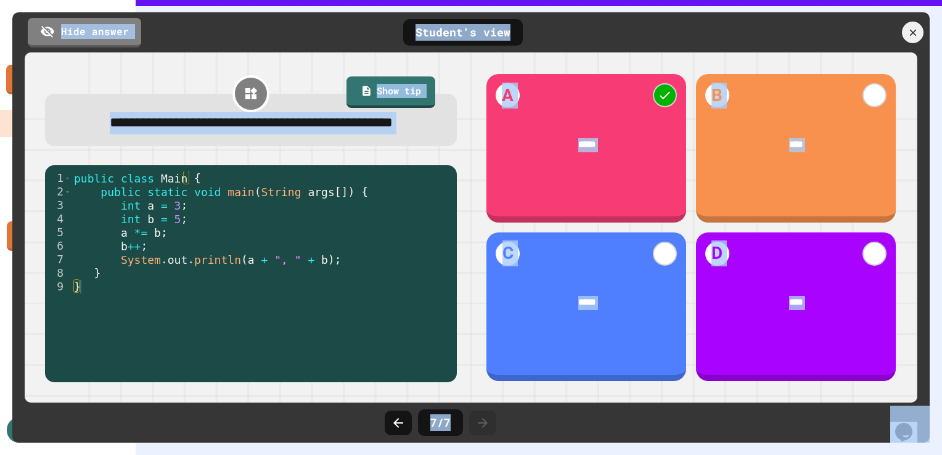
drag, startPoint x: 480, startPoint y: 413, endPoint x: 944, endPoint y: -20, distance: 634.7
click at [941, 0] on html "We are updating our servers at 9:30PM EST [DATE]. [PERSON_NAME] should continue…" at bounding box center [471, 227] width 942 height 455
click at [916, 28] on icon at bounding box center [913, 33] width 14 height 14
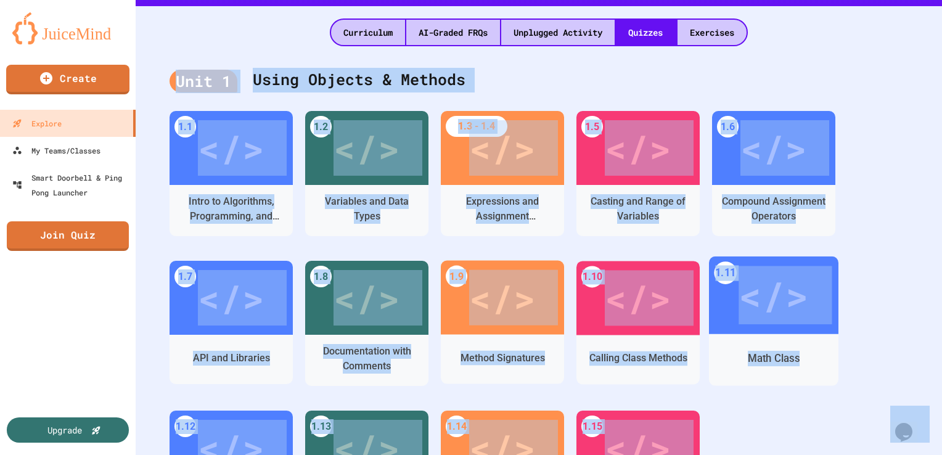
click at [830, 353] on div "Math Class" at bounding box center [773, 358] width 129 height 36
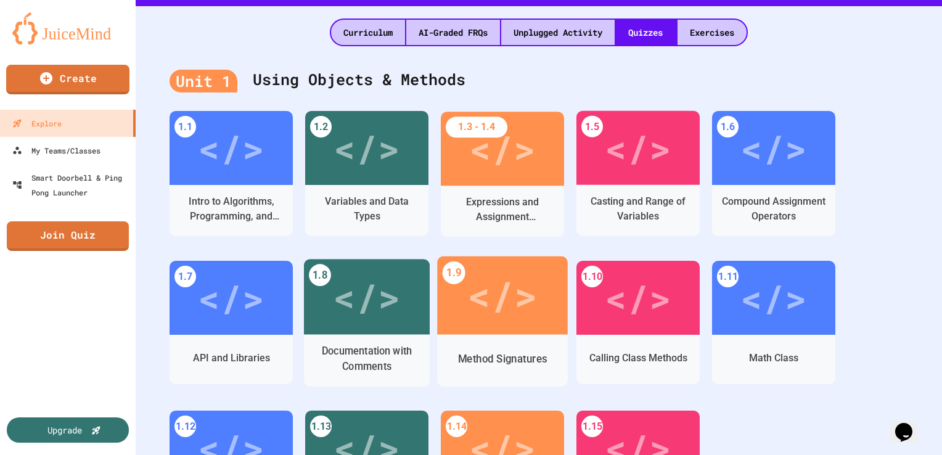
click at [415, 307] on div "</>" at bounding box center [367, 296] width 126 height 75
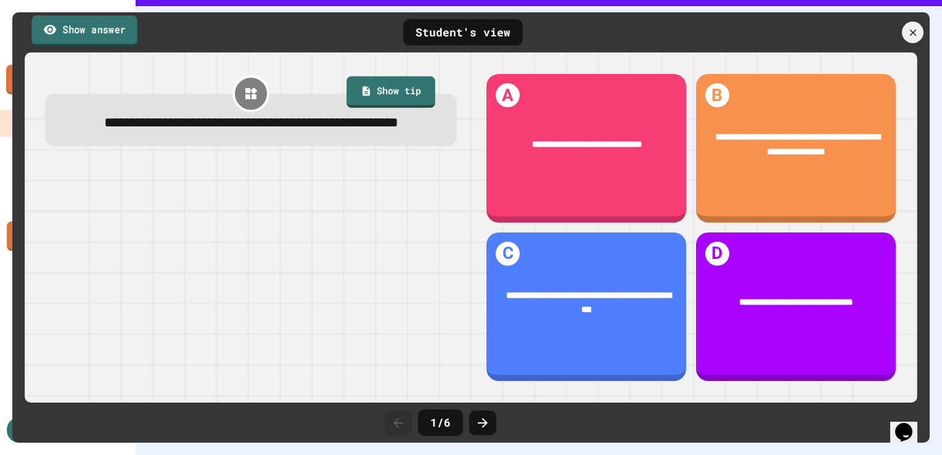
click at [80, 38] on link "Show answer" at bounding box center [83, 30] width 105 height 31
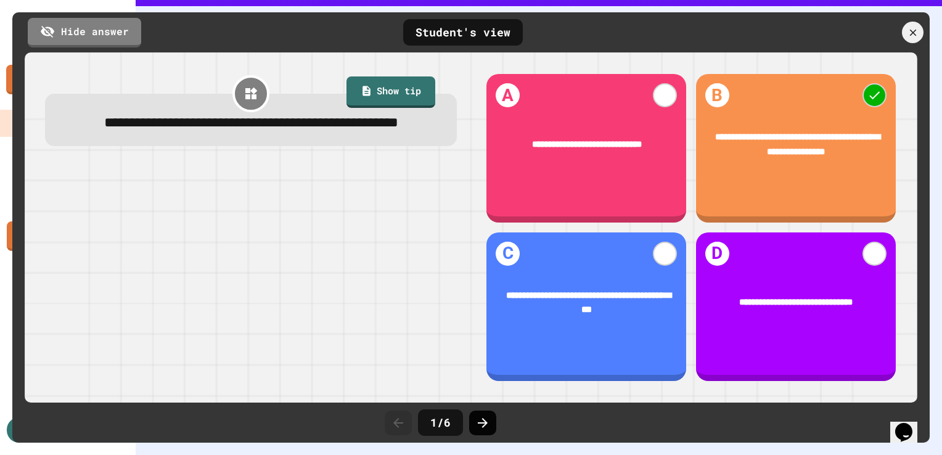
click at [485, 424] on icon at bounding box center [483, 423] width 10 height 10
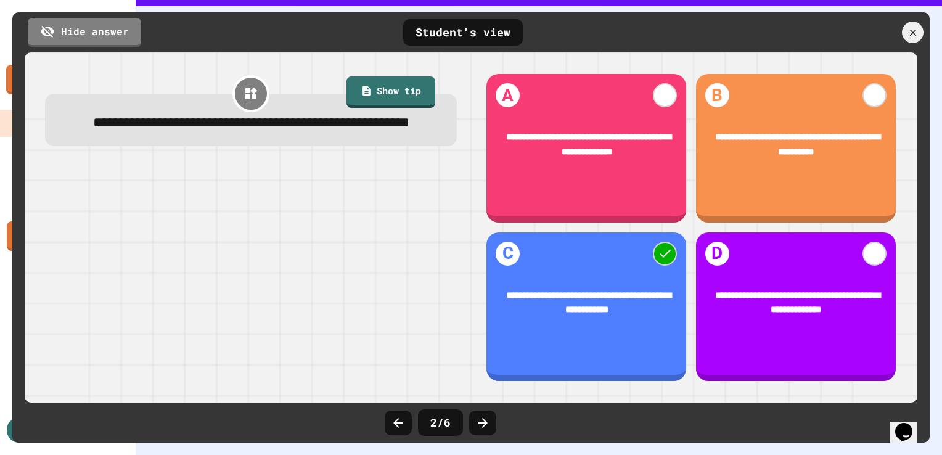
click at [485, 424] on icon at bounding box center [483, 423] width 10 height 10
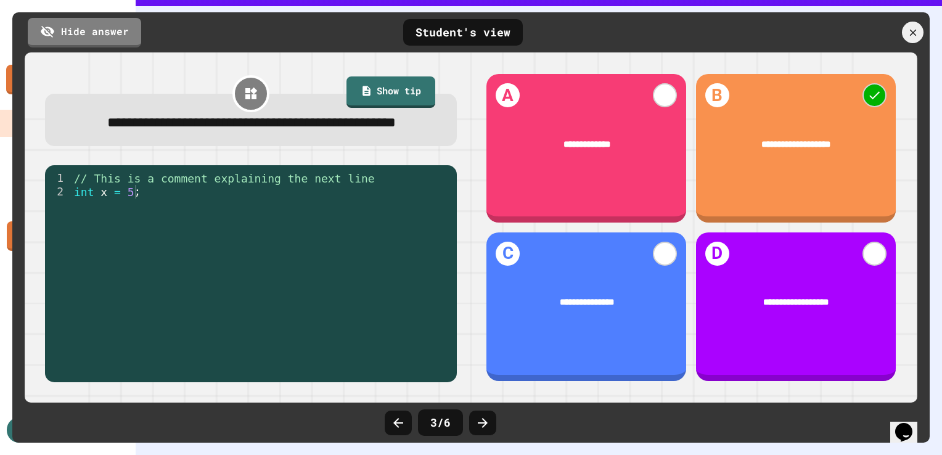
click at [485, 424] on icon at bounding box center [483, 423] width 10 height 10
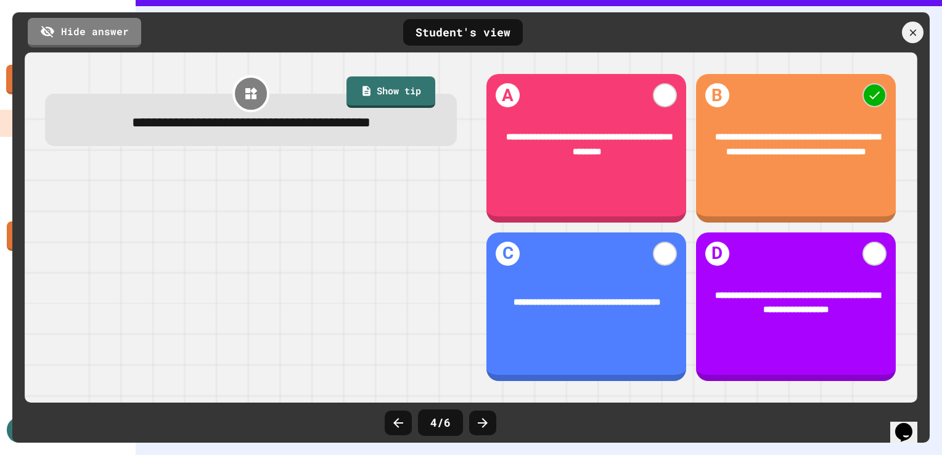
click at [485, 424] on icon at bounding box center [483, 423] width 10 height 10
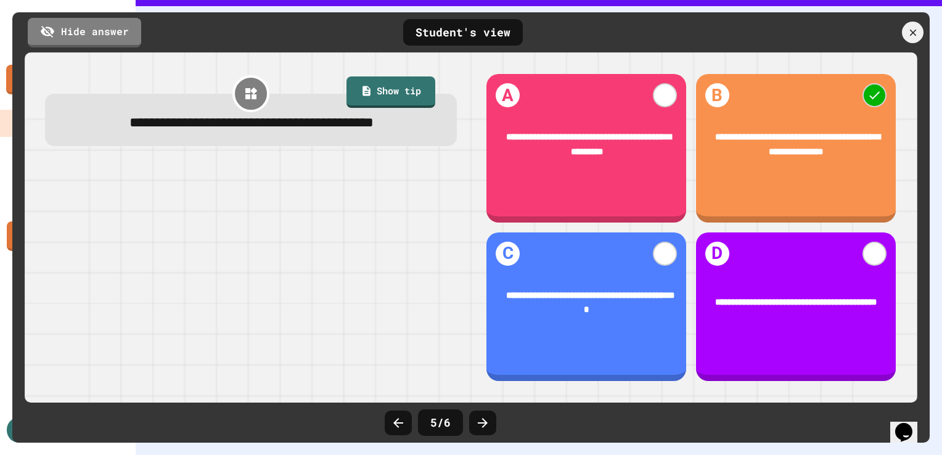
click at [485, 424] on icon at bounding box center [483, 423] width 10 height 10
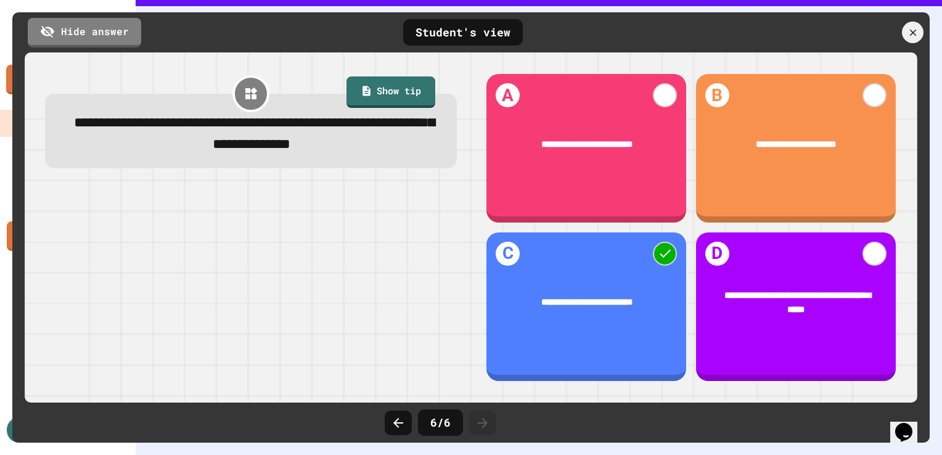
click at [485, 424] on icon at bounding box center [483, 423] width 10 height 10
click at [914, 41] on div at bounding box center [913, 33] width 26 height 26
